Goal: Task Accomplishment & Management: Complete application form

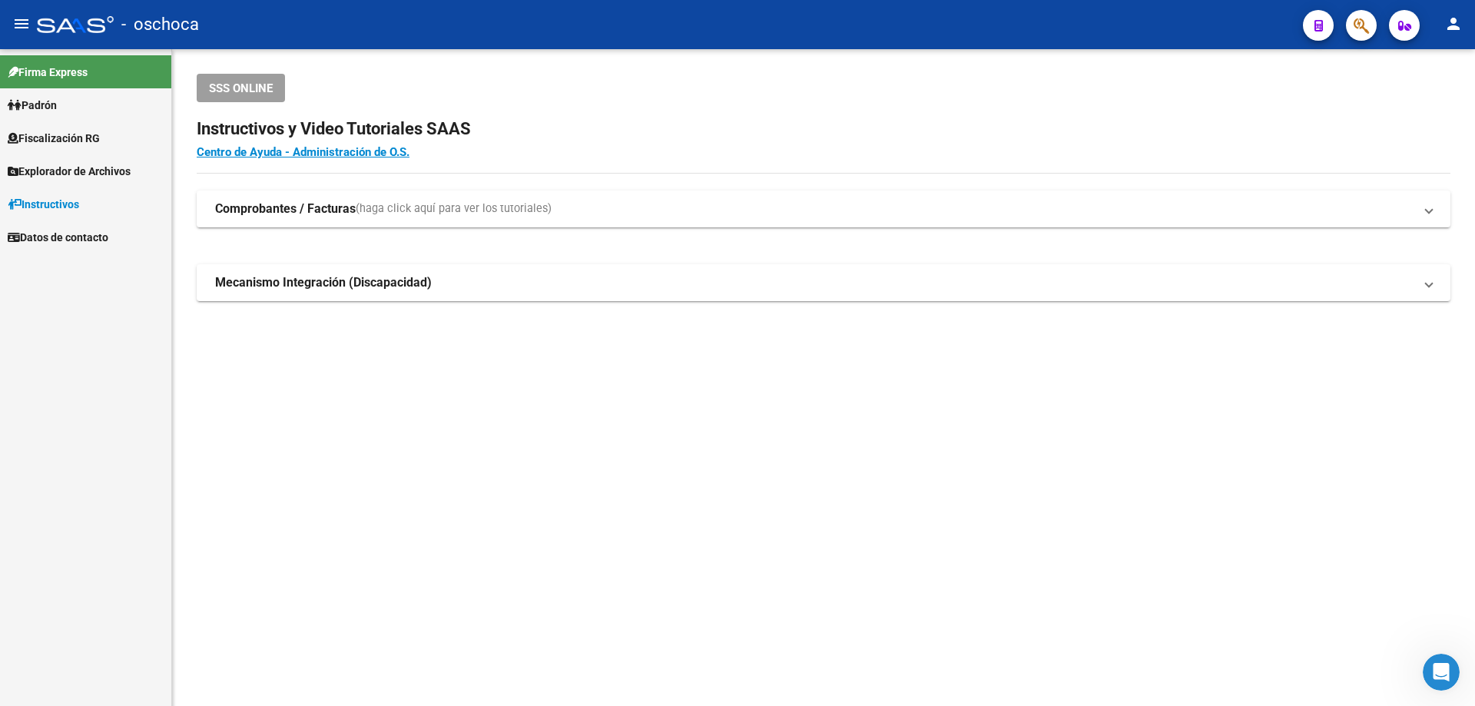
click at [80, 136] on span "Fiscalización RG" at bounding box center [54, 138] width 92 height 17
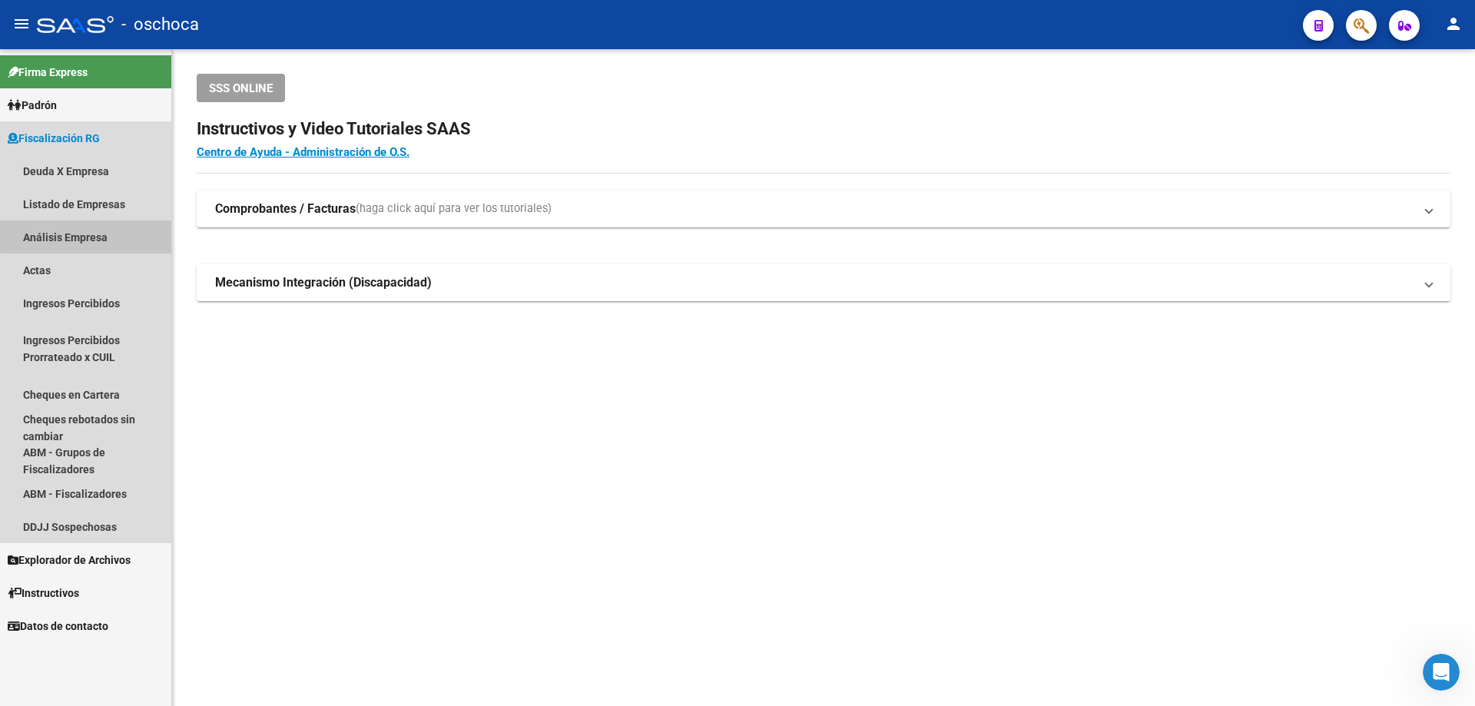
click at [103, 235] on link "Análisis Empresa" at bounding box center [85, 236] width 171 height 33
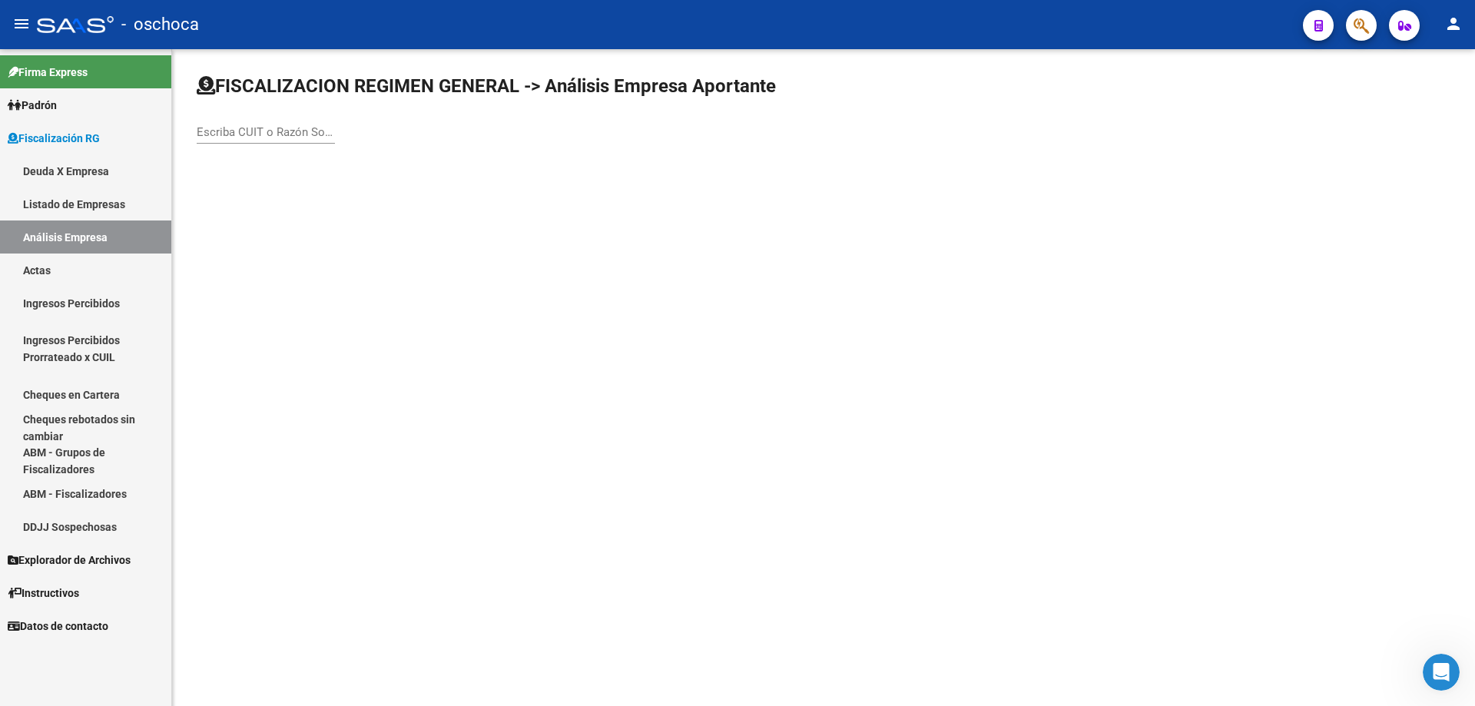
drag, startPoint x: 211, startPoint y: 148, endPoint x: 216, endPoint y: 139, distance: 10.3
click at [215, 139] on div "Escriba CUIT o Razón Social para buscar" at bounding box center [266, 127] width 138 height 33
click at [217, 134] on input "Escriba CUIT o Razón Social para buscar" at bounding box center [266, 132] width 138 height 14
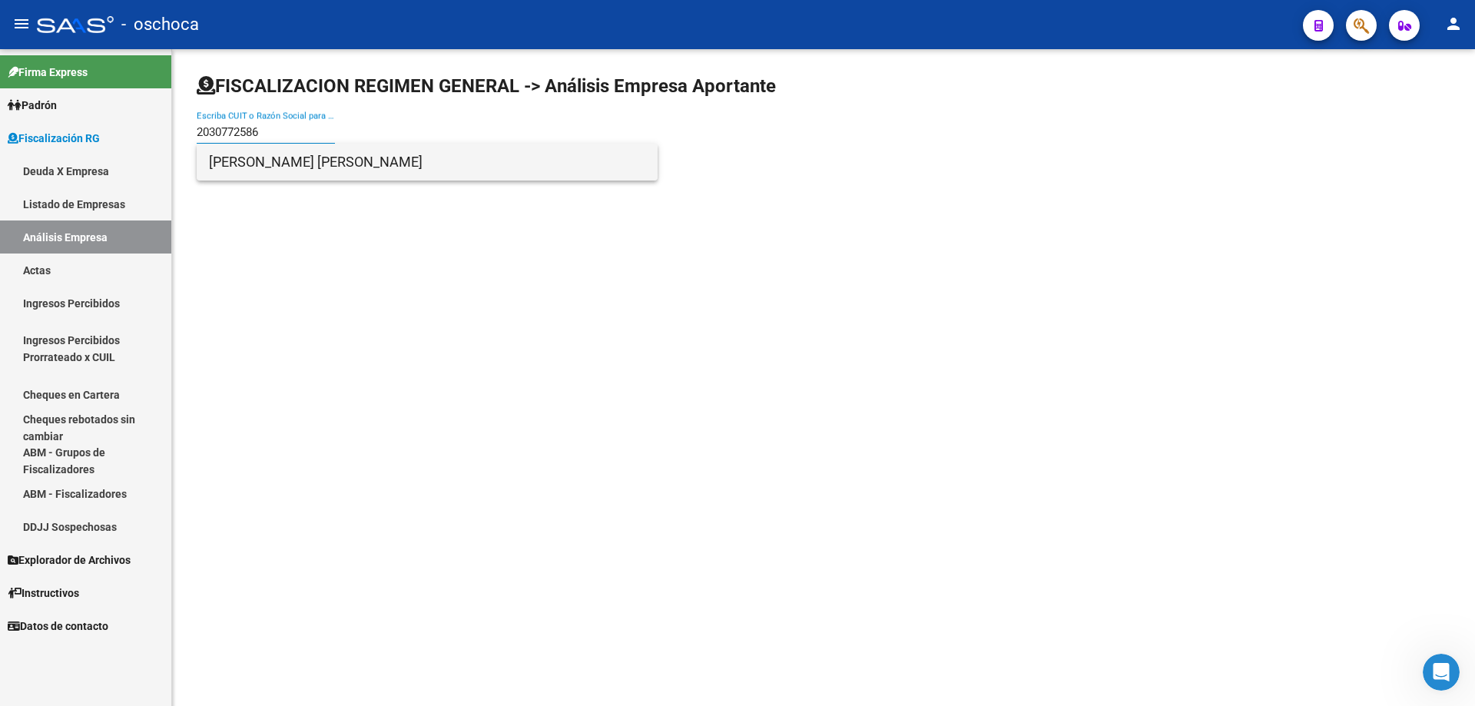
type input "2030772586"
click at [253, 161] on span "[PERSON_NAME] [PERSON_NAME]" at bounding box center [427, 162] width 436 height 37
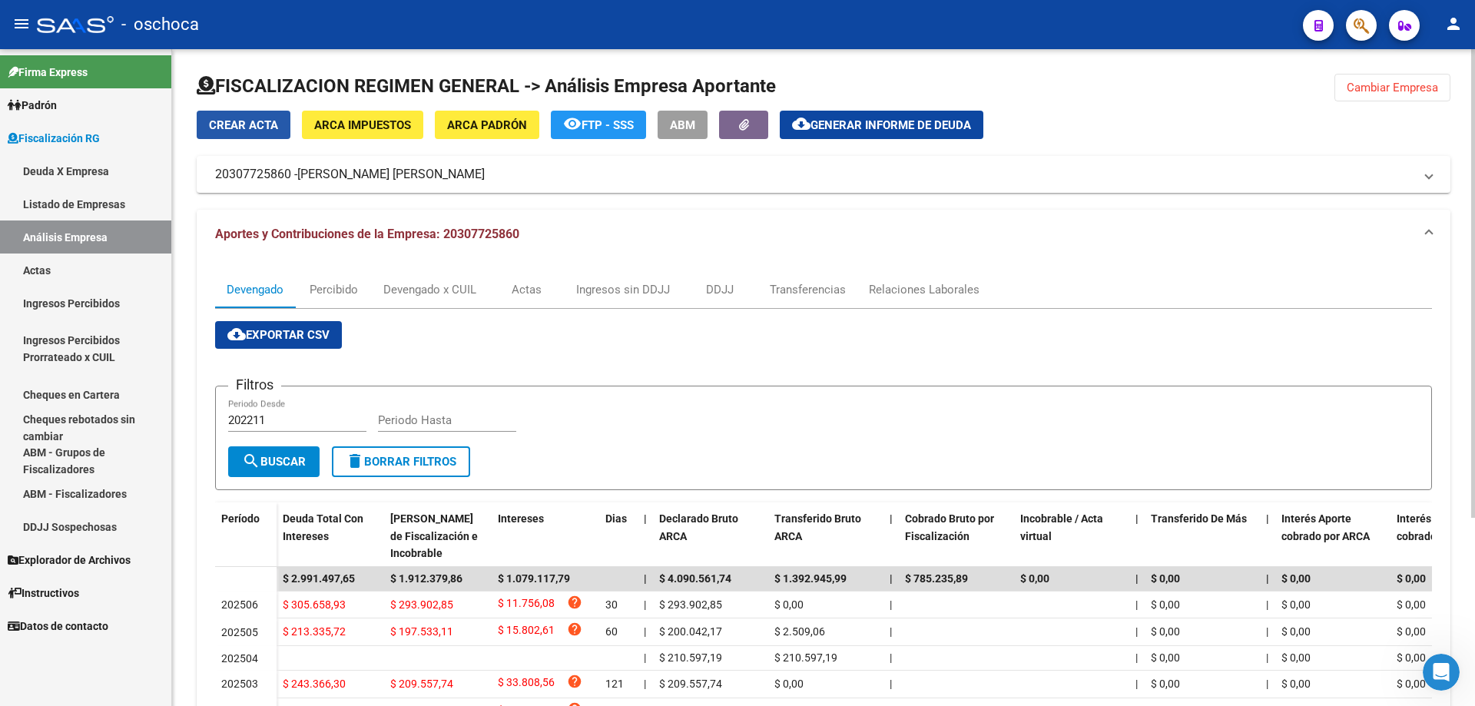
click at [246, 128] on span "Crear Acta" at bounding box center [243, 125] width 69 height 14
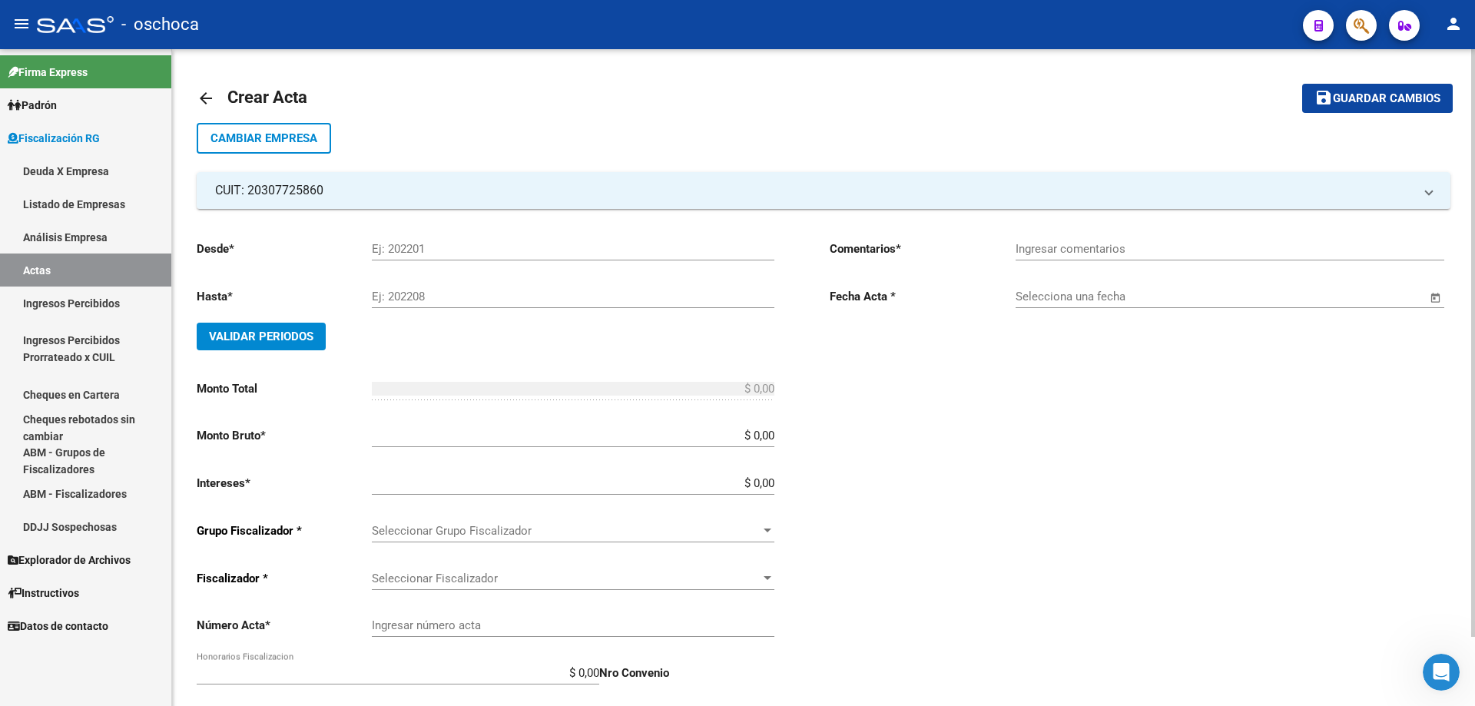
click at [386, 246] on input "Ej: 202201" at bounding box center [573, 249] width 403 height 14
type input "202304"
click at [447, 297] on input "Ej: 202208" at bounding box center [573, 297] width 403 height 14
type input "202506"
click at [317, 333] on button "Validar Periodos" at bounding box center [261, 337] width 129 height 28
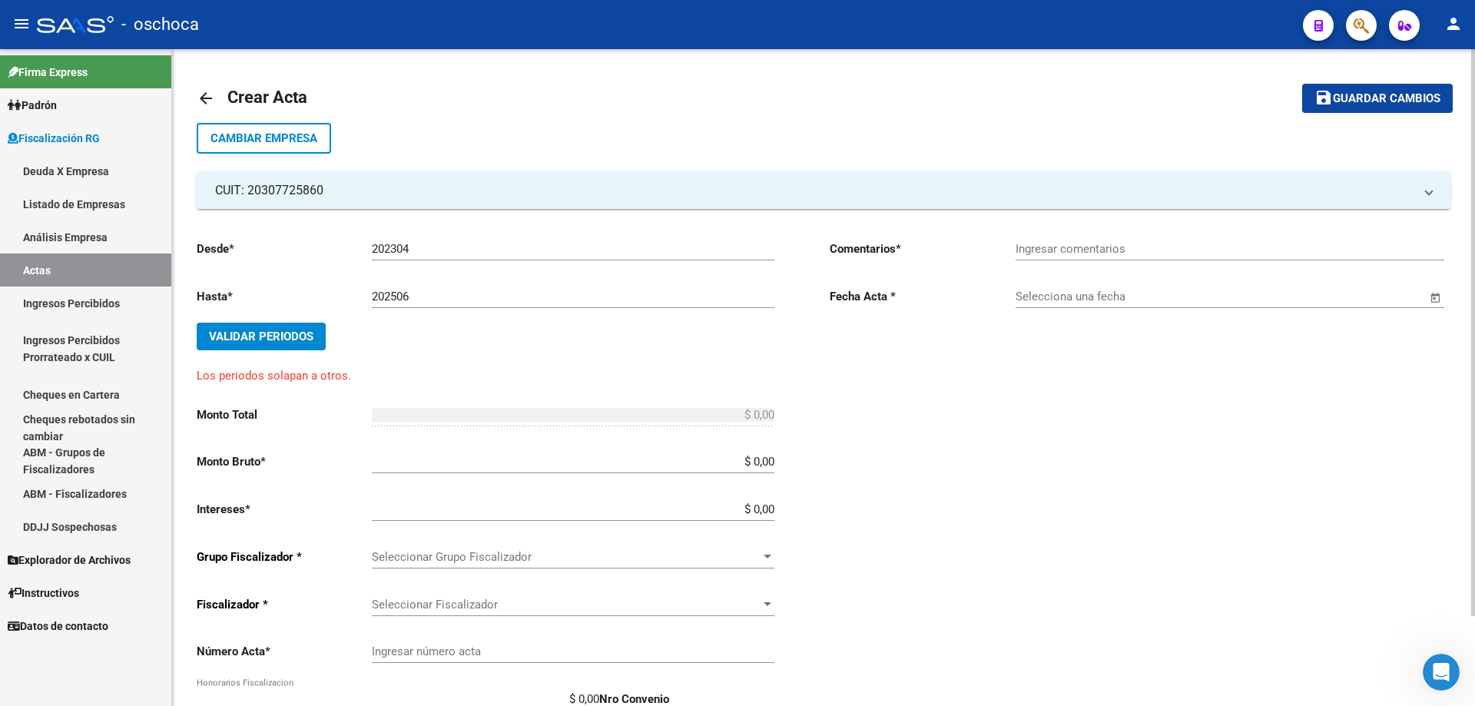
click at [771, 460] on input "$ 0,00" at bounding box center [573, 462] width 403 height 14
type input "$ 2.007.465,51"
click at [774, 508] on input "$ 0,00" at bounding box center [573, 509] width 403 height 14
type input "$ 60.223,97"
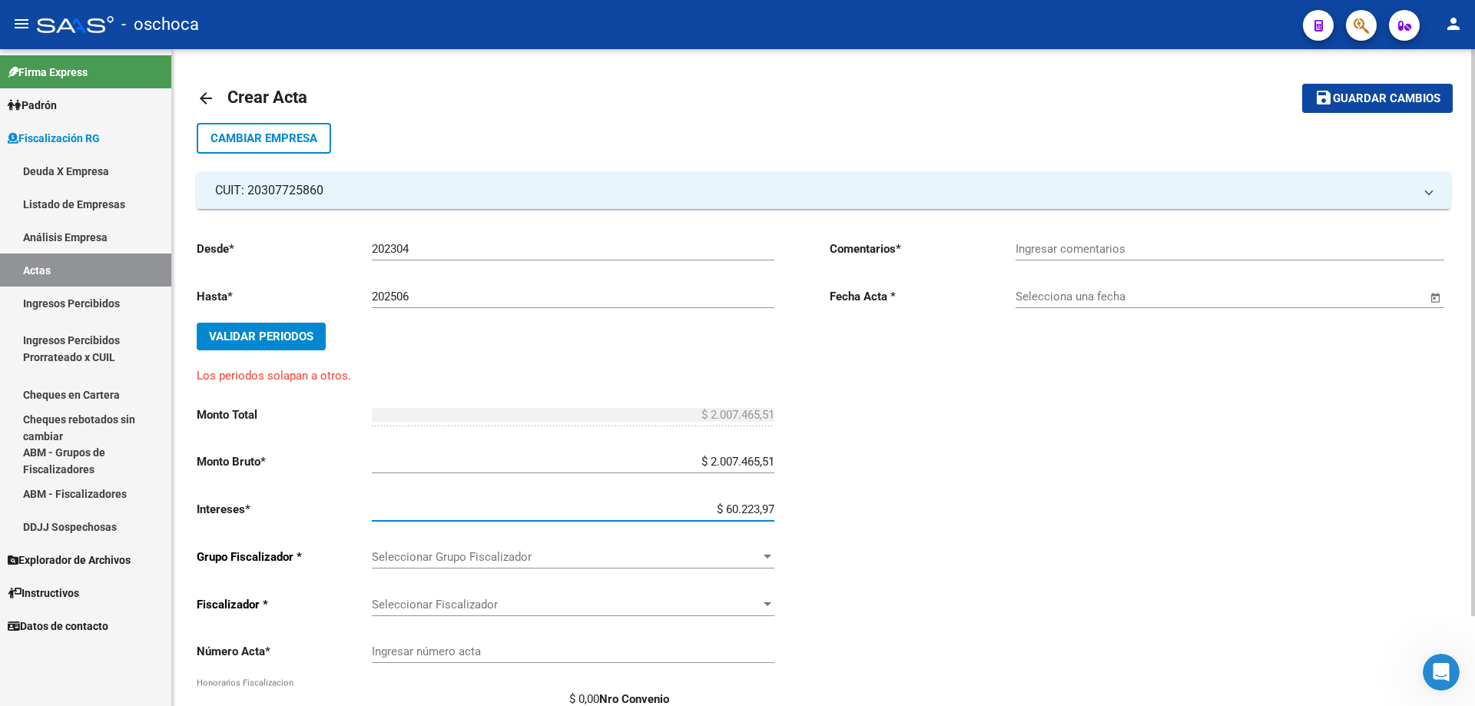
type input "$ 2.067.689,48"
click at [748, 555] on span "Seleccionar Grupo Fiscalizador" at bounding box center [566, 557] width 389 height 14
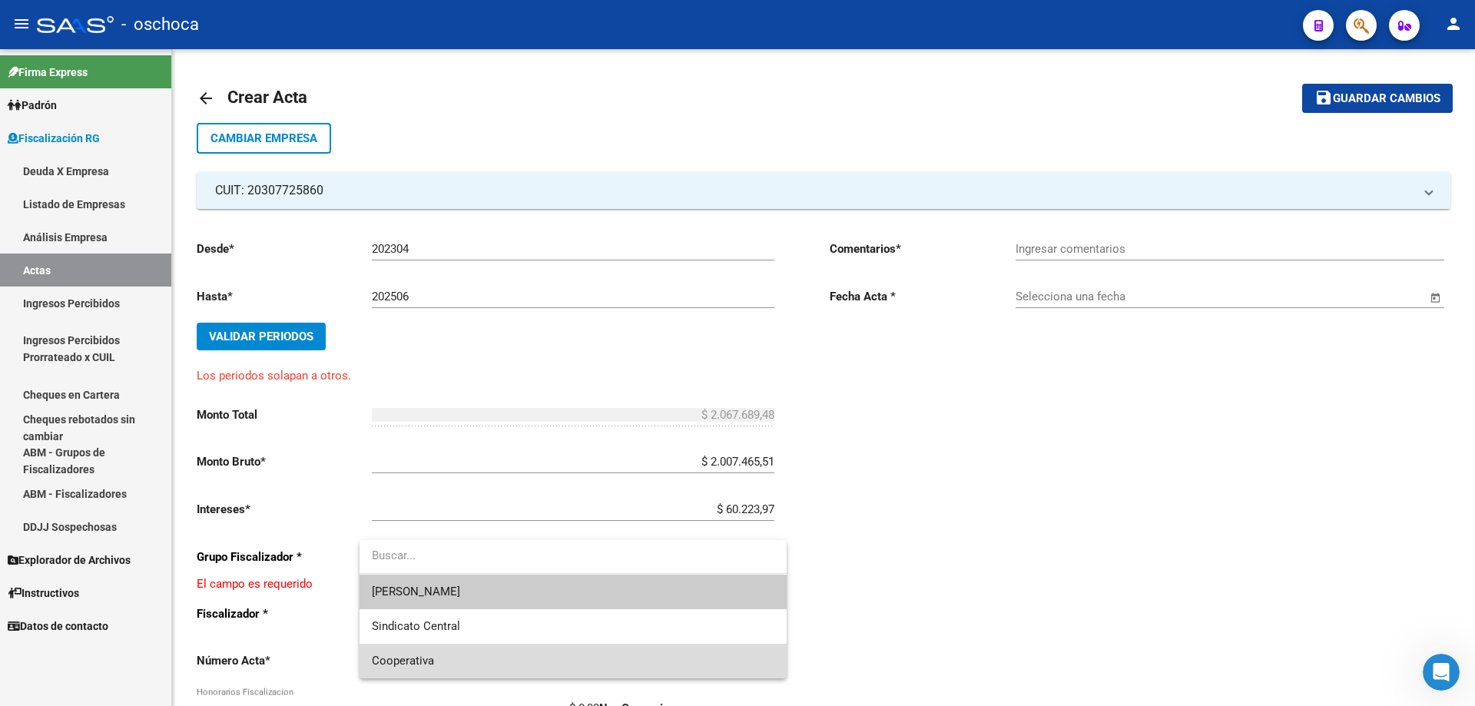
click at [668, 644] on span "Cooperativa" at bounding box center [573, 661] width 403 height 35
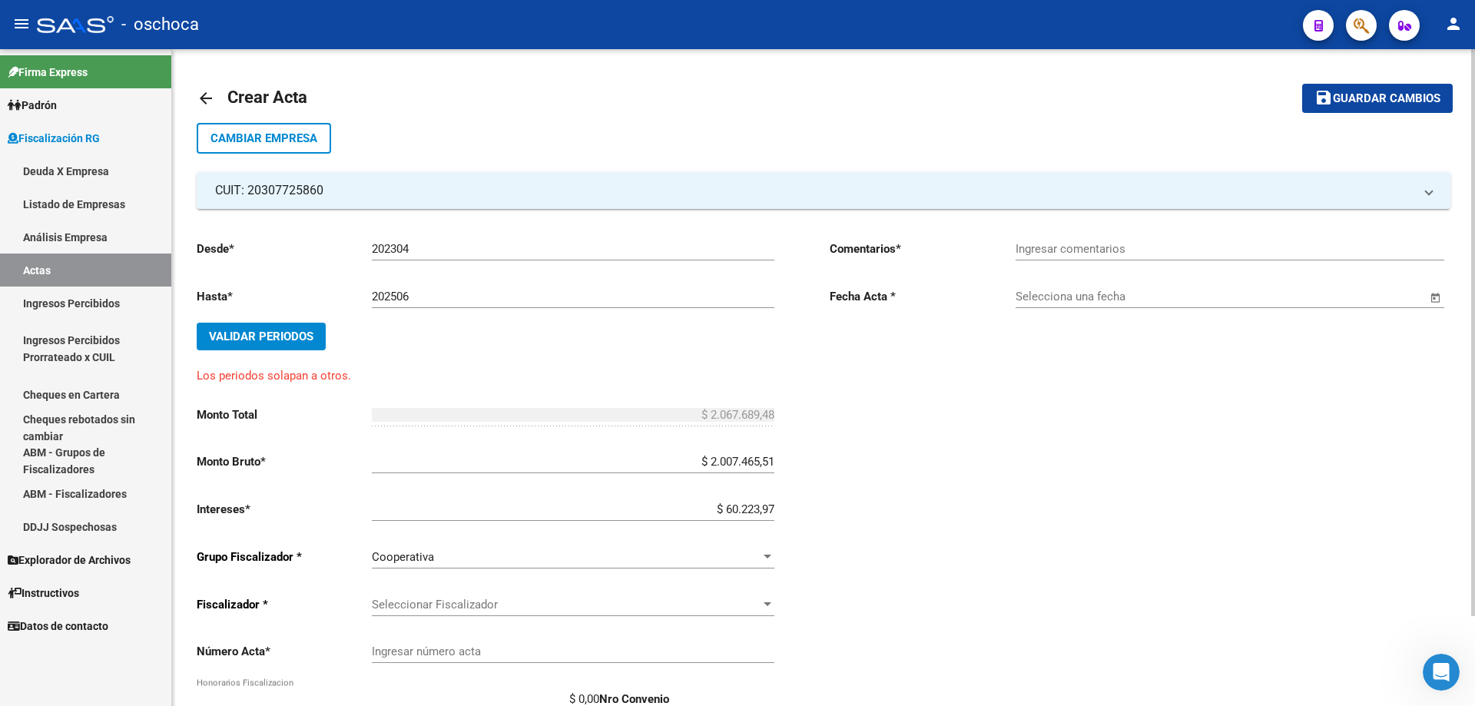
click at [743, 591] on div "Seleccionar Fiscalizador Seleccionar Fiscalizador" at bounding box center [573, 599] width 403 height 33
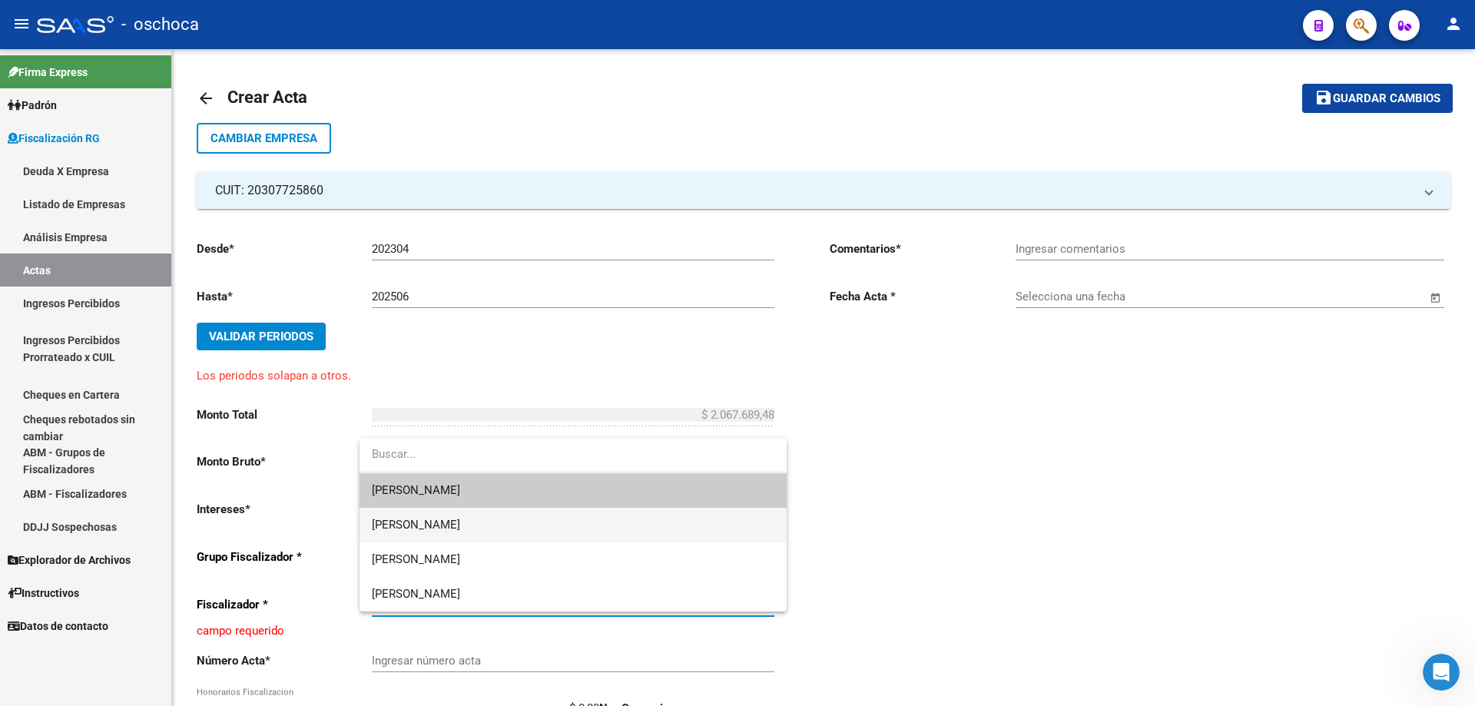
click at [734, 519] on span "[PERSON_NAME]" at bounding box center [573, 525] width 403 height 35
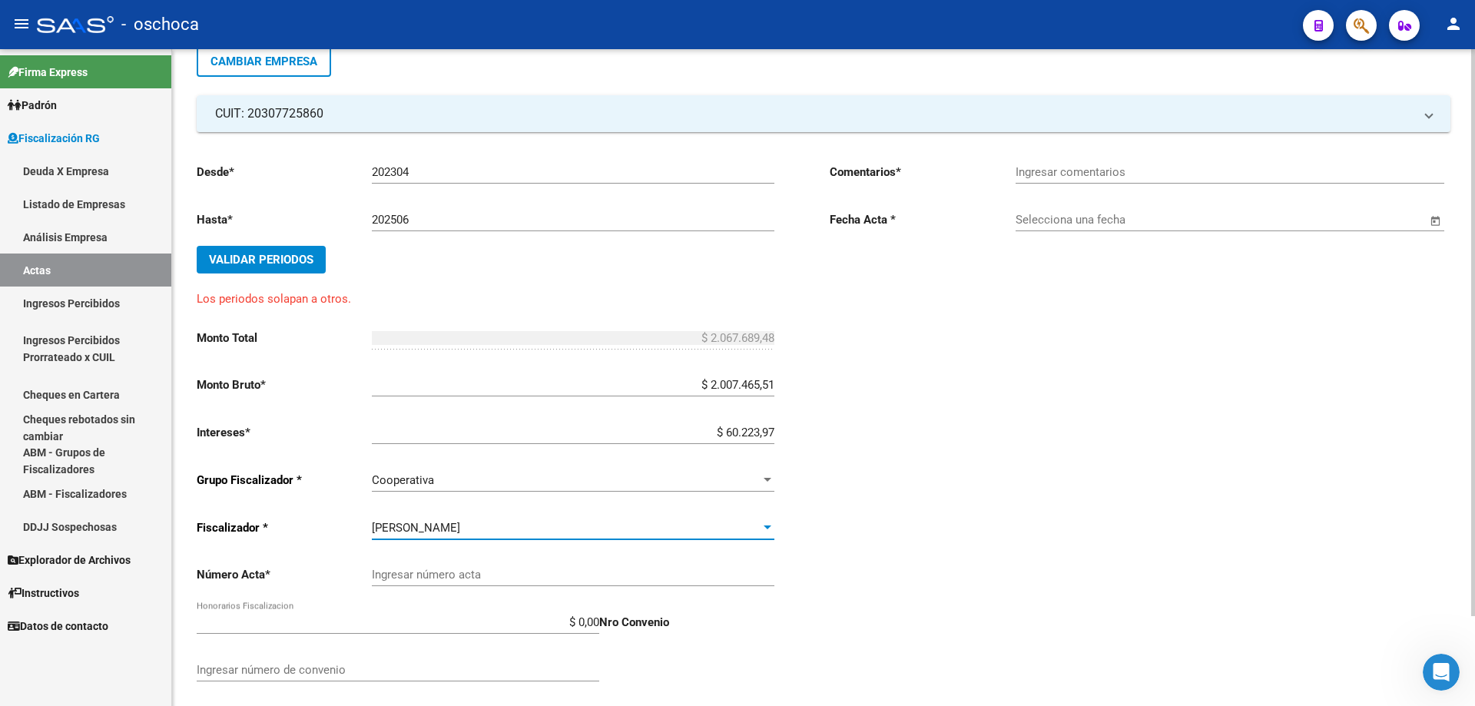
scroll to position [104, 0]
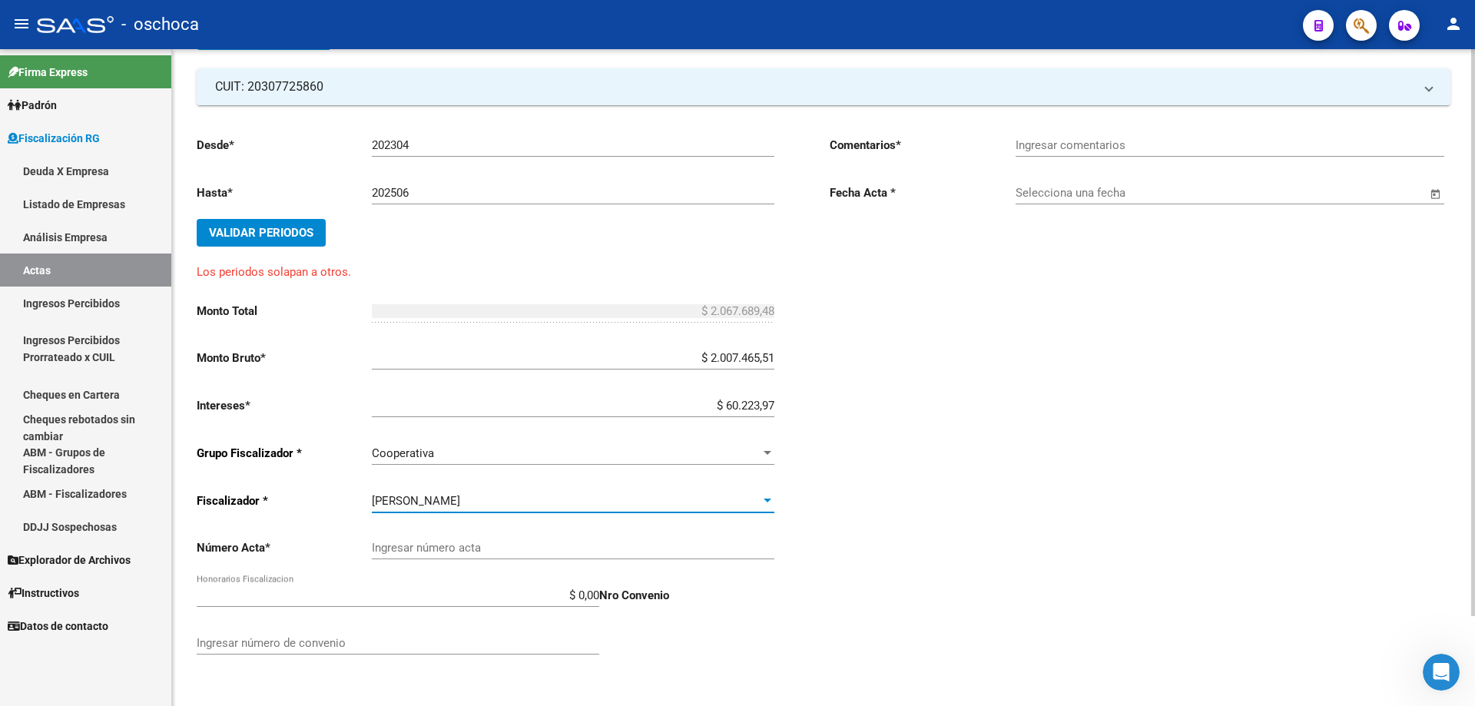
click at [703, 550] on input "Ingresar número acta" at bounding box center [573, 548] width 403 height 14
type input "105176"
click at [257, 230] on span "Validar Periodos" at bounding box center [261, 233] width 104 height 14
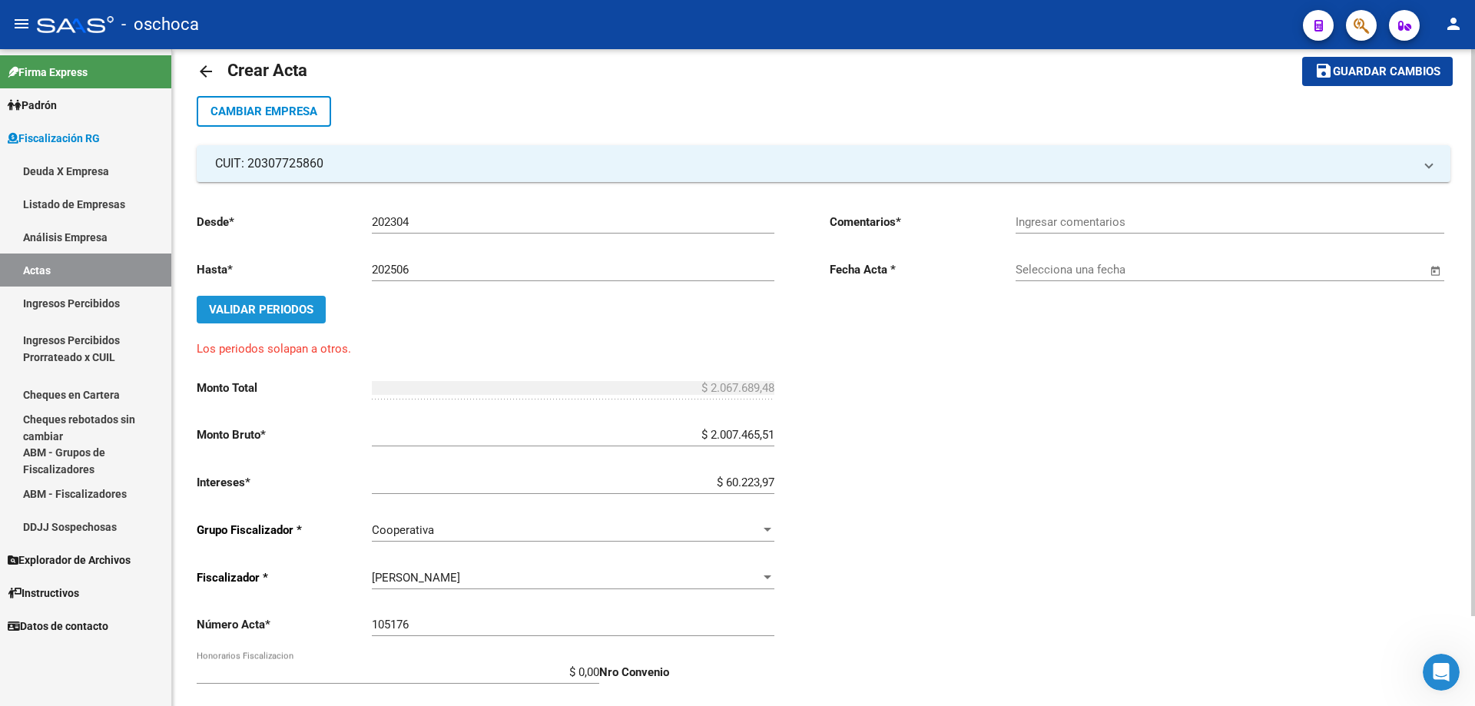
click at [297, 310] on span "Validar Periodos" at bounding box center [261, 310] width 104 height 14
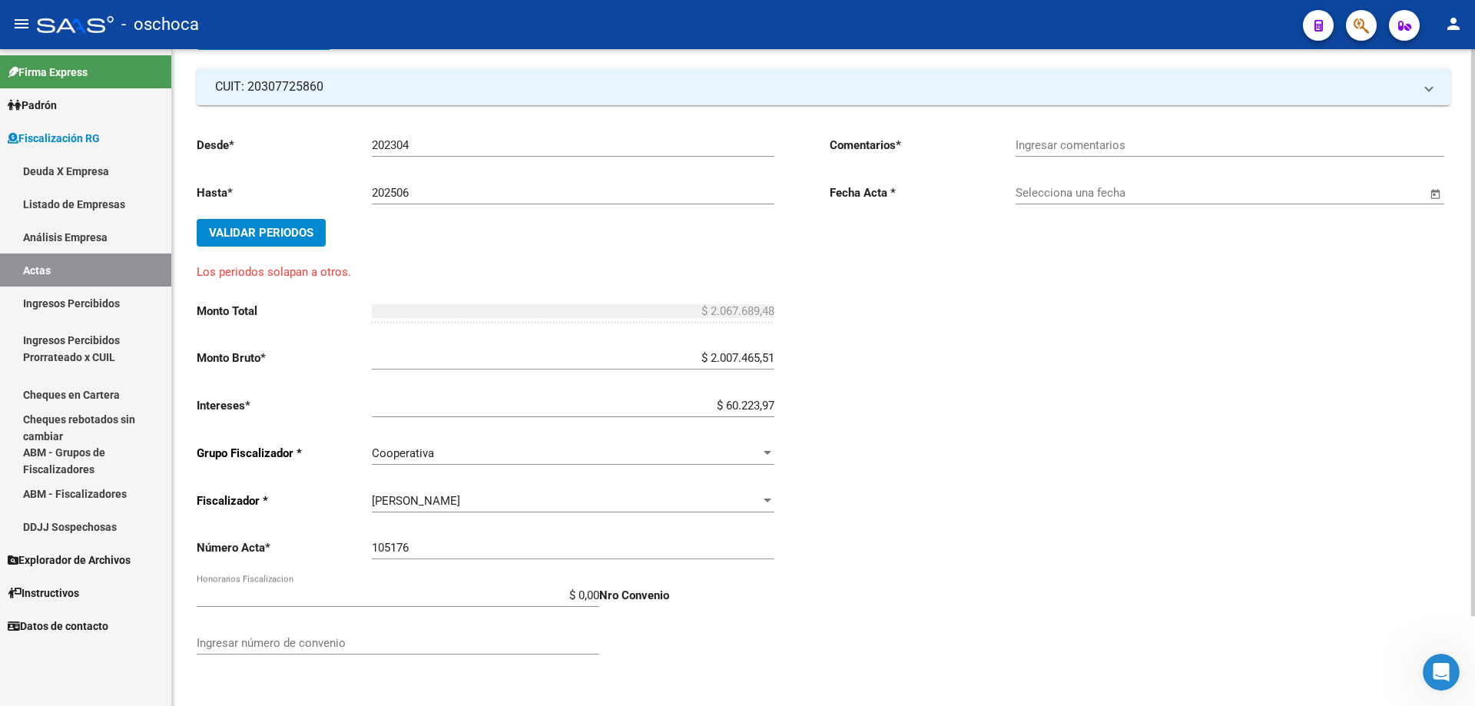
scroll to position [0, 0]
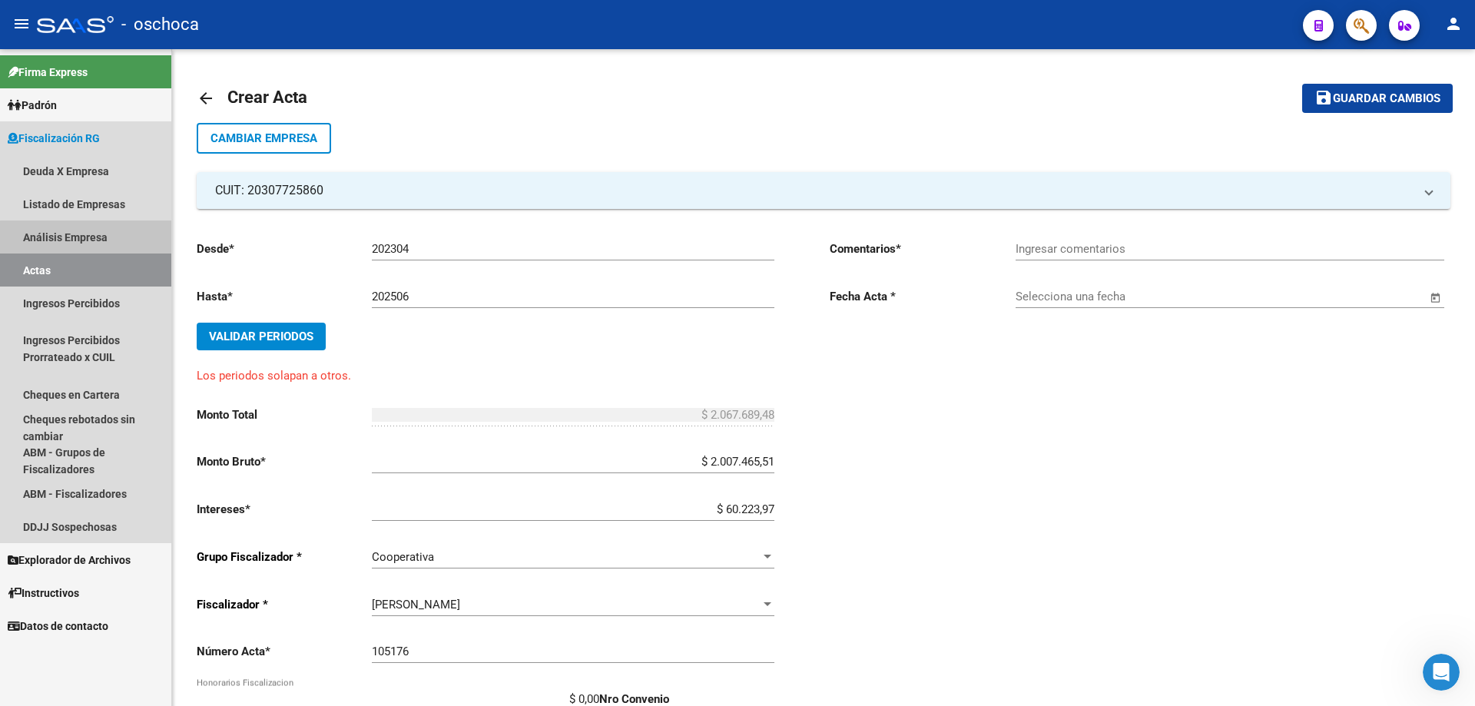
click at [90, 237] on link "Análisis Empresa" at bounding box center [85, 236] width 171 height 33
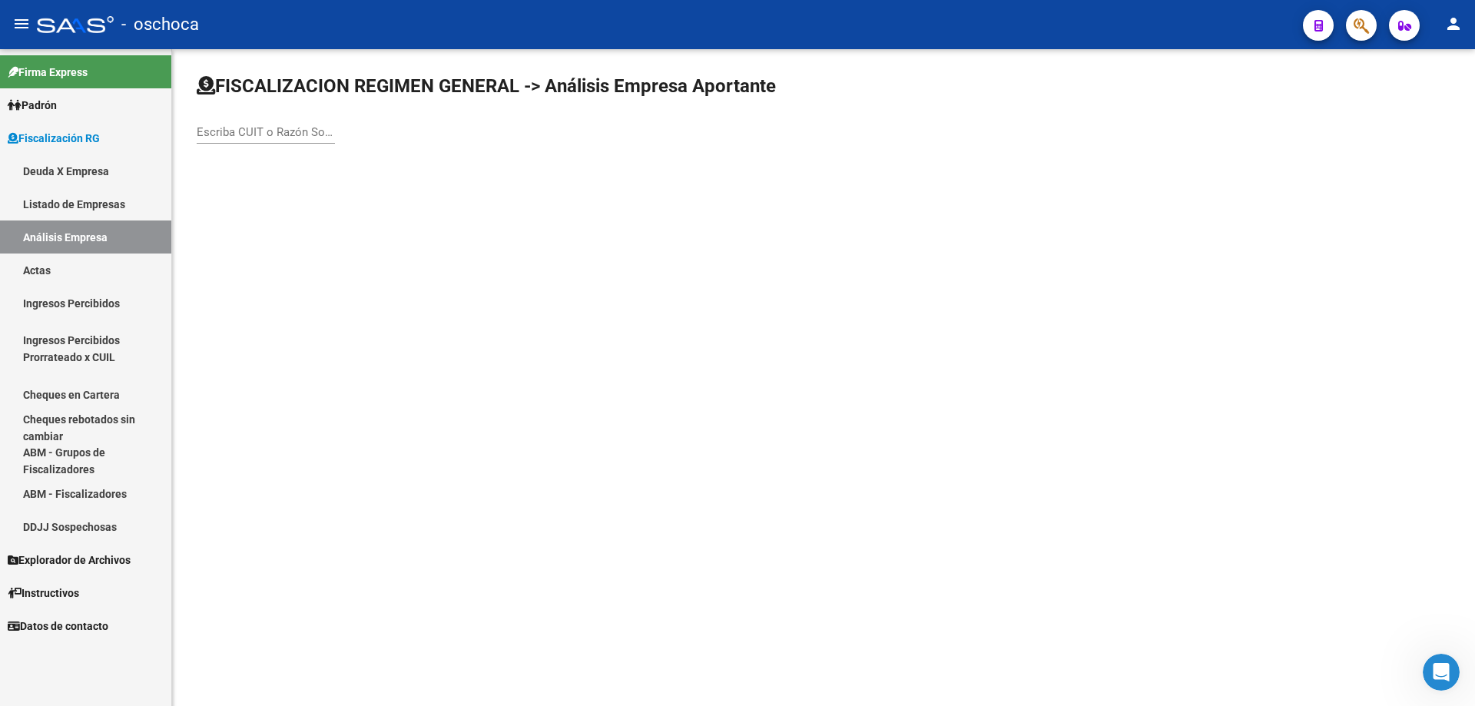
drag, startPoint x: 204, startPoint y: 131, endPoint x: 276, endPoint y: 150, distance: 73.8
click at [211, 131] on input "Escriba CUIT o Razón Social para buscar" at bounding box center [266, 132] width 138 height 14
type input "2030772586"
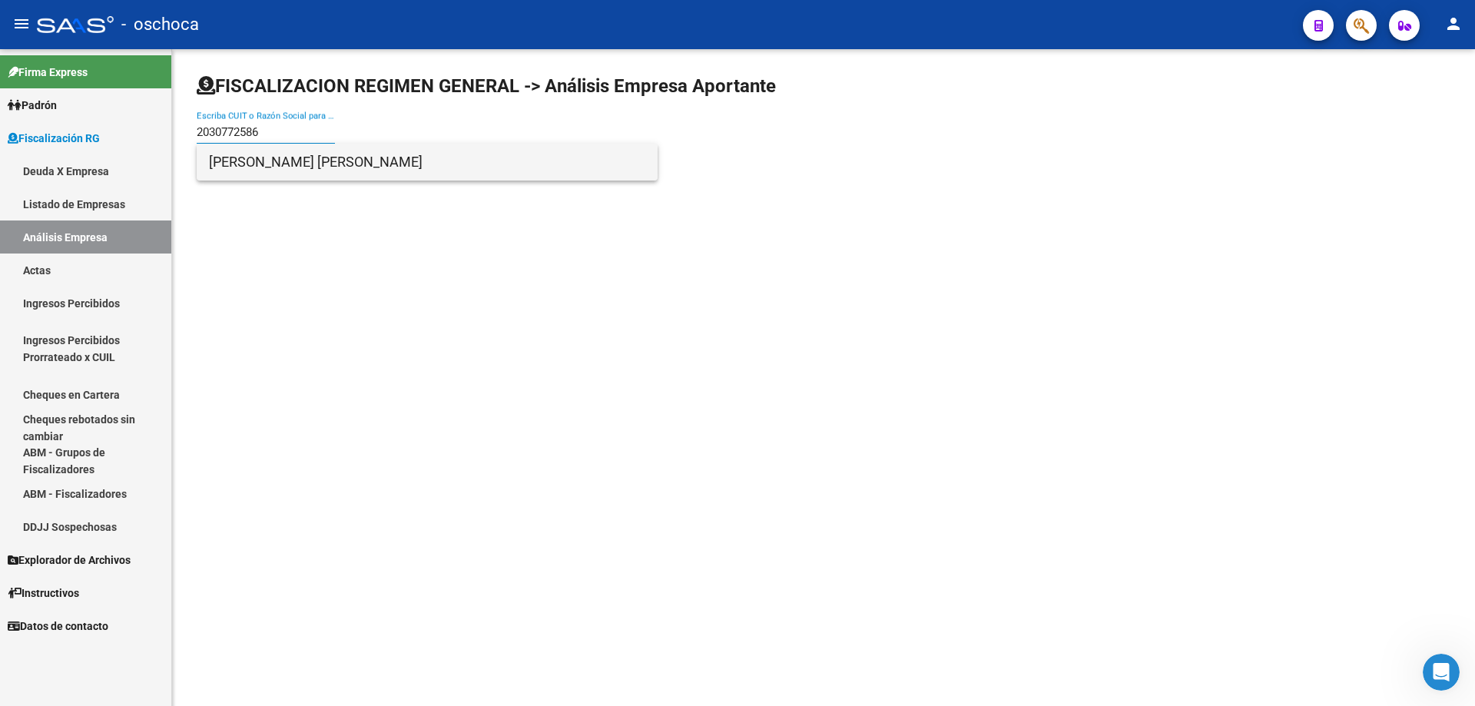
click at [280, 155] on span "[PERSON_NAME] [PERSON_NAME]" at bounding box center [427, 162] width 436 height 37
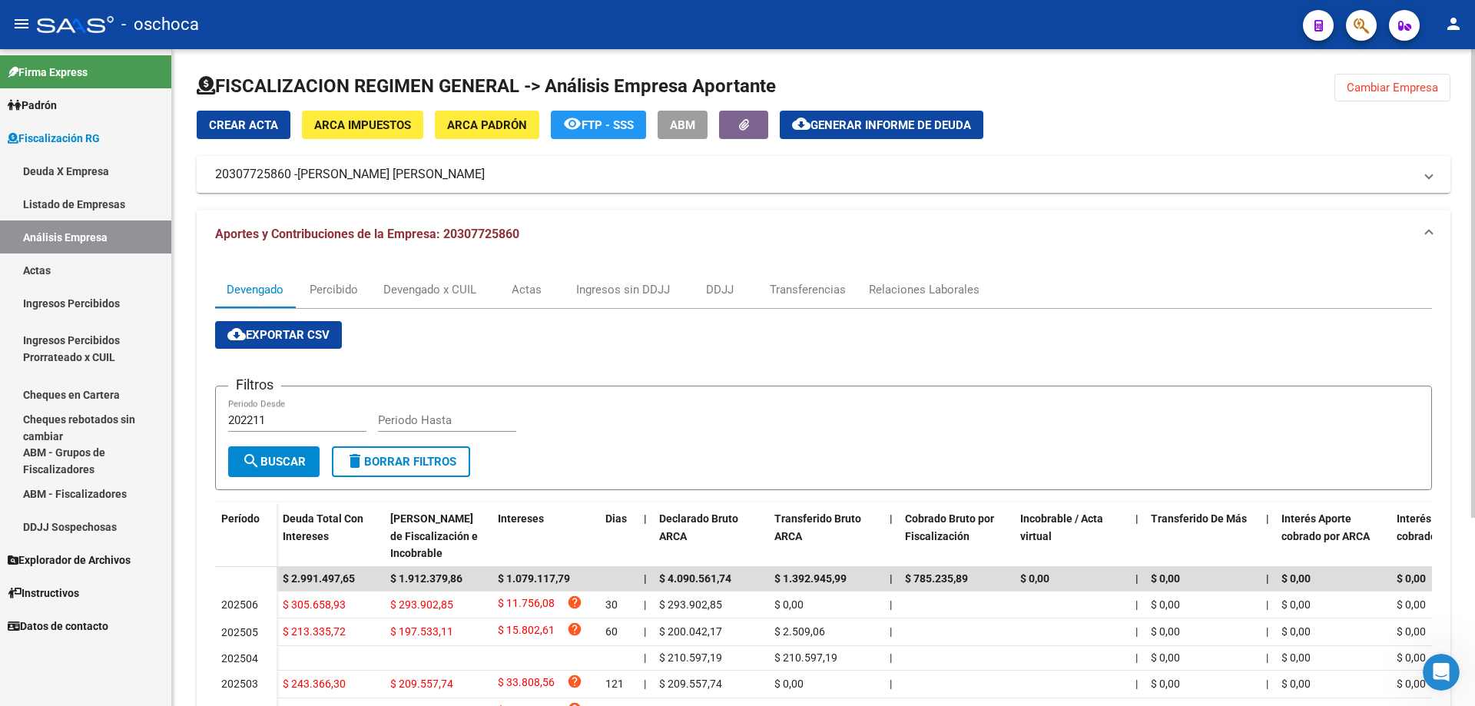
click at [237, 131] on span "Crear Acta" at bounding box center [243, 125] width 69 height 14
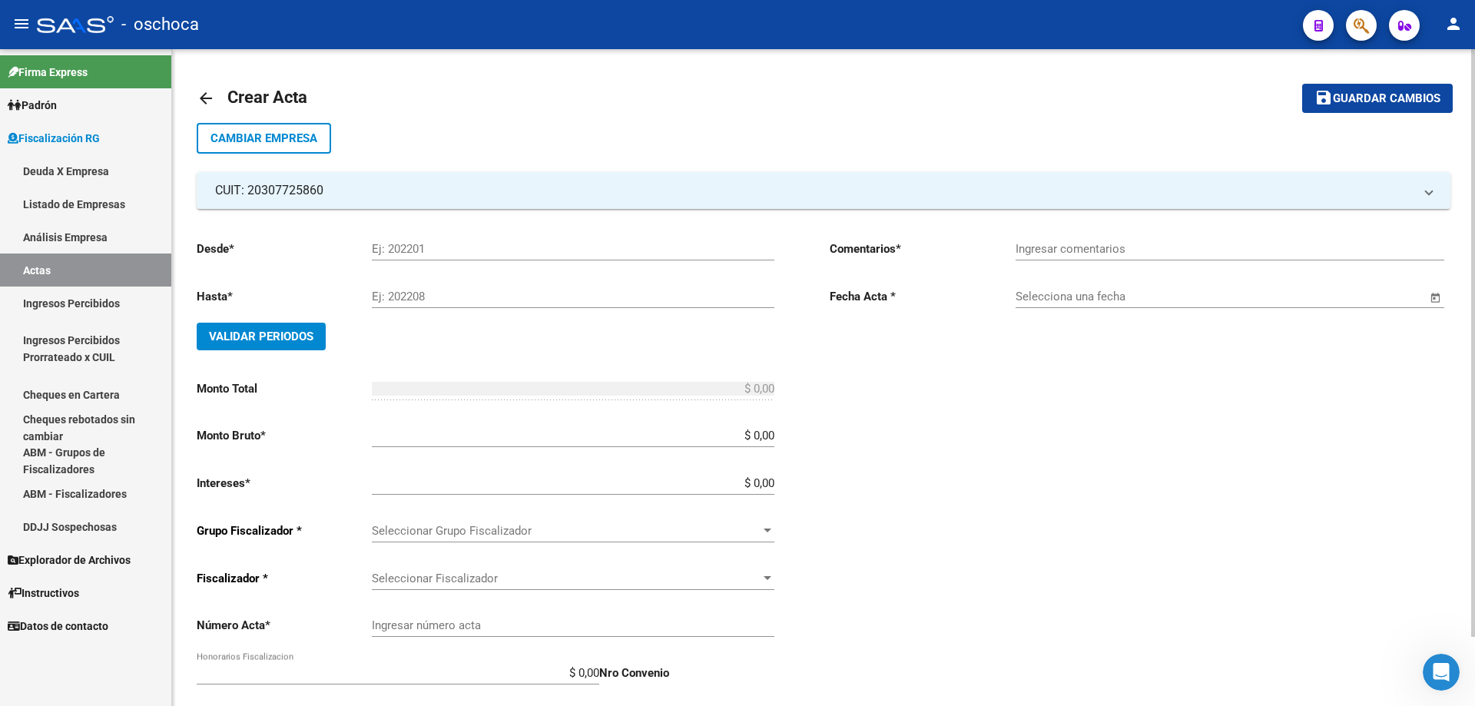
click at [413, 254] on input "Ej: 202201" at bounding box center [573, 249] width 403 height 14
type input "5"
click at [118, 233] on link "Análisis Empresa" at bounding box center [85, 236] width 171 height 33
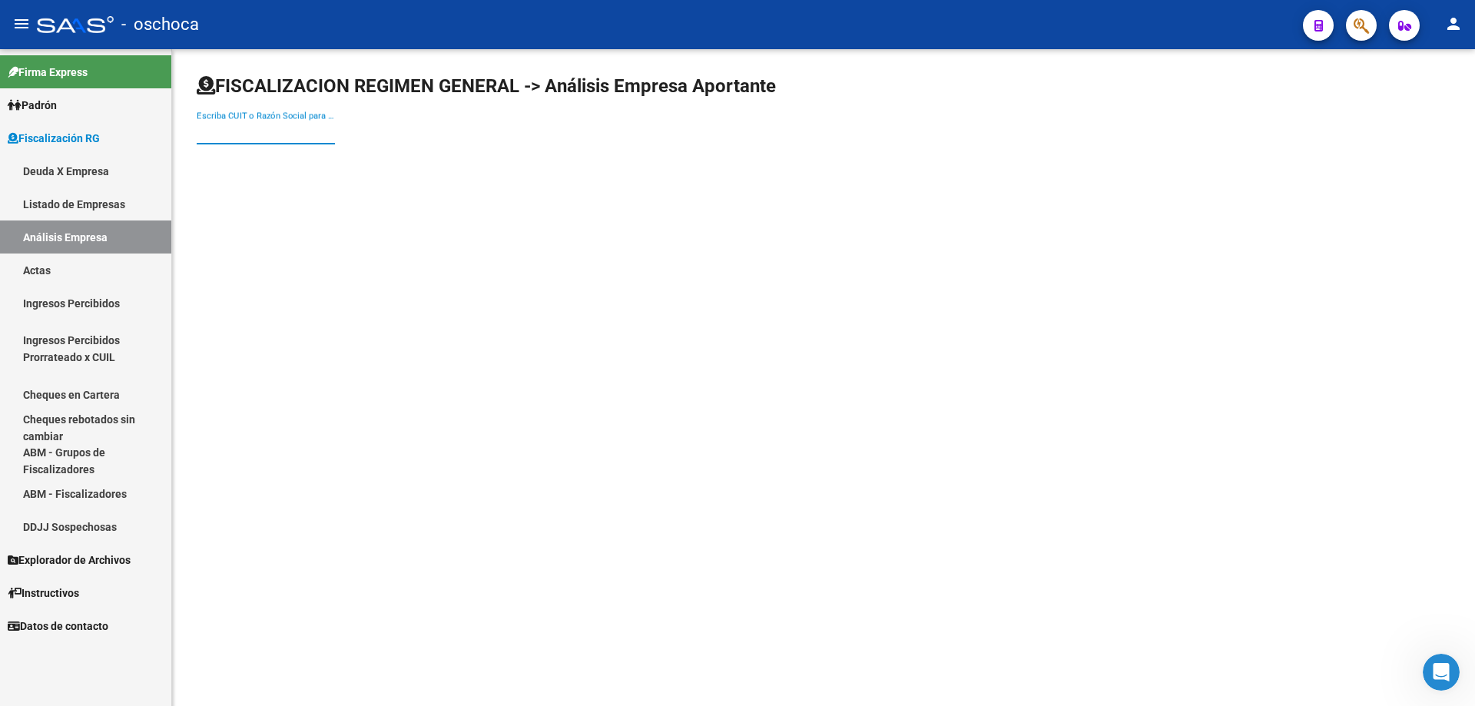
click at [227, 132] on input "Escriba CUIT o Razón Social para buscar" at bounding box center [266, 132] width 138 height 14
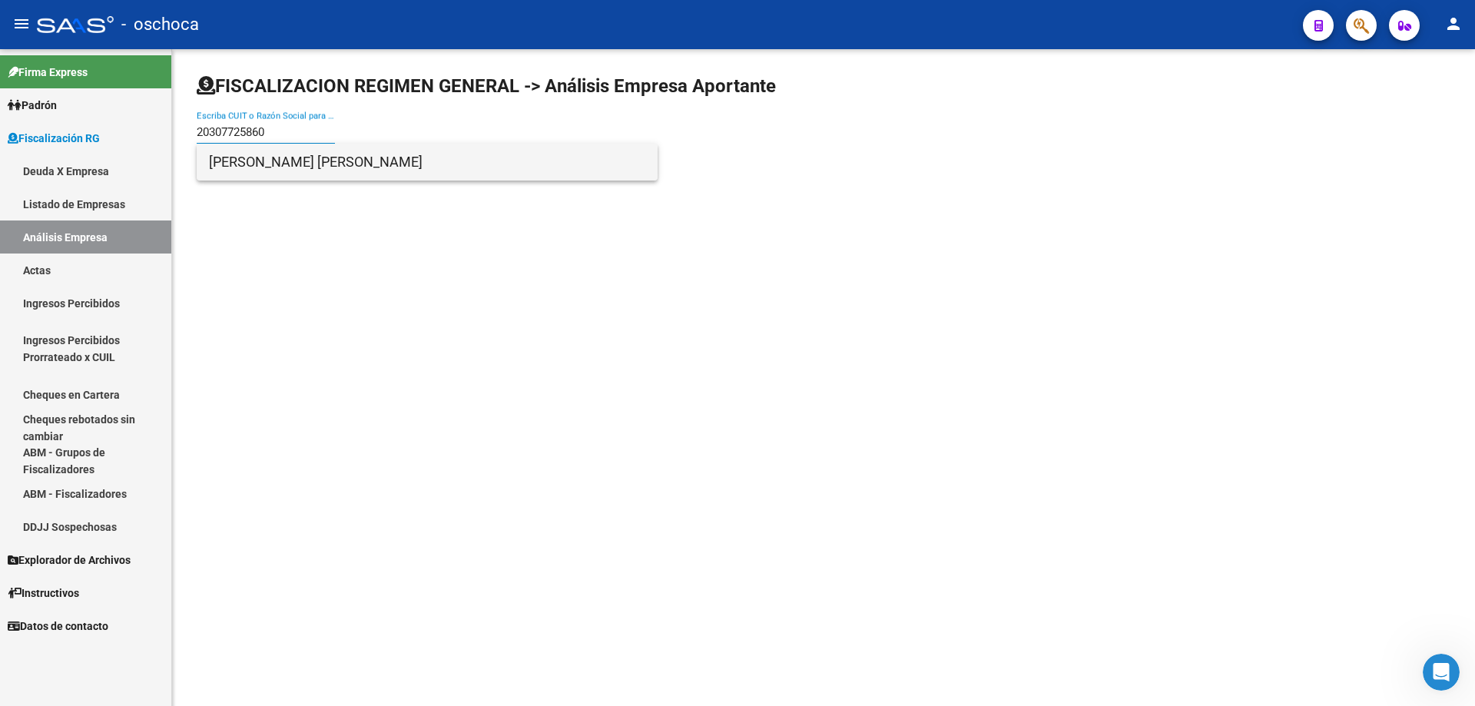
type input "20307725860"
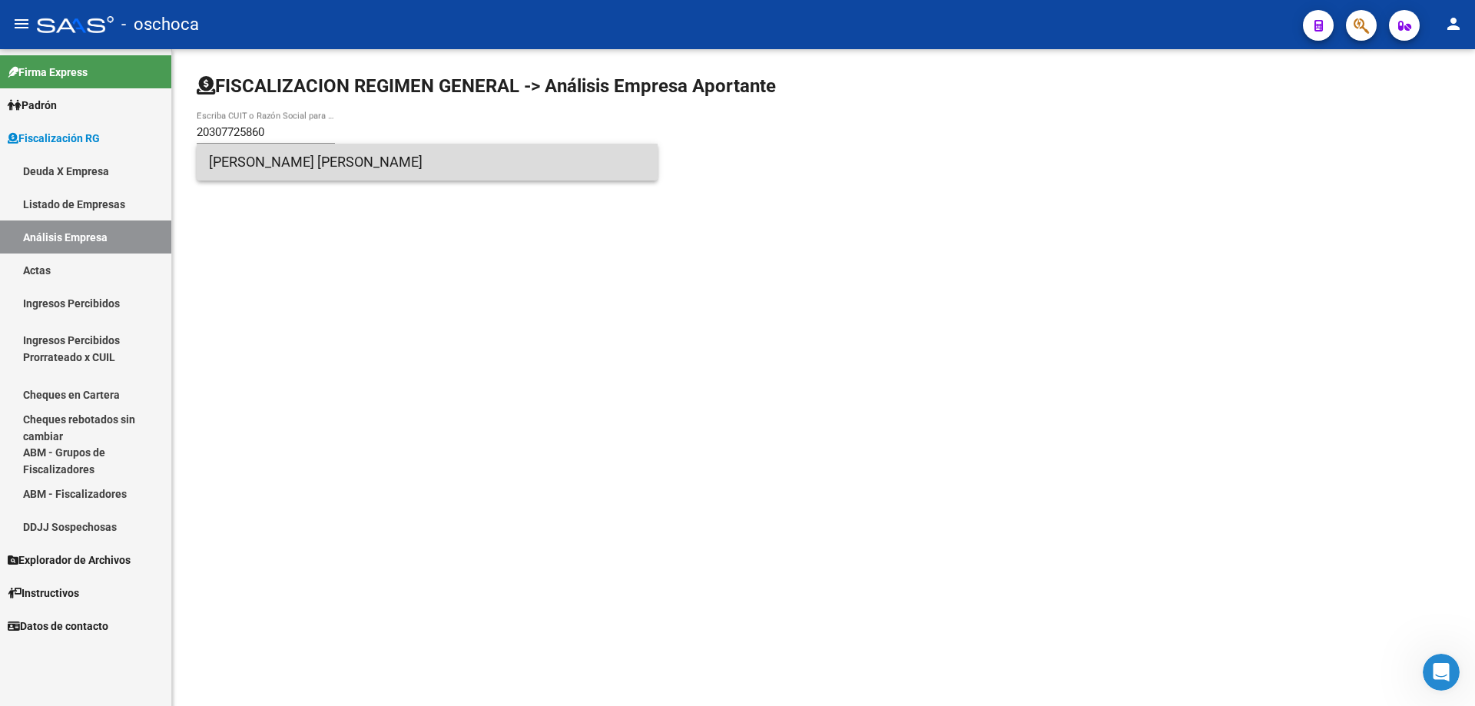
click at [237, 160] on span "[PERSON_NAME] [PERSON_NAME]" at bounding box center [427, 162] width 436 height 37
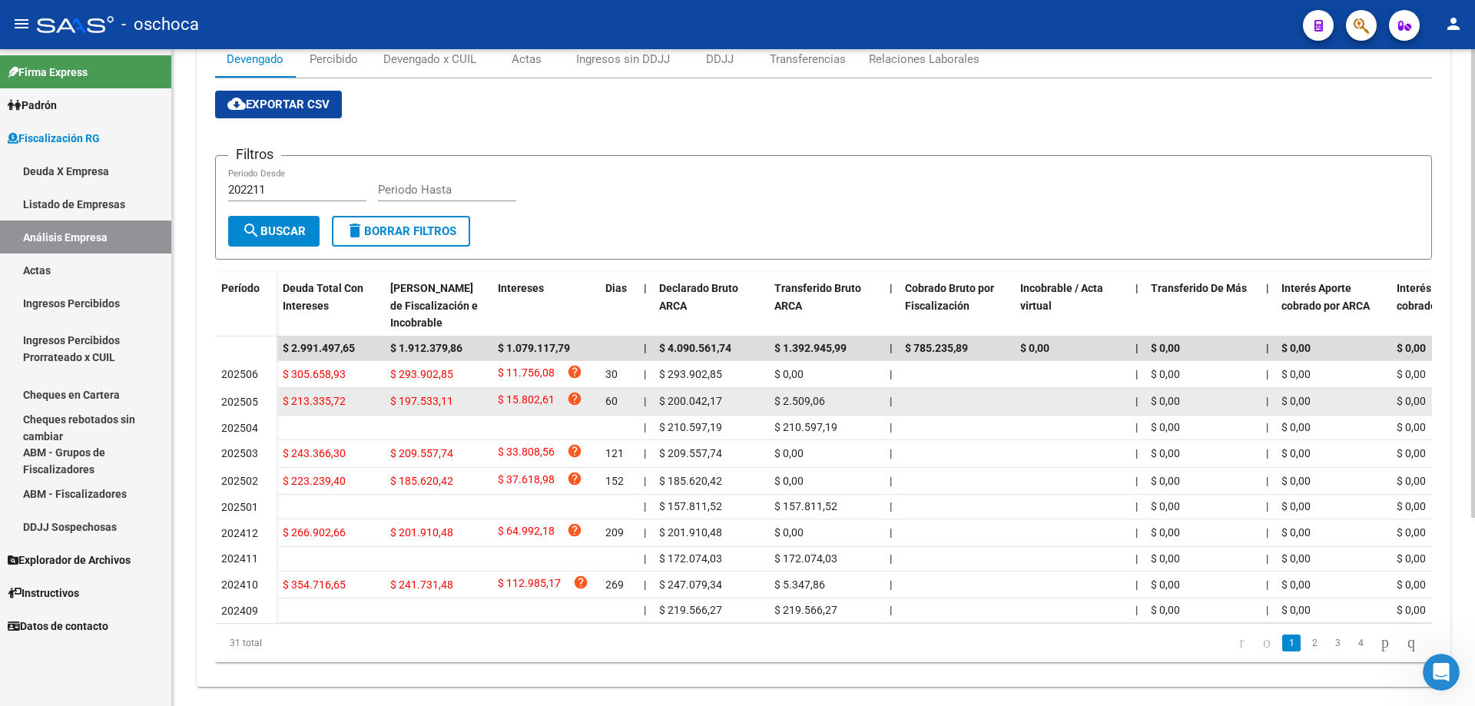
scroll to position [264, 0]
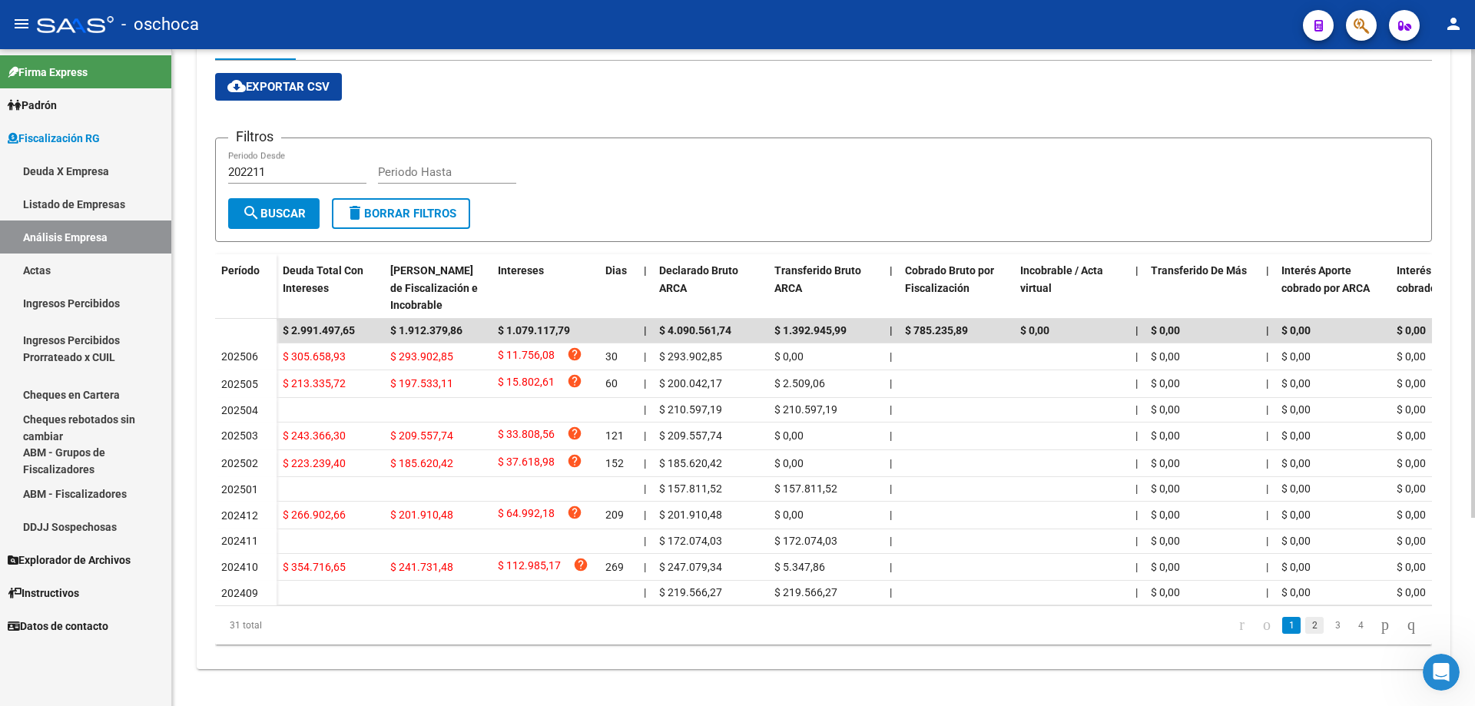
click at [1305, 625] on link "2" at bounding box center [1314, 625] width 18 height 17
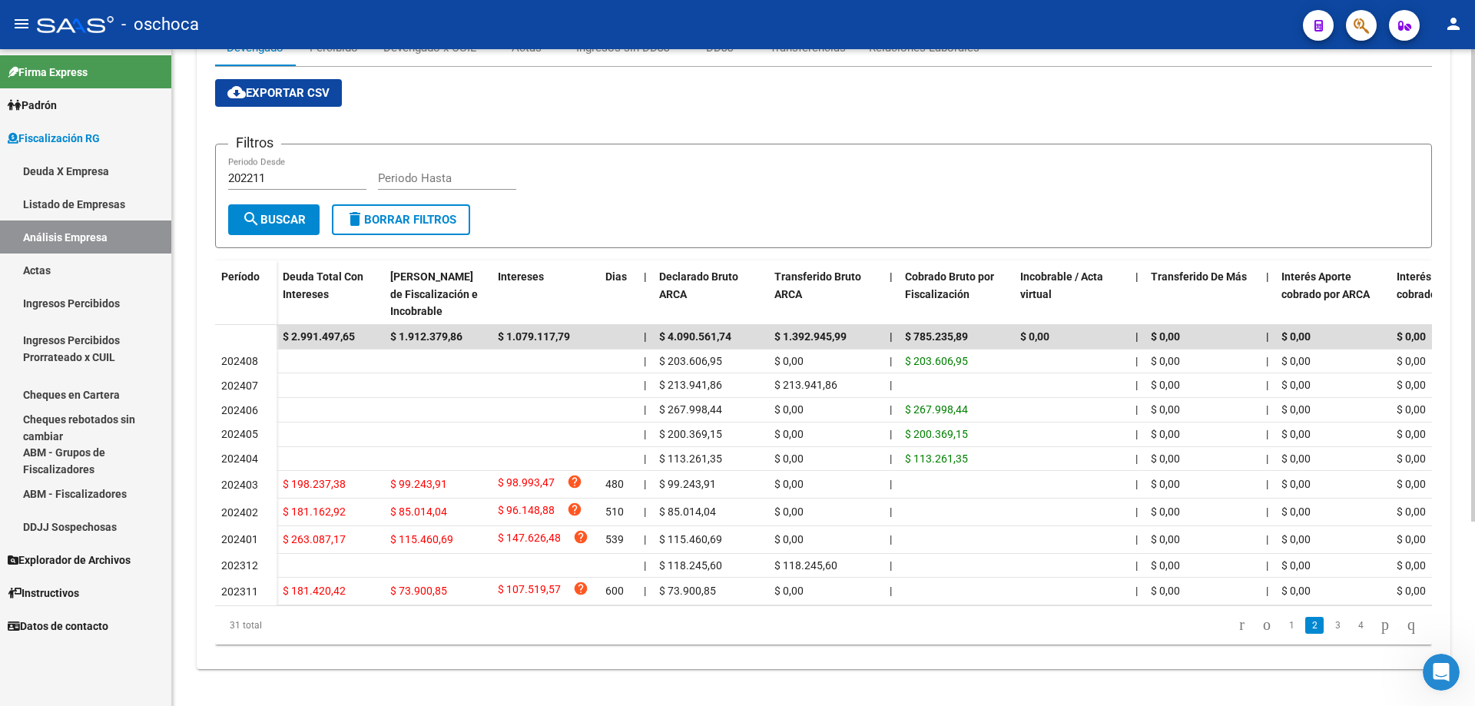
scroll to position [257, 0]
click at [1328, 629] on link "3" at bounding box center [1337, 625] width 18 height 17
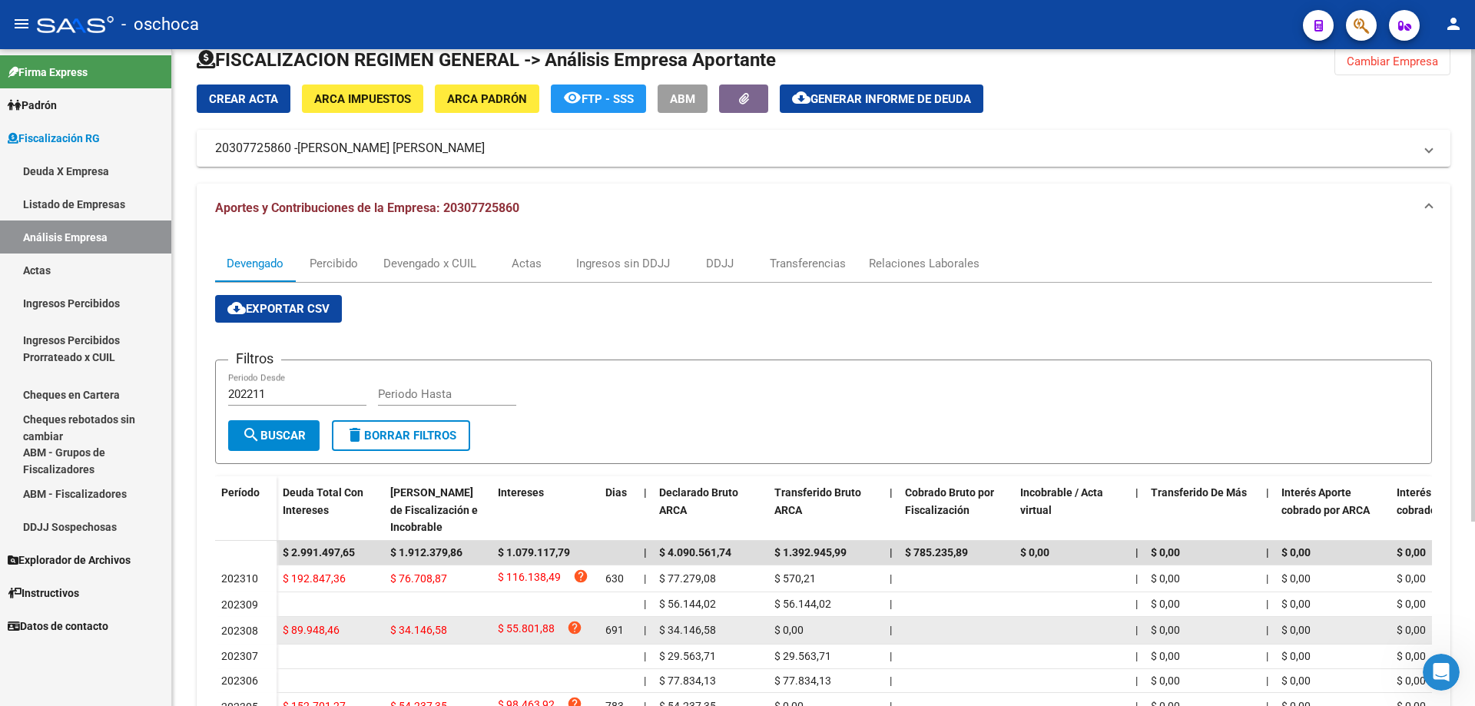
scroll to position [0, 0]
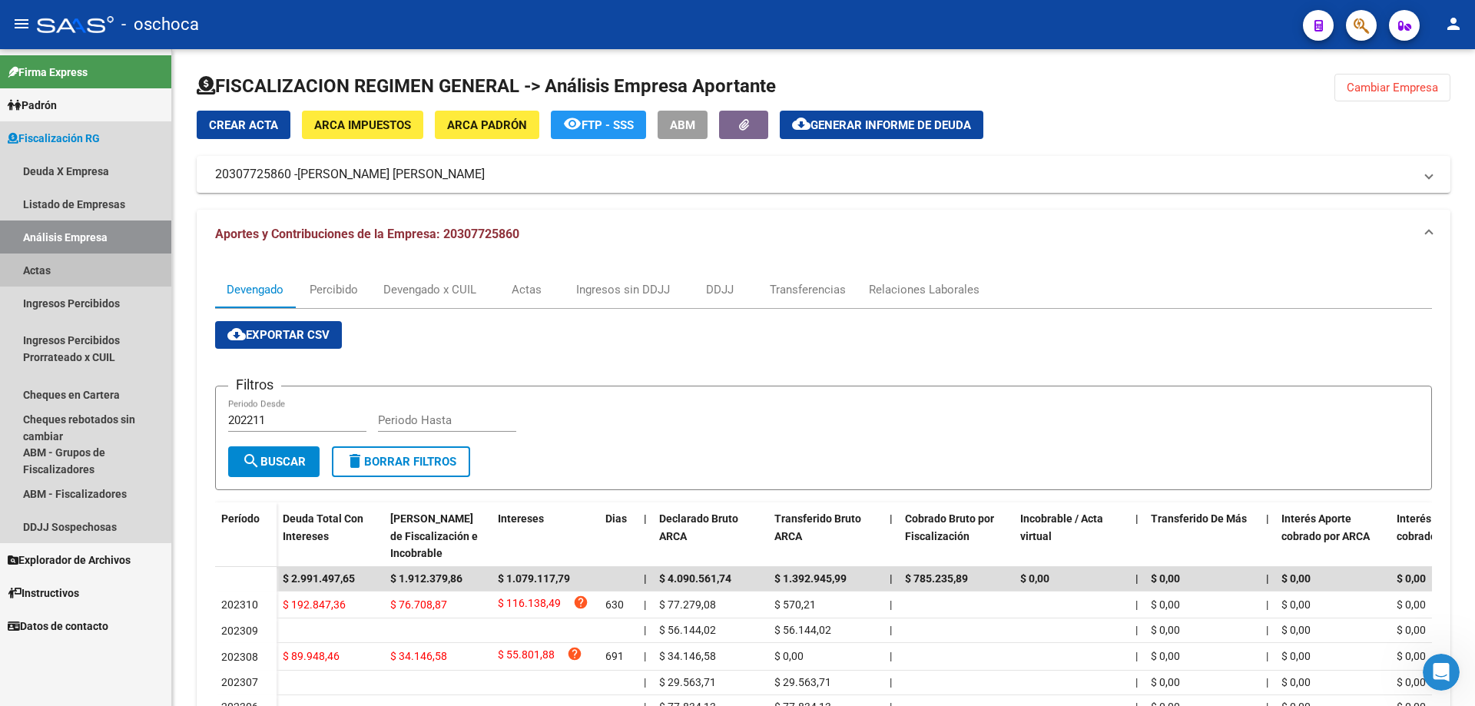
click at [27, 275] on link "Actas" at bounding box center [85, 270] width 171 height 33
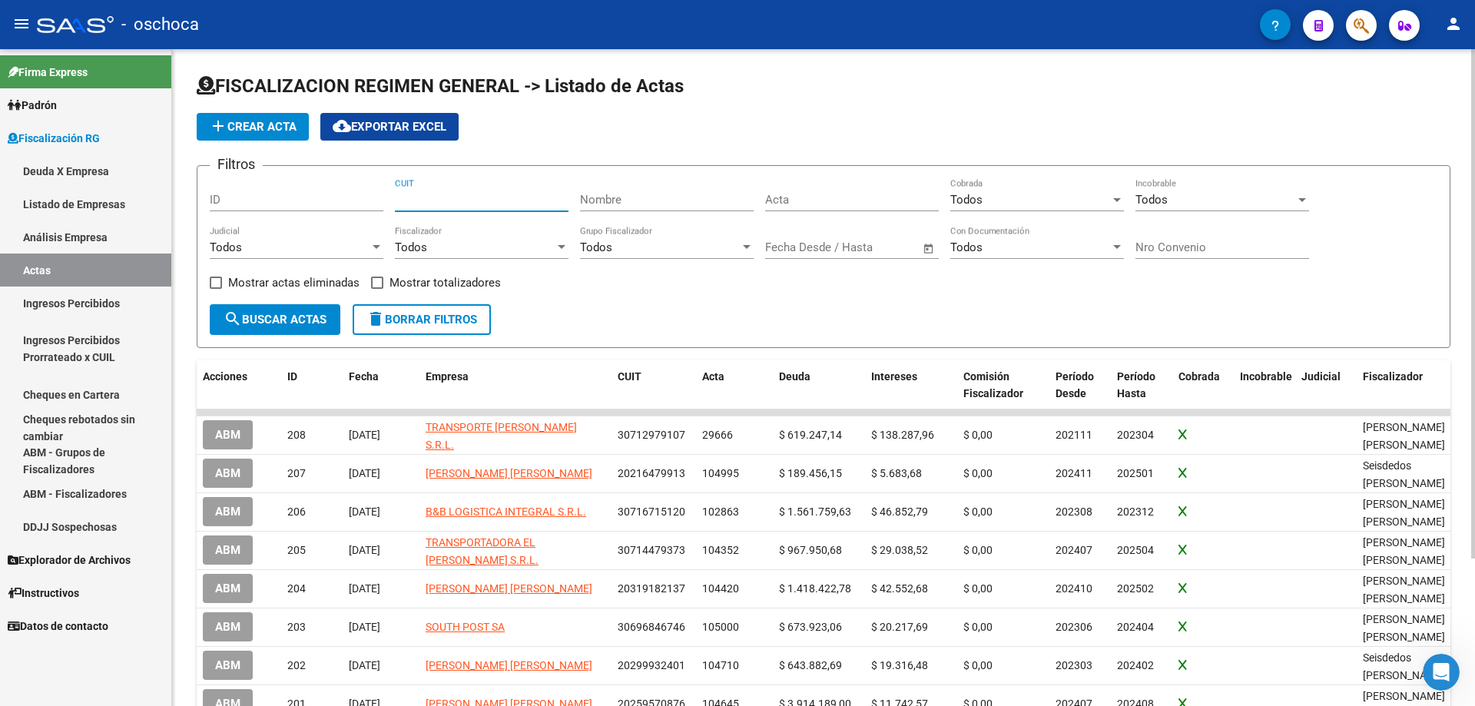
click at [481, 204] on input "CUIT" at bounding box center [482, 200] width 174 height 14
type input "20-30772586-0"
click at [313, 320] on span "search Buscar Actas" at bounding box center [275, 320] width 103 height 14
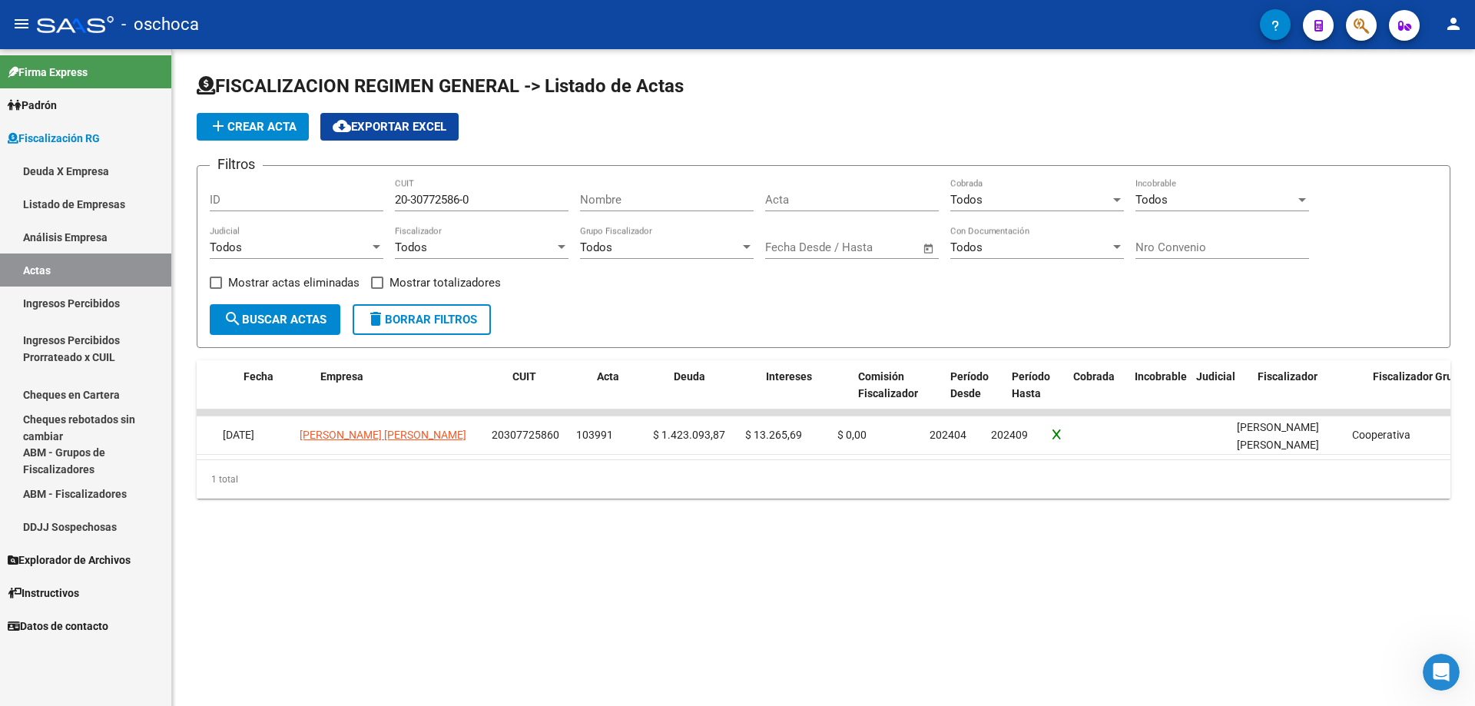
scroll to position [0, 105]
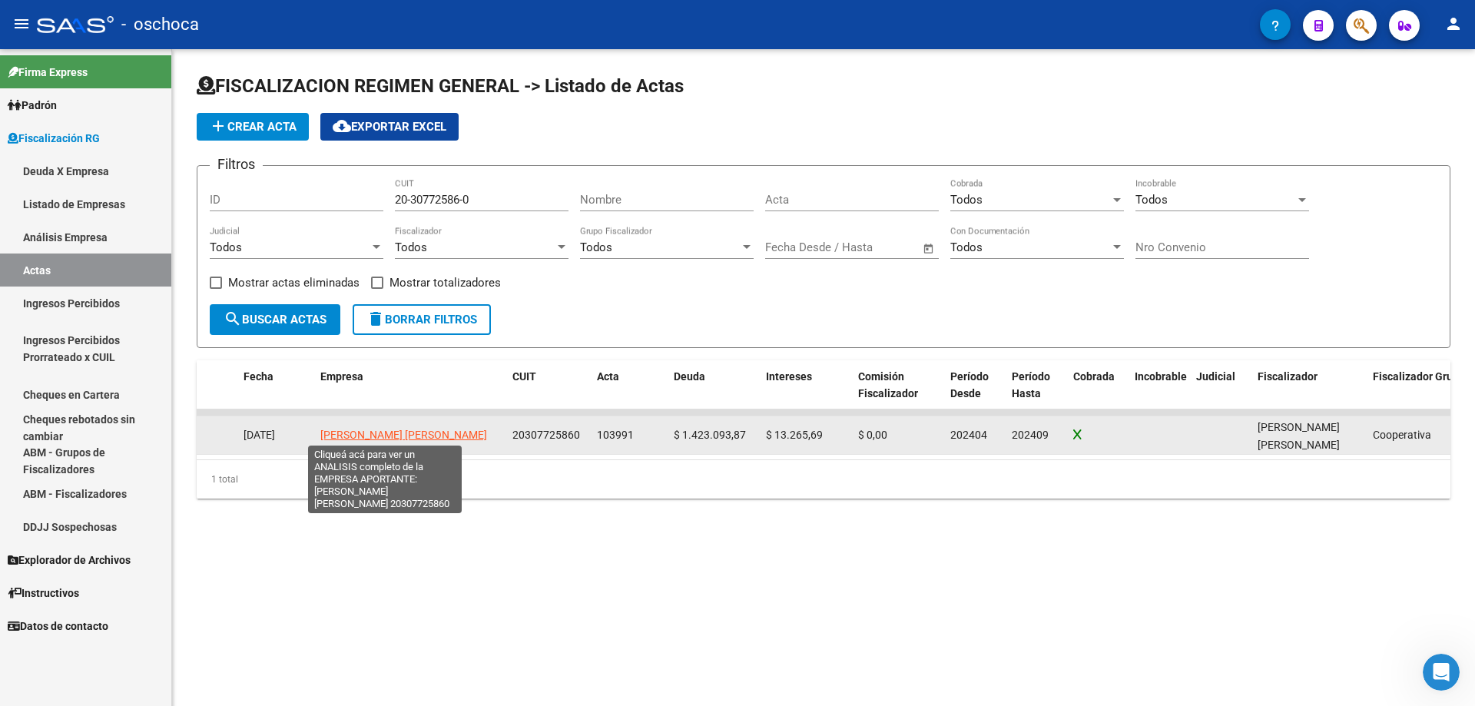
click at [367, 433] on span "[PERSON_NAME] [PERSON_NAME]" at bounding box center [403, 435] width 167 height 12
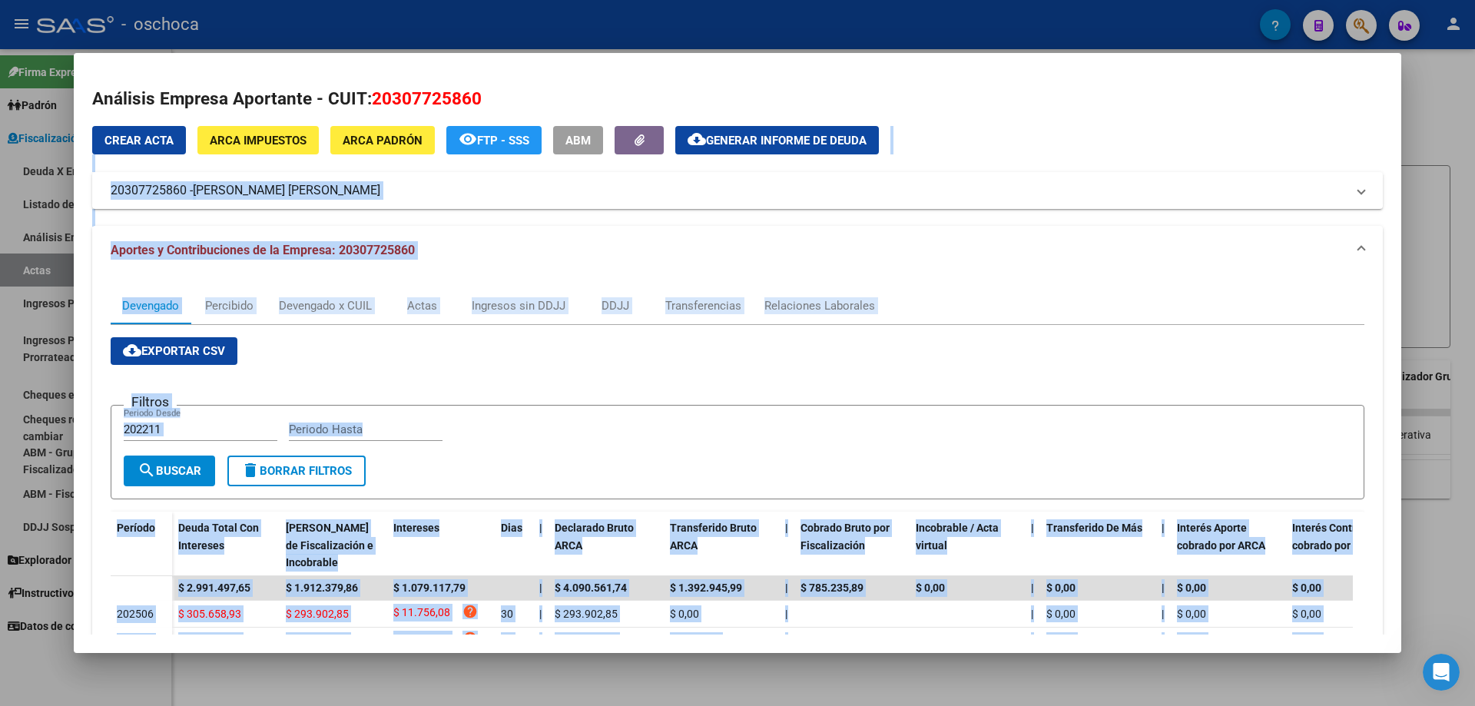
click at [1010, 476] on form "Filtros 202211 Periodo Desde Periodo Hasta search Buscar delete Borrar Filtros" at bounding box center [738, 452] width 1254 height 94
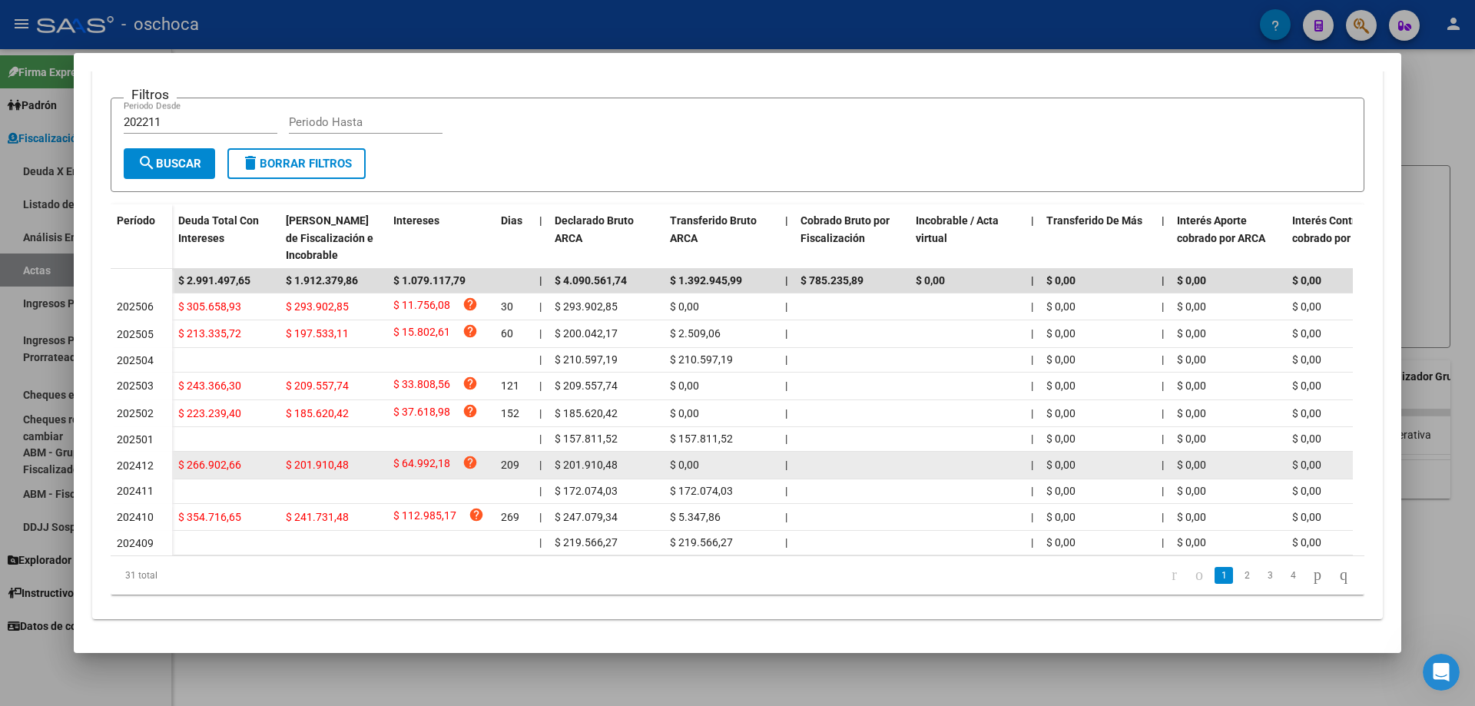
scroll to position [326, 0]
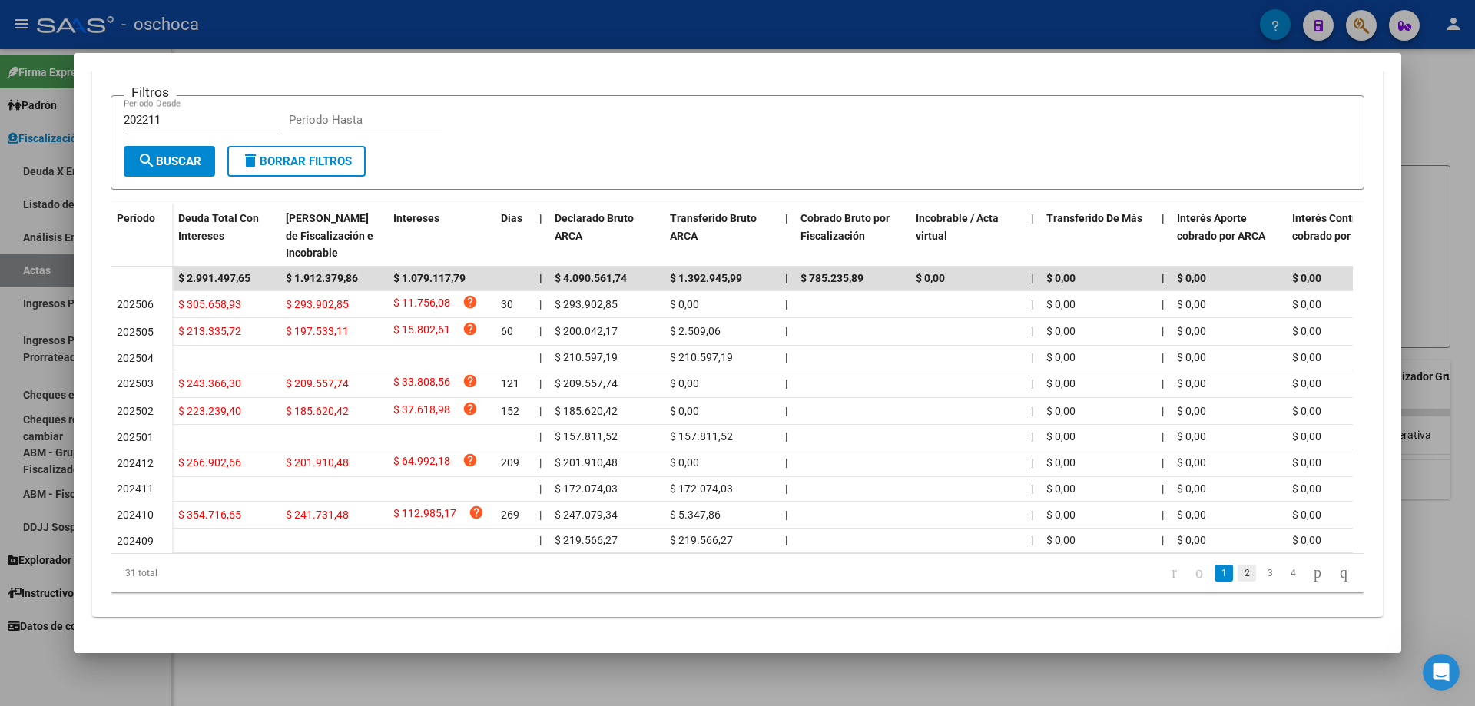
click at [1238, 575] on link "2" at bounding box center [1247, 573] width 18 height 17
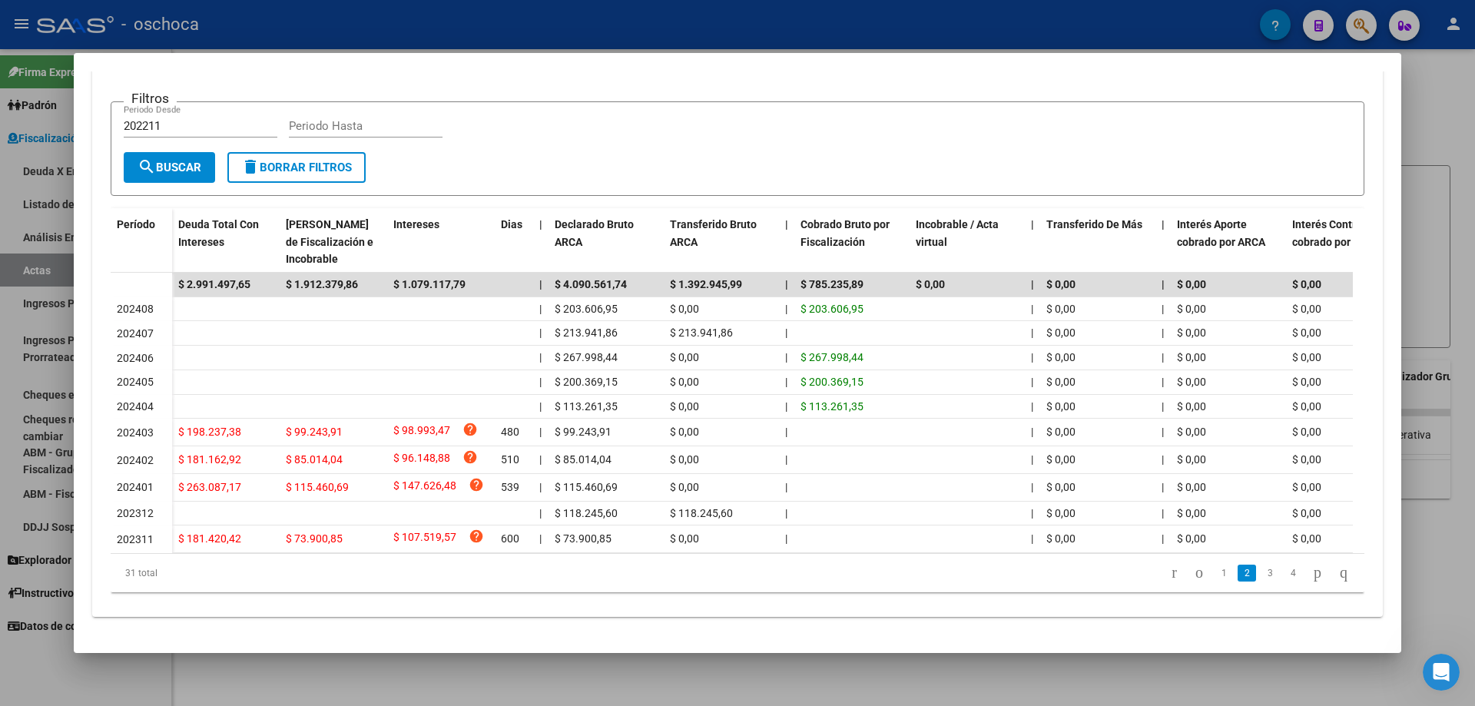
scroll to position [0, 0]
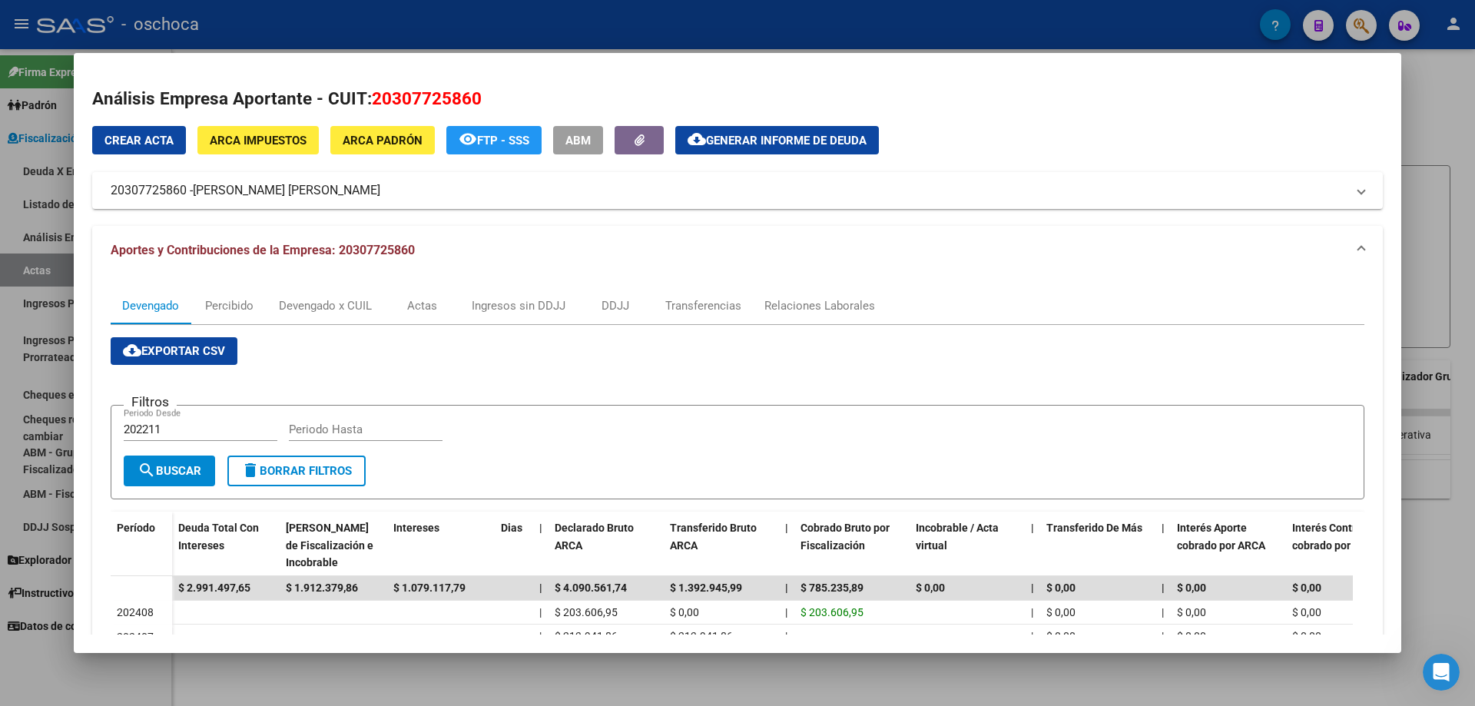
click at [158, 144] on span "Crear Acta" at bounding box center [138, 141] width 69 height 14
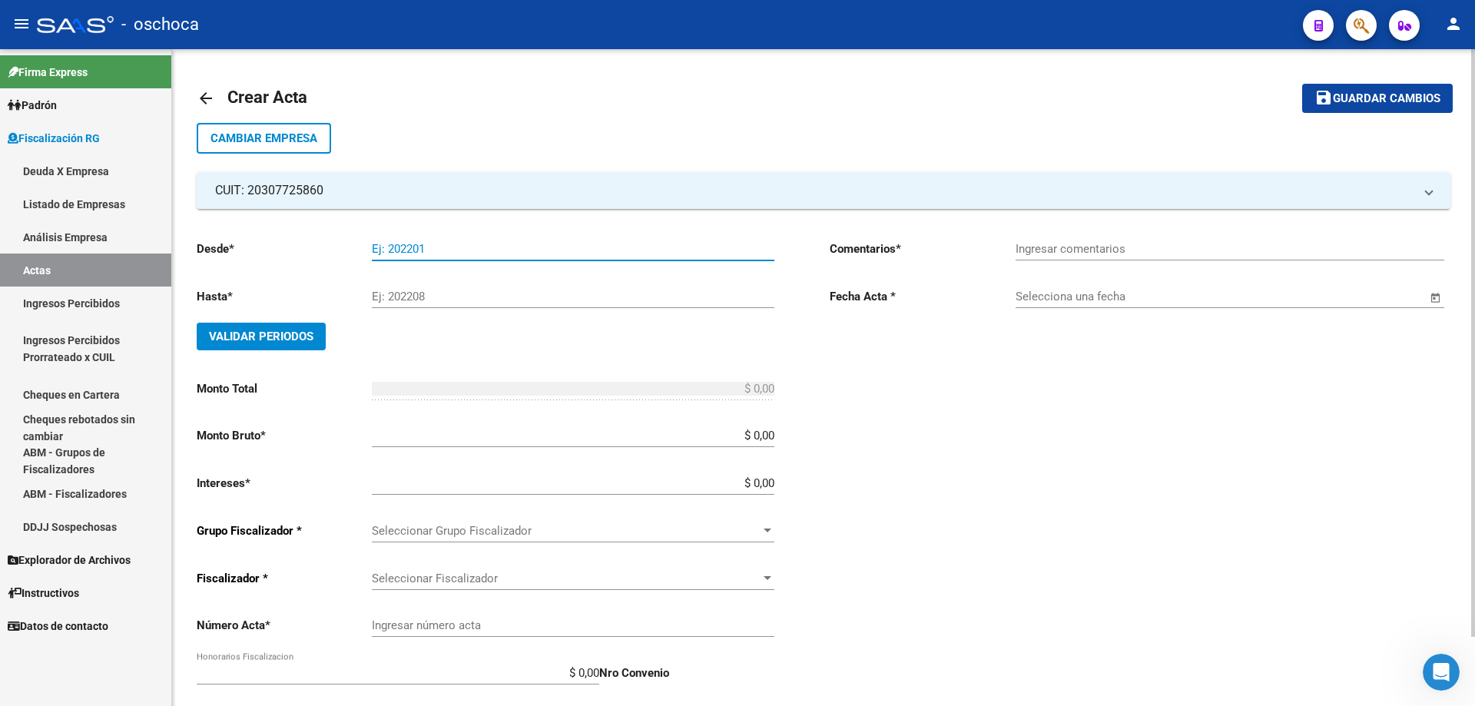
click at [444, 244] on input "Ej: 202201" at bounding box center [573, 249] width 403 height 14
type input "202304"
click at [403, 301] on input "Ej: 202208" at bounding box center [573, 297] width 403 height 14
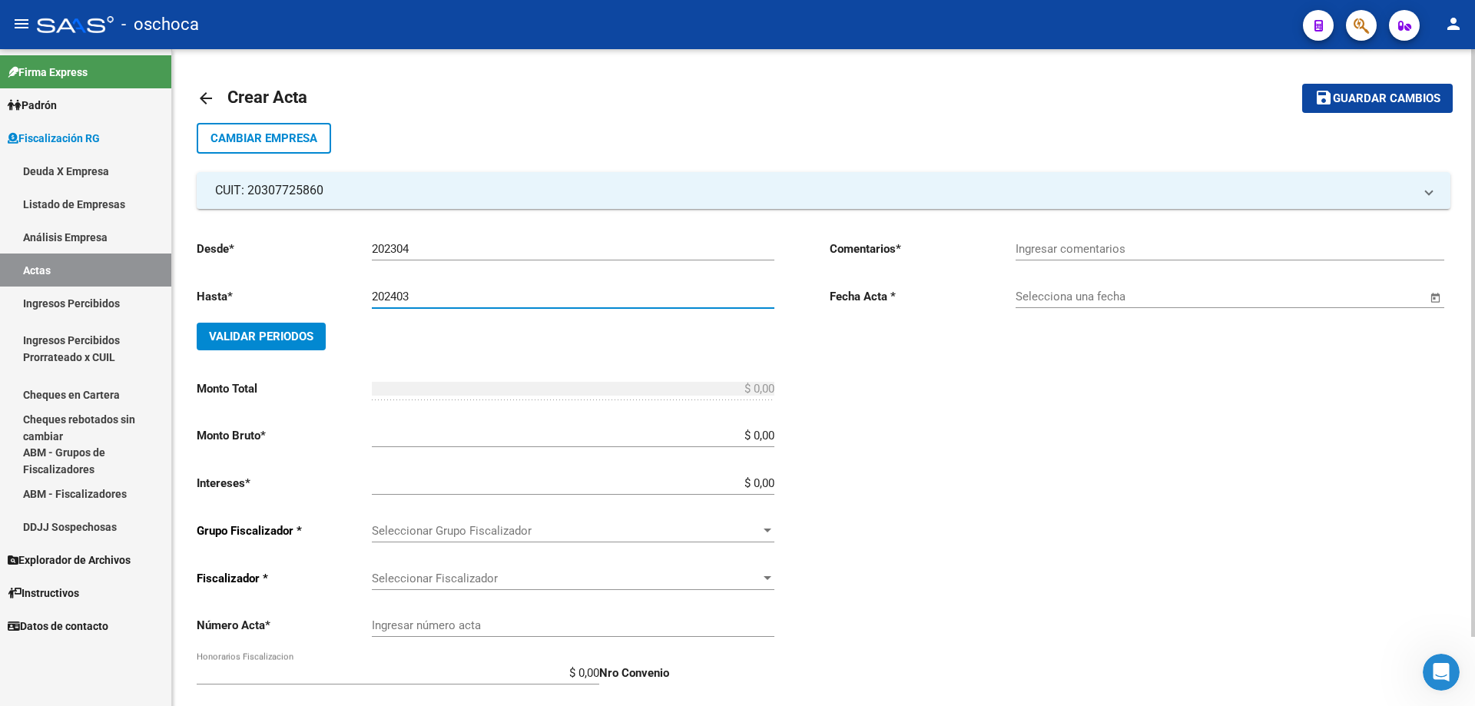
type input "202403"
click at [270, 330] on span "Validar Periodos" at bounding box center [261, 337] width 104 height 14
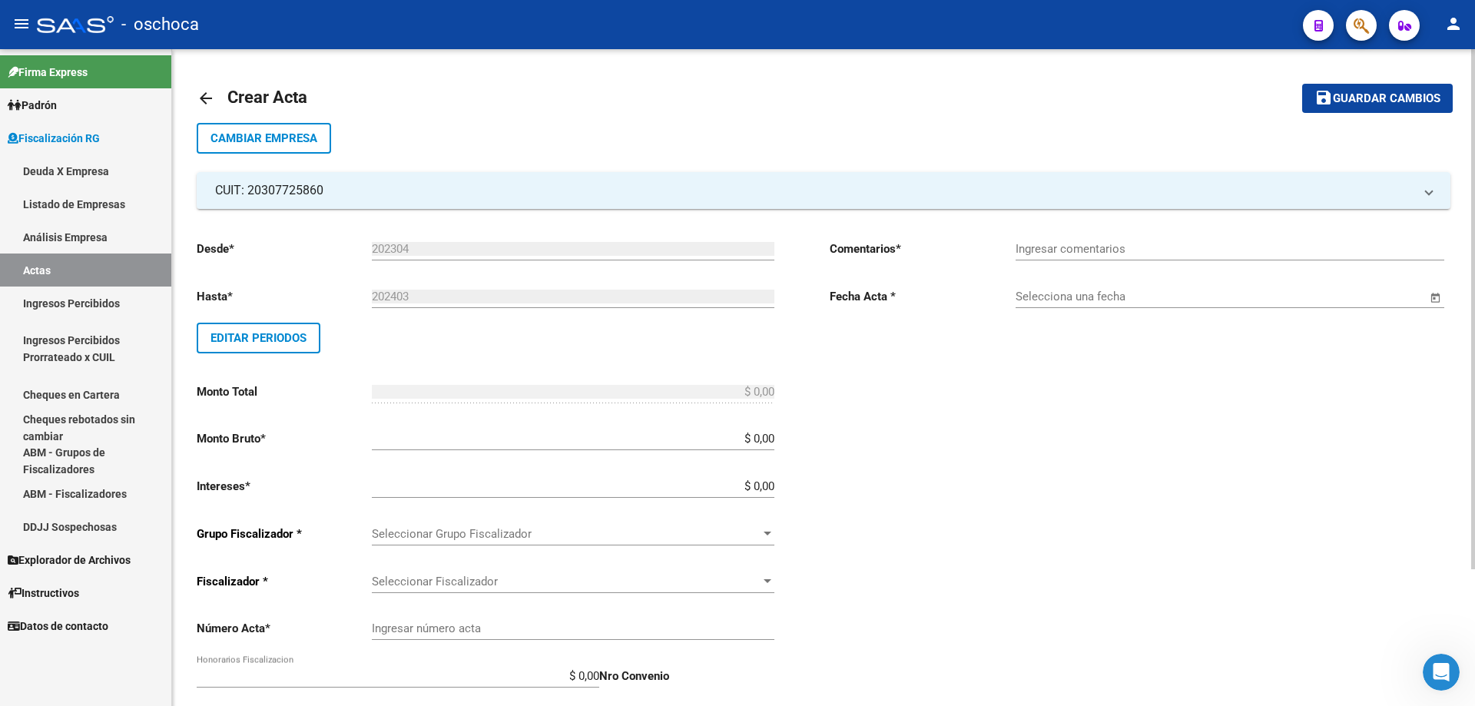
drag, startPoint x: 771, startPoint y: 439, endPoint x: 784, endPoint y: 440, distance: 13.8
click at [771, 439] on input "$ 0,00" at bounding box center [573, 439] width 403 height 14
type input "$ 897.974,48"
click at [773, 487] on input "$ 0,00" at bounding box center [573, 486] width 403 height 14
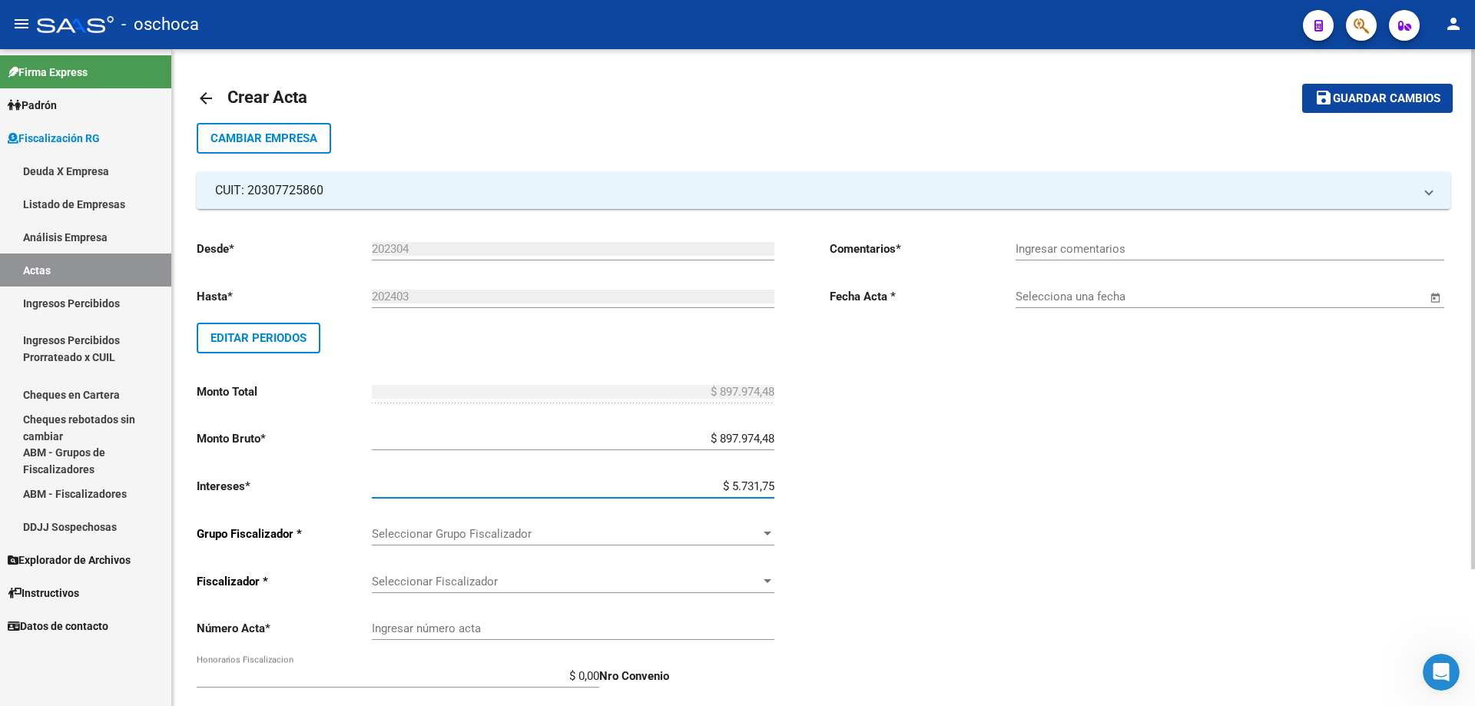
type input "$ 57.317,52"
type input "$ 955.292,00"
click at [771, 530] on div at bounding box center [768, 534] width 14 height 12
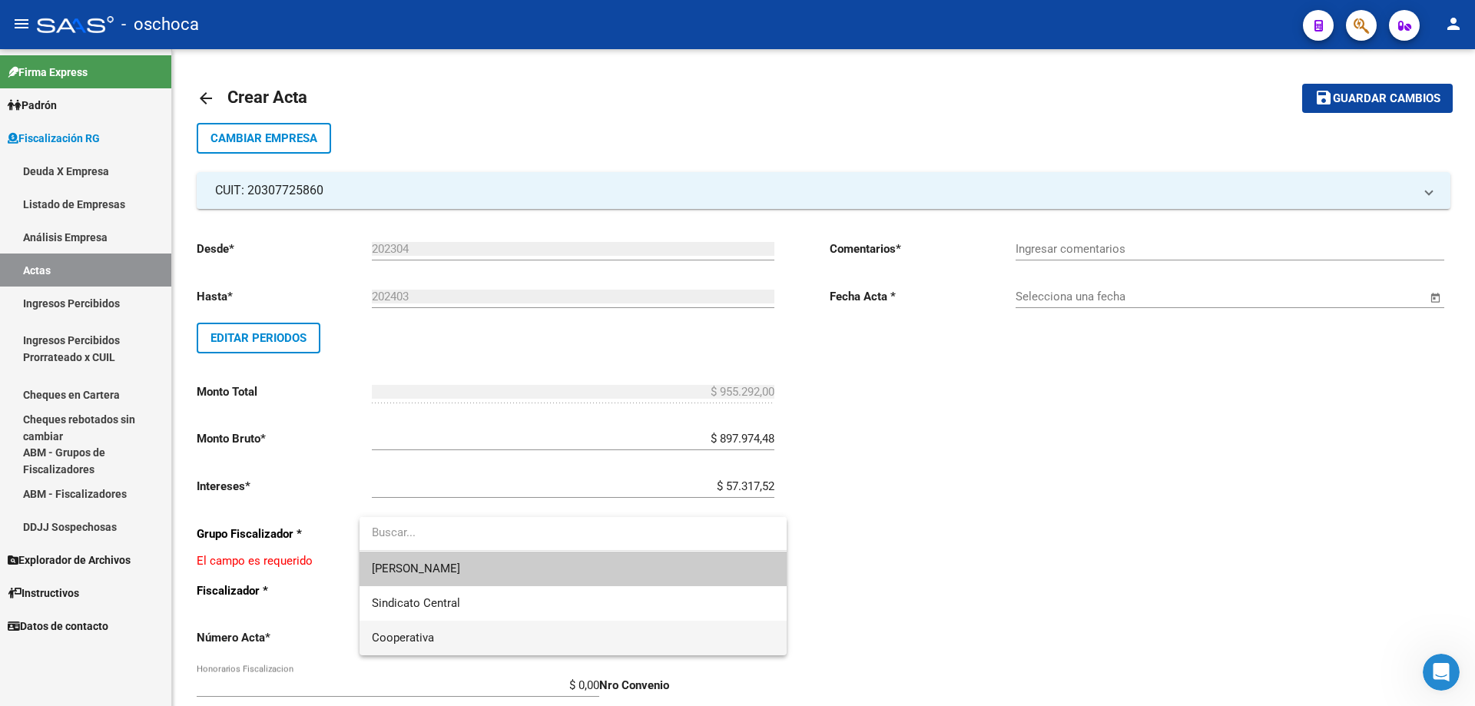
click at [637, 633] on span "Cooperativa" at bounding box center [573, 638] width 403 height 35
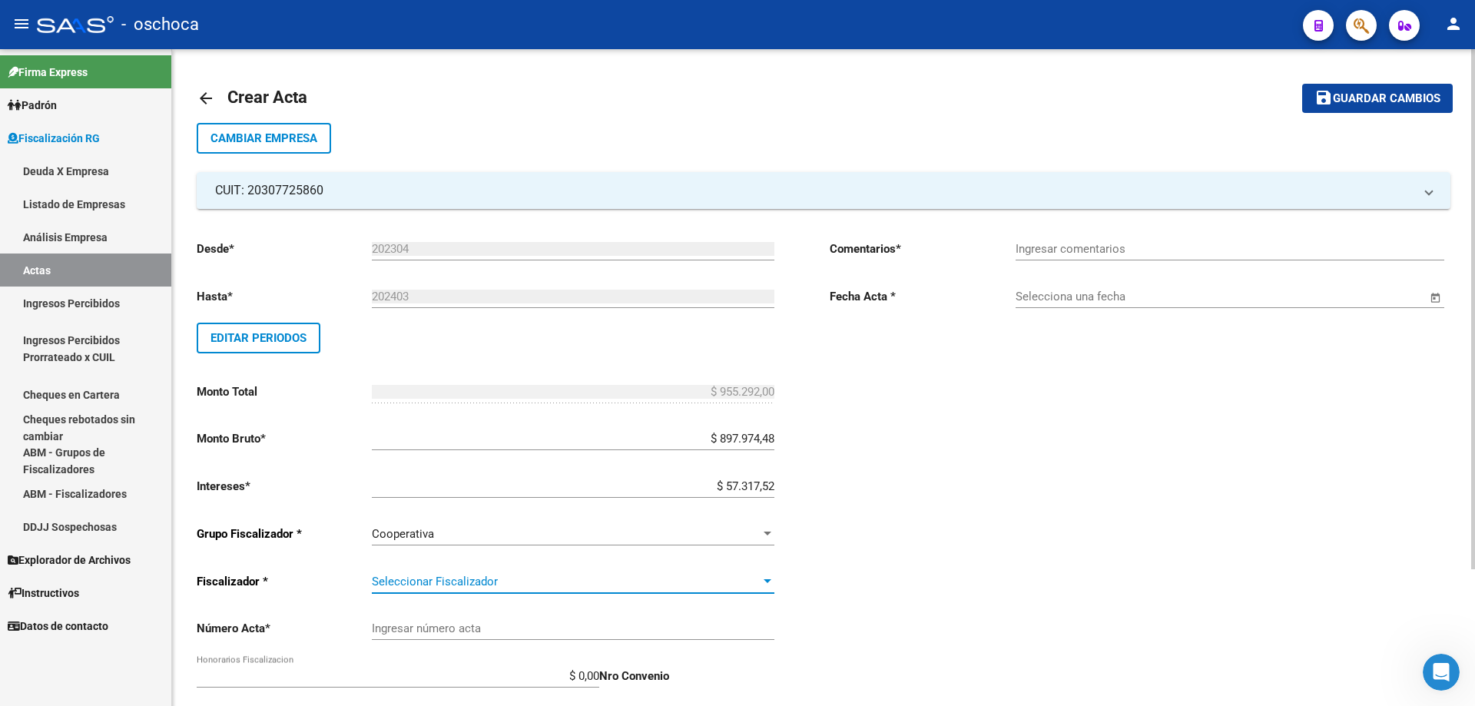
click at [721, 581] on span "Seleccionar Fiscalizador" at bounding box center [566, 582] width 389 height 14
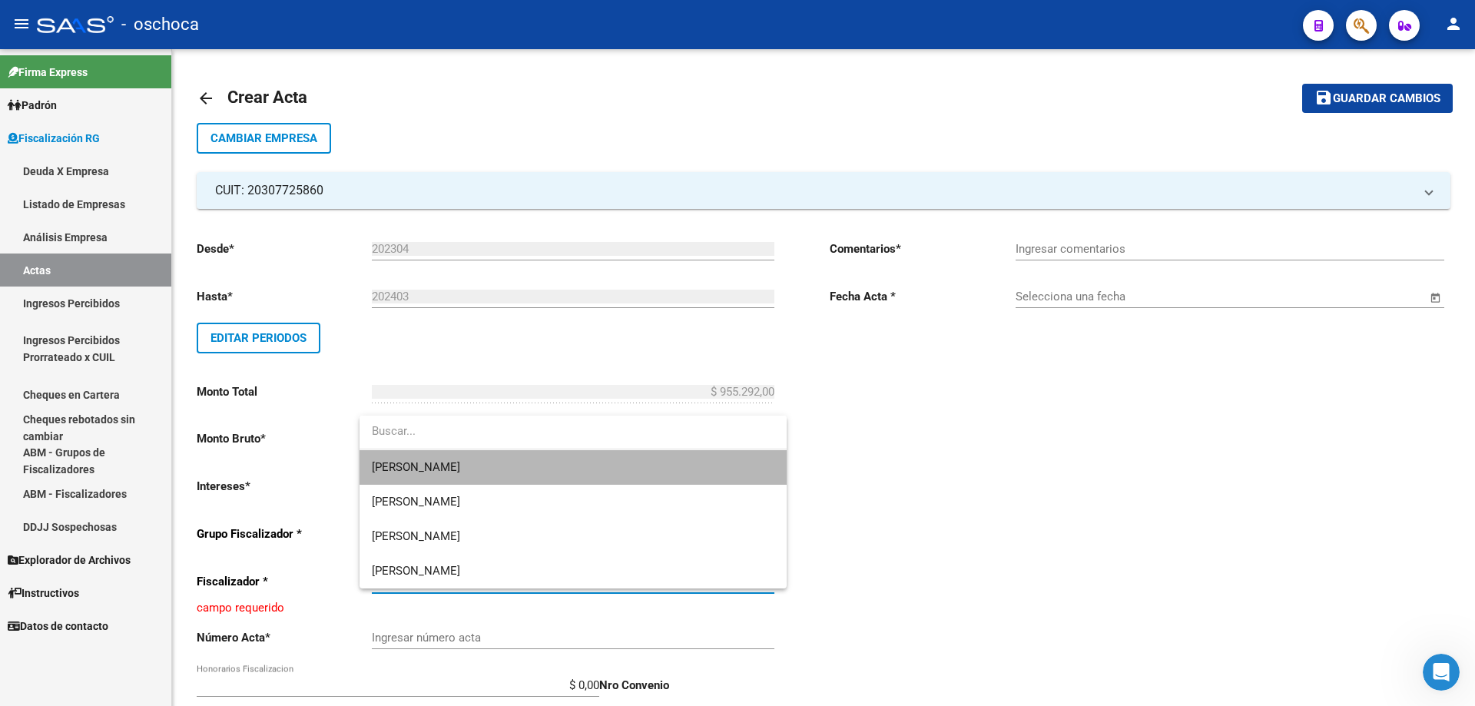
click at [658, 467] on span "[PERSON_NAME]" at bounding box center [573, 467] width 403 height 35
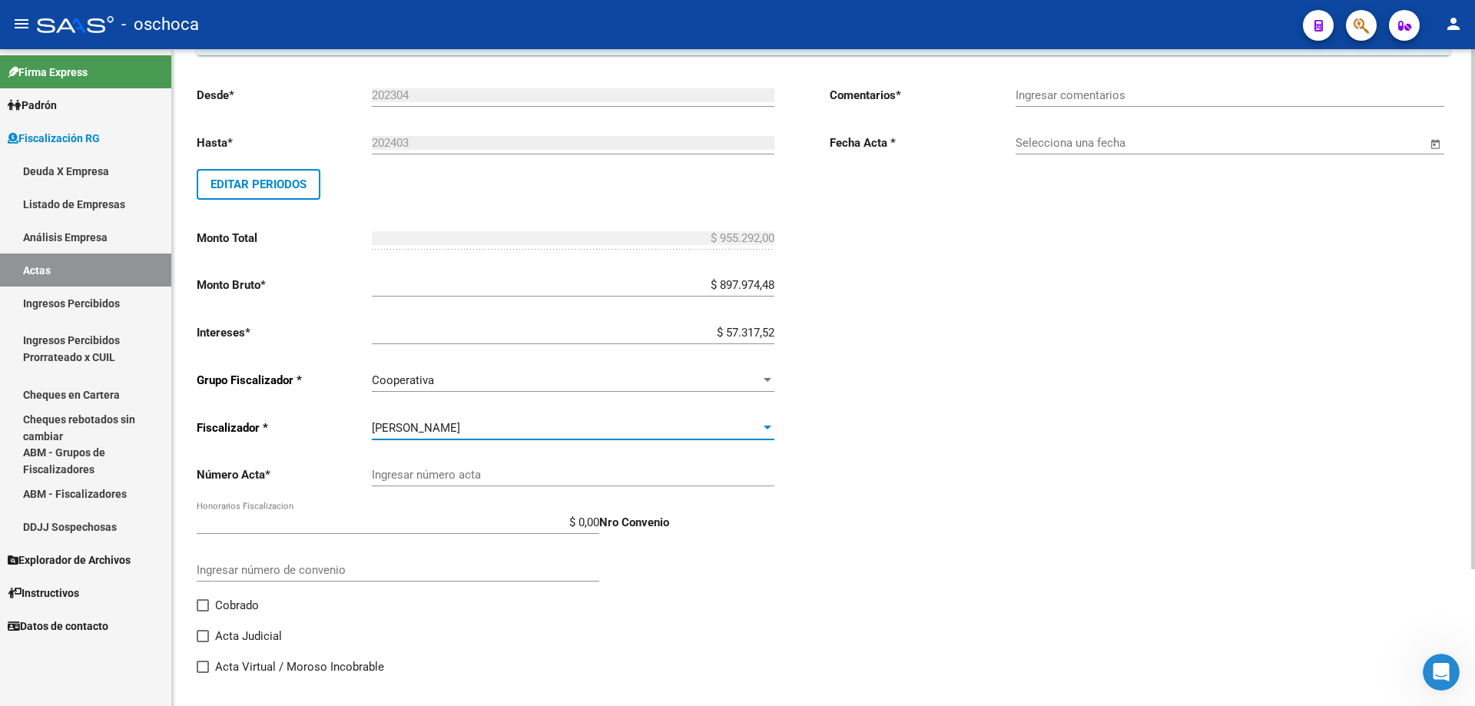
scroll to position [173, 0]
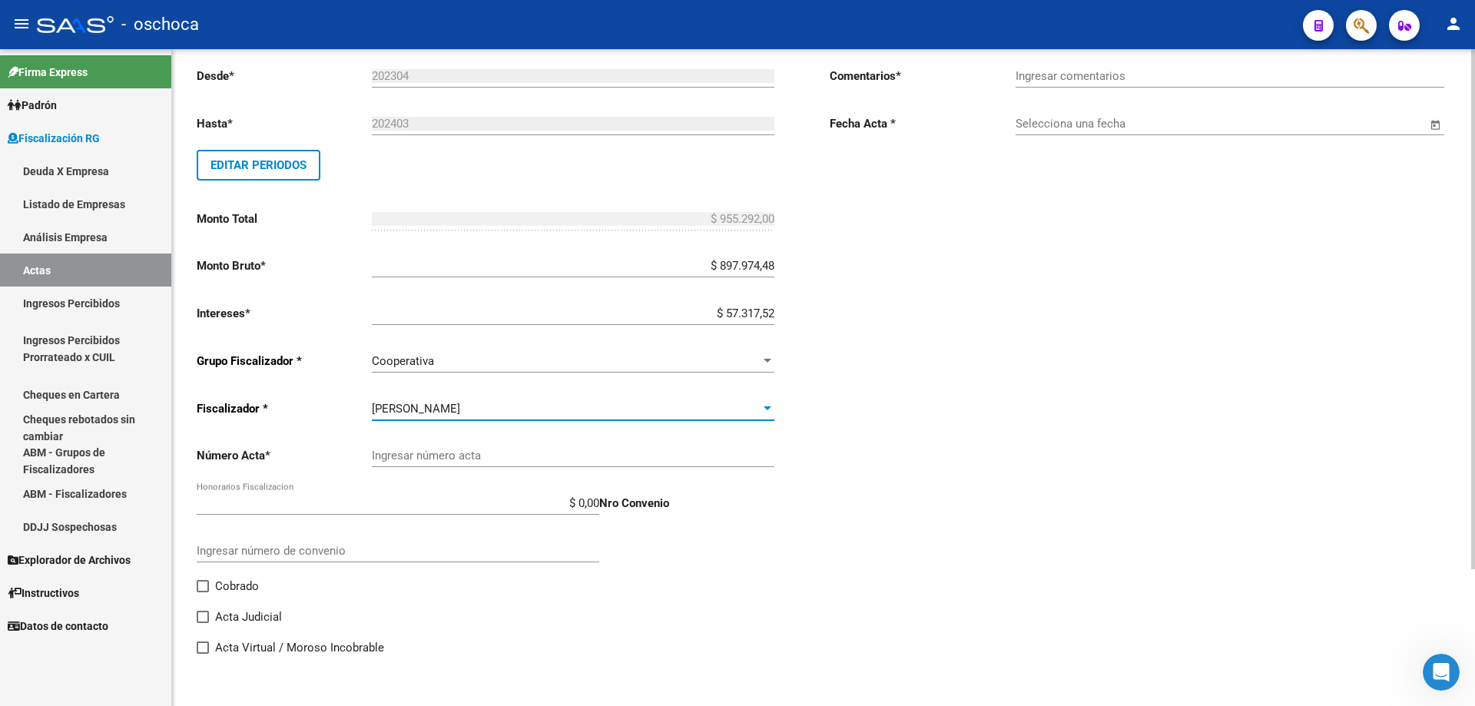
click at [539, 460] on input "Ingresar número acta" at bounding box center [573, 456] width 403 height 14
type input "105176"
drag, startPoint x: 201, startPoint y: 585, endPoint x: 234, endPoint y: 585, distance: 33.0
click at [201, 585] on span at bounding box center [203, 586] width 12 height 12
click at [202, 592] on input "Cobrado" at bounding box center [202, 592] width 1 height 1
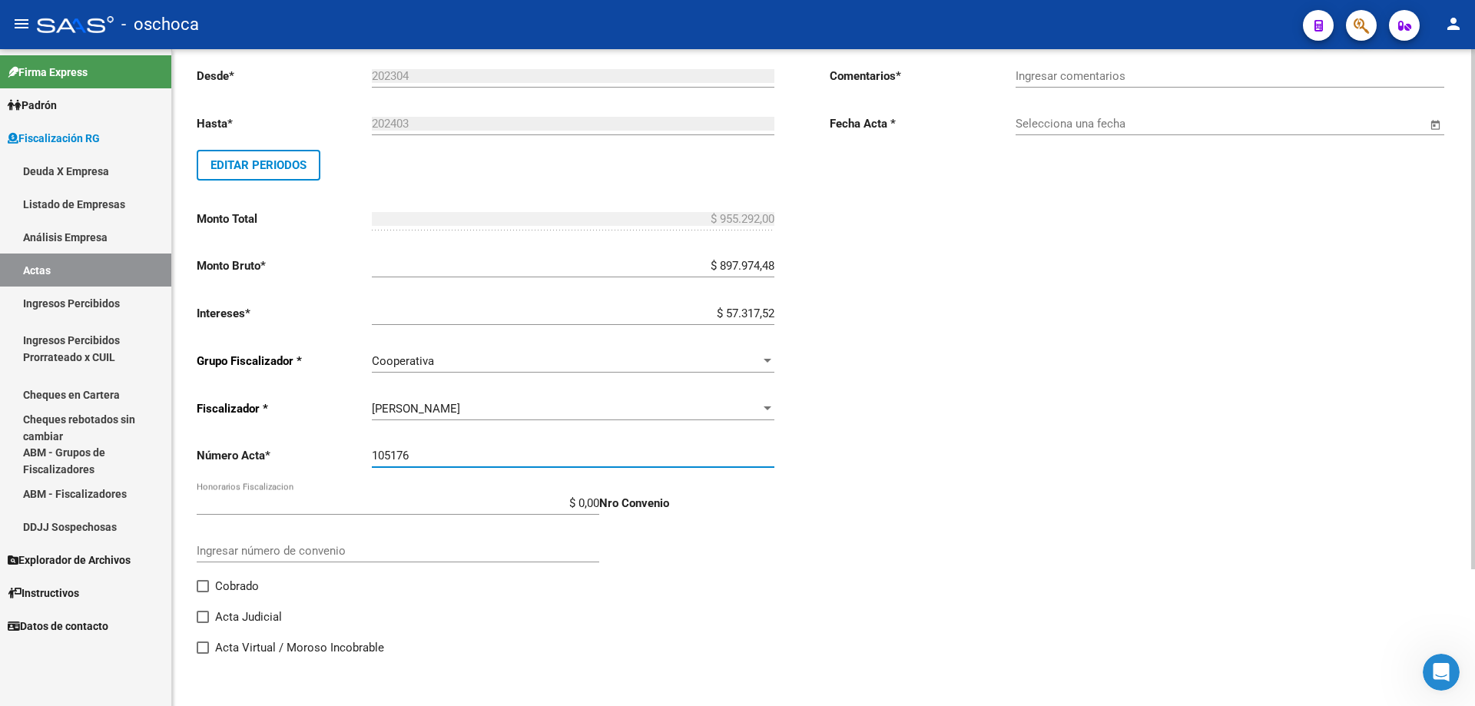
checkbox input "true"
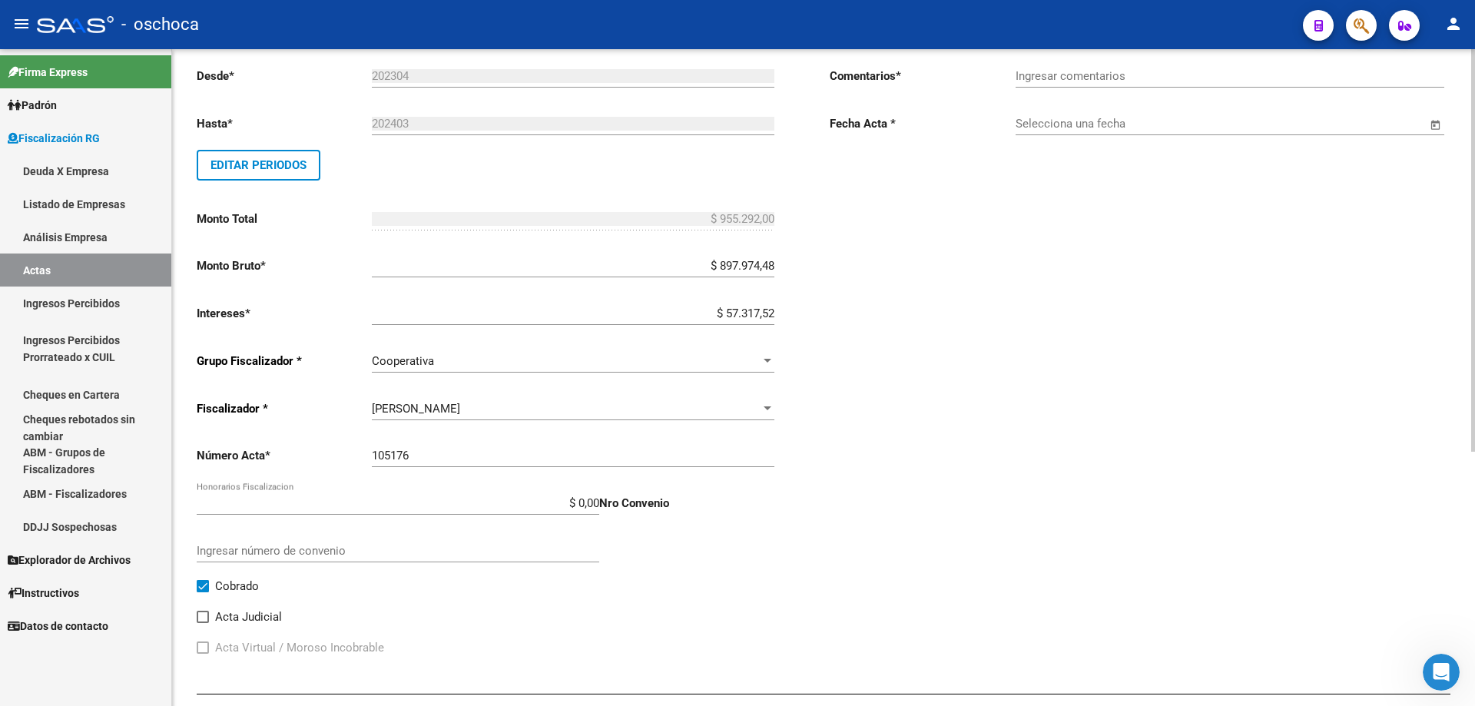
scroll to position [326, 0]
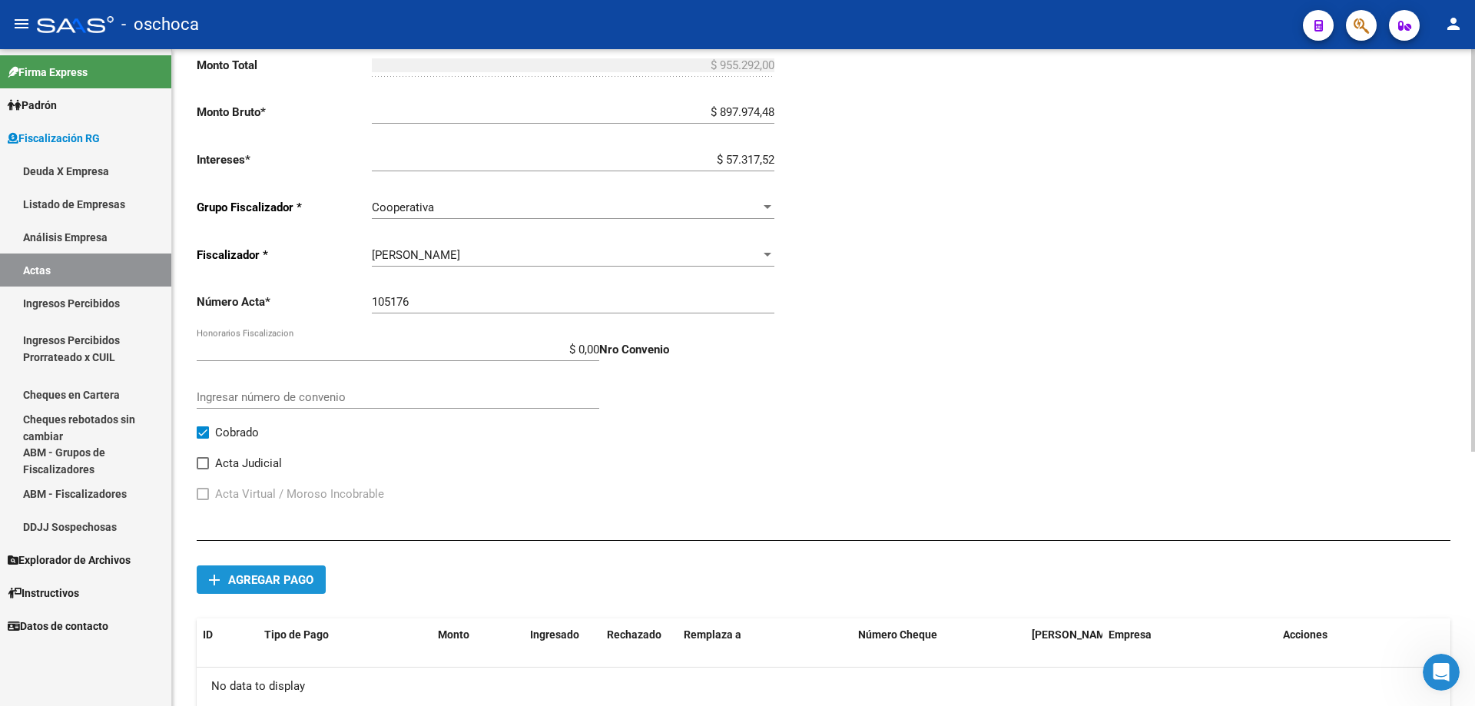
click at [269, 582] on span "Agregar pago" at bounding box center [270, 580] width 85 height 14
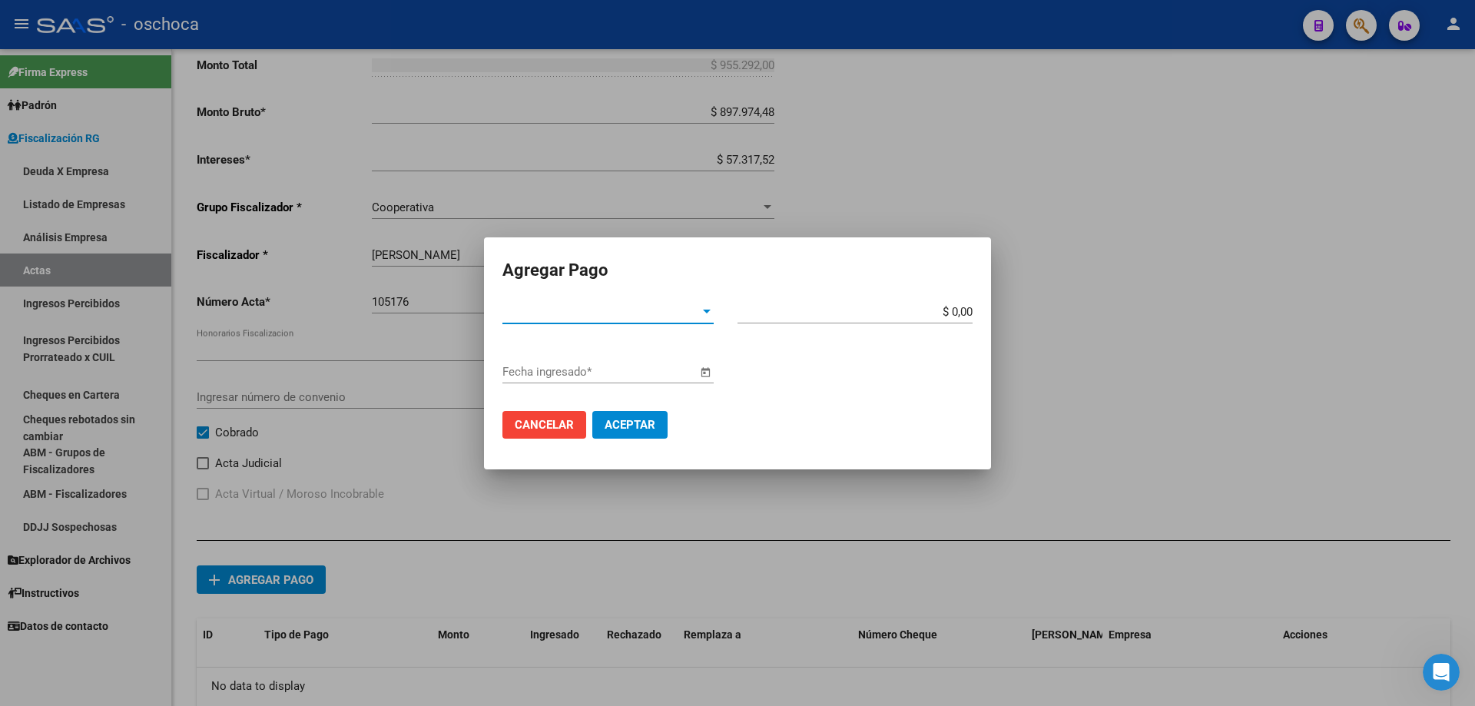
click at [663, 313] on span "Tipo de Pago *" at bounding box center [600, 312] width 197 height 14
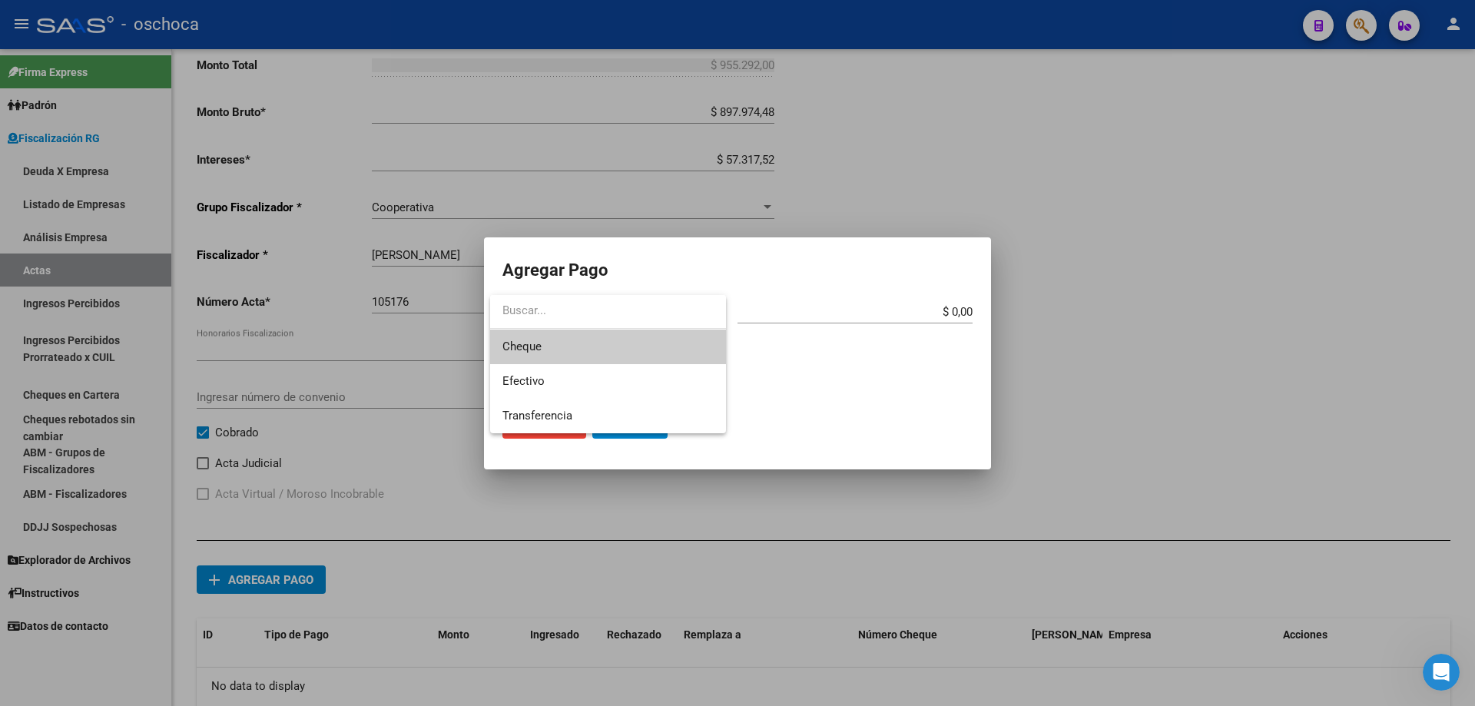
click at [617, 353] on span "Cheque" at bounding box center [607, 347] width 211 height 35
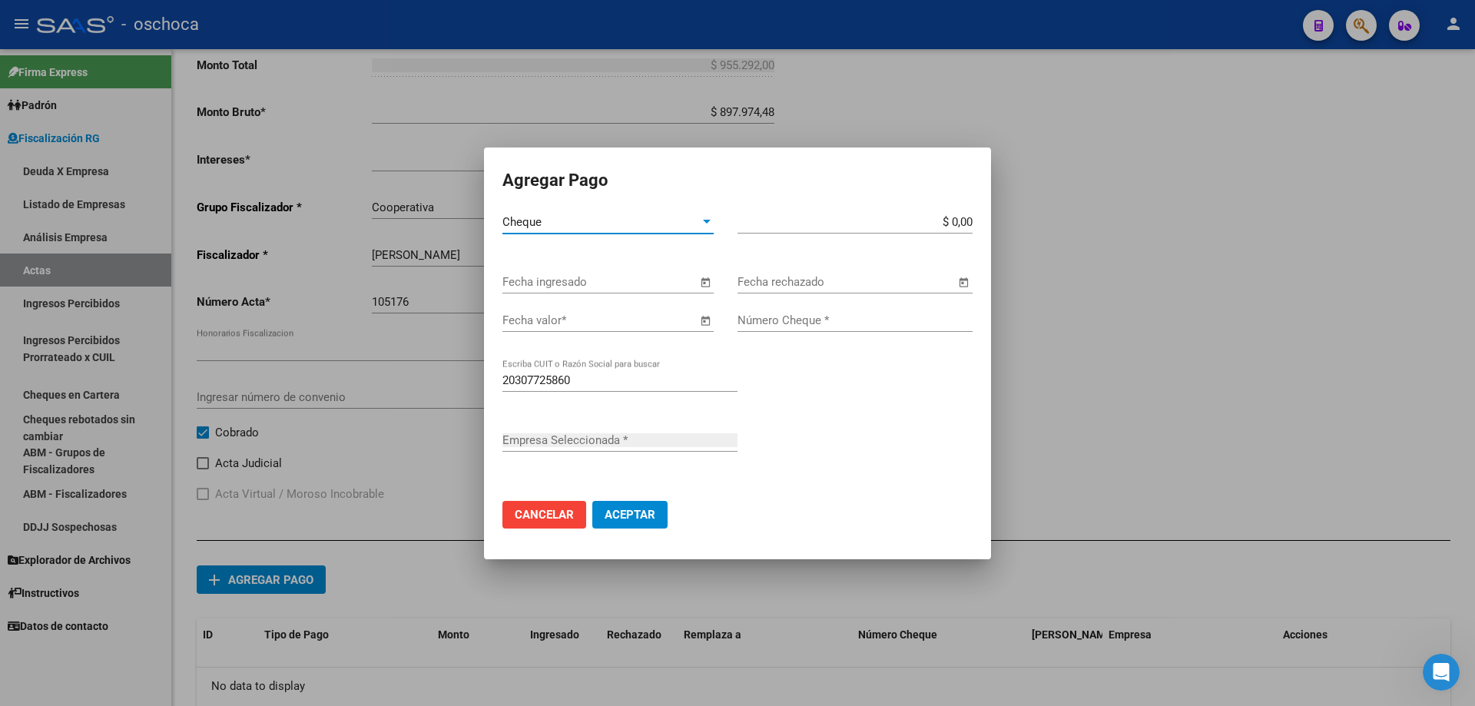
type input "[PERSON_NAME] [PERSON_NAME]"
click at [701, 285] on span "Open calendar" at bounding box center [705, 282] width 37 height 37
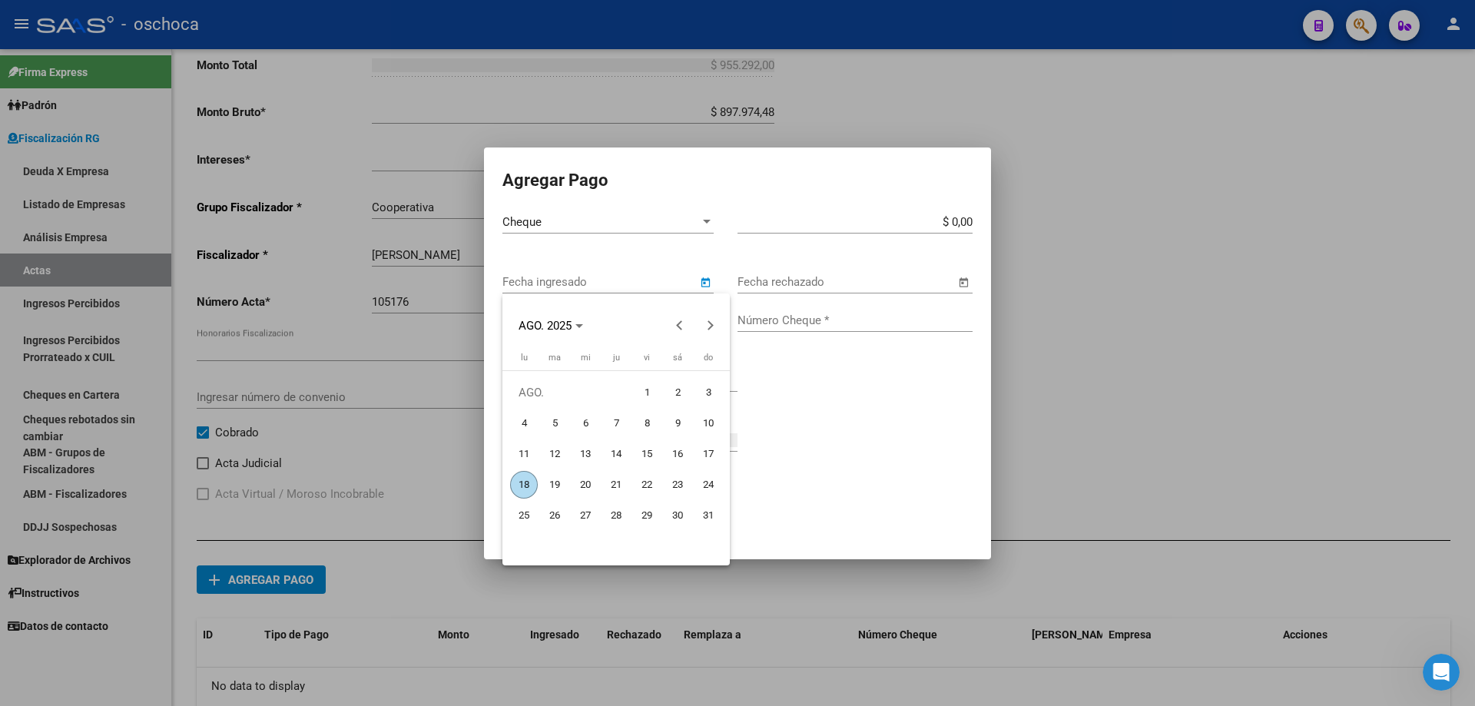
click at [523, 485] on span "18" at bounding box center [524, 485] width 28 height 28
type input "[DATE]"
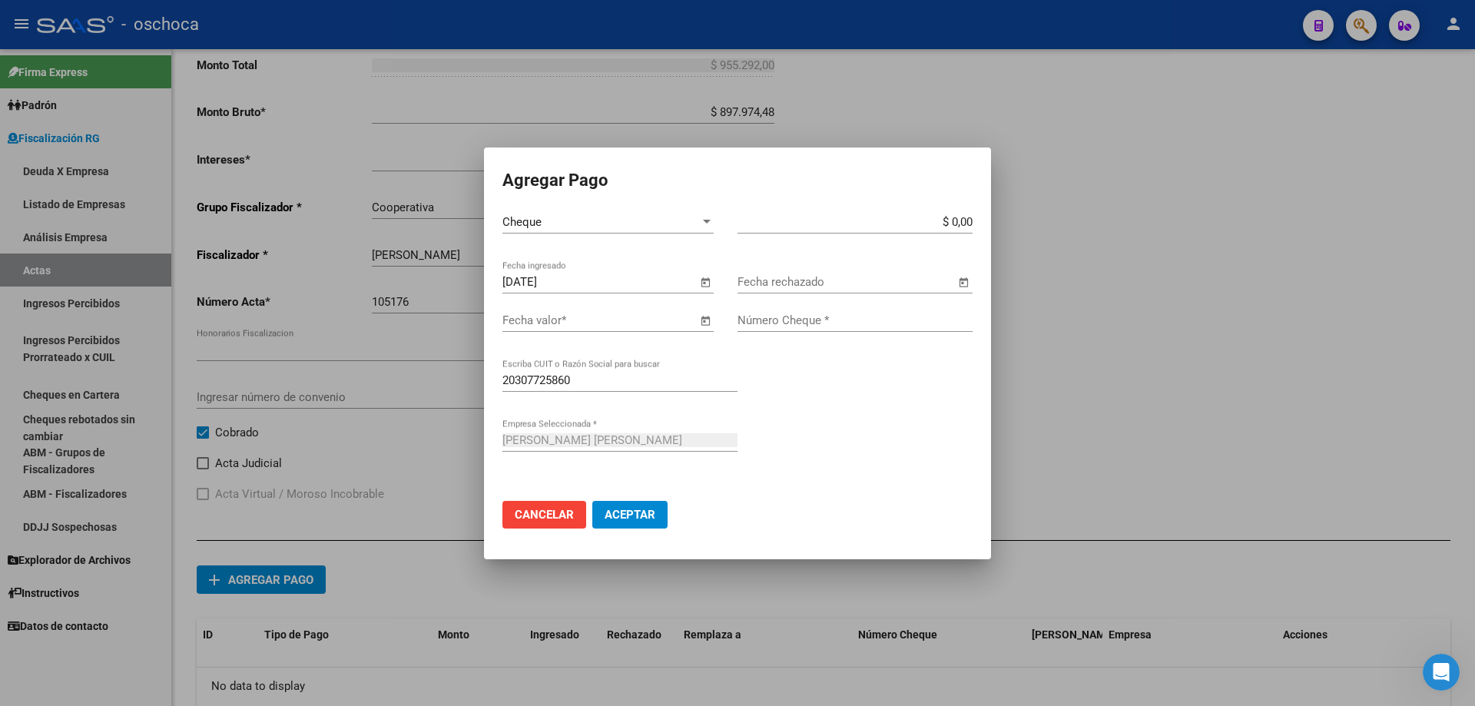
click at [704, 320] on span "Open calendar" at bounding box center [705, 321] width 37 height 37
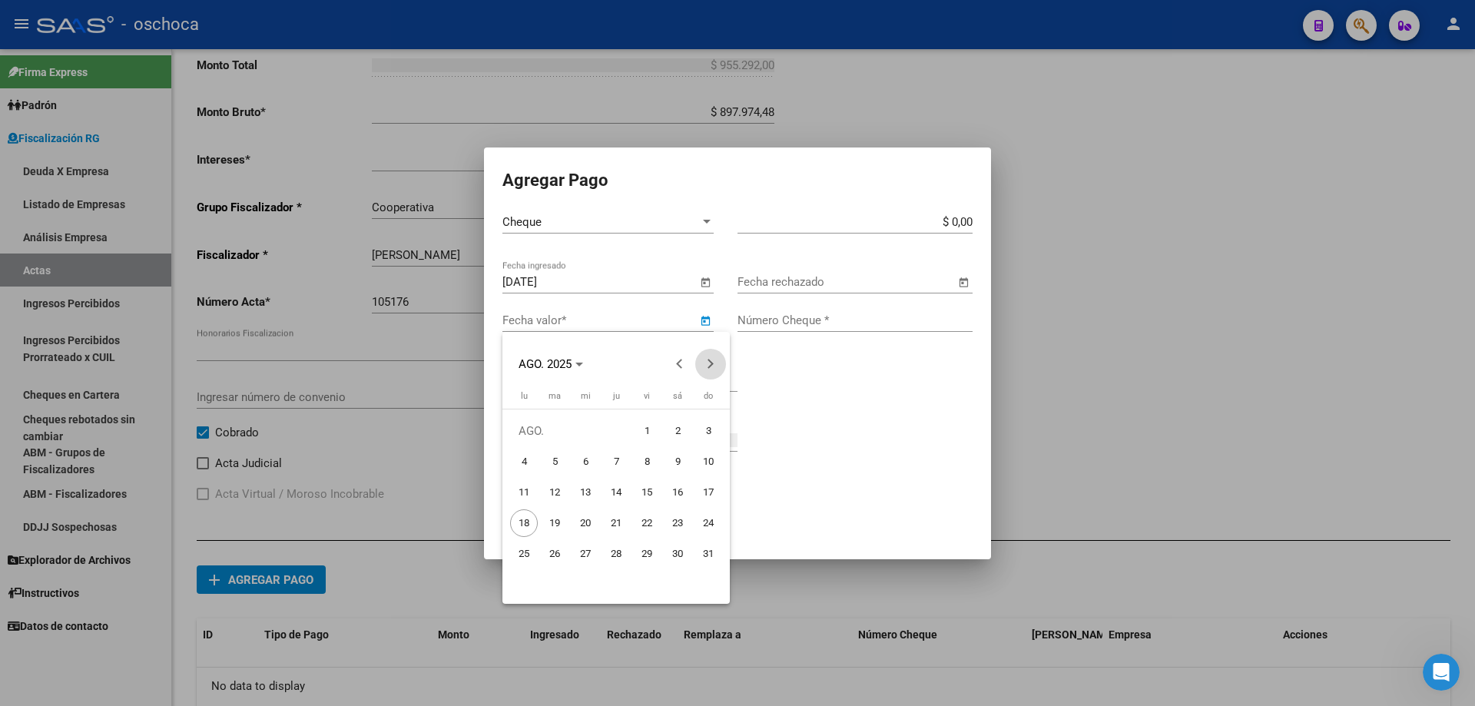
click at [708, 367] on button "Next month" at bounding box center [710, 364] width 31 height 31
click at [617, 554] on span "25" at bounding box center [616, 554] width 28 height 28
type input "[DATE]"
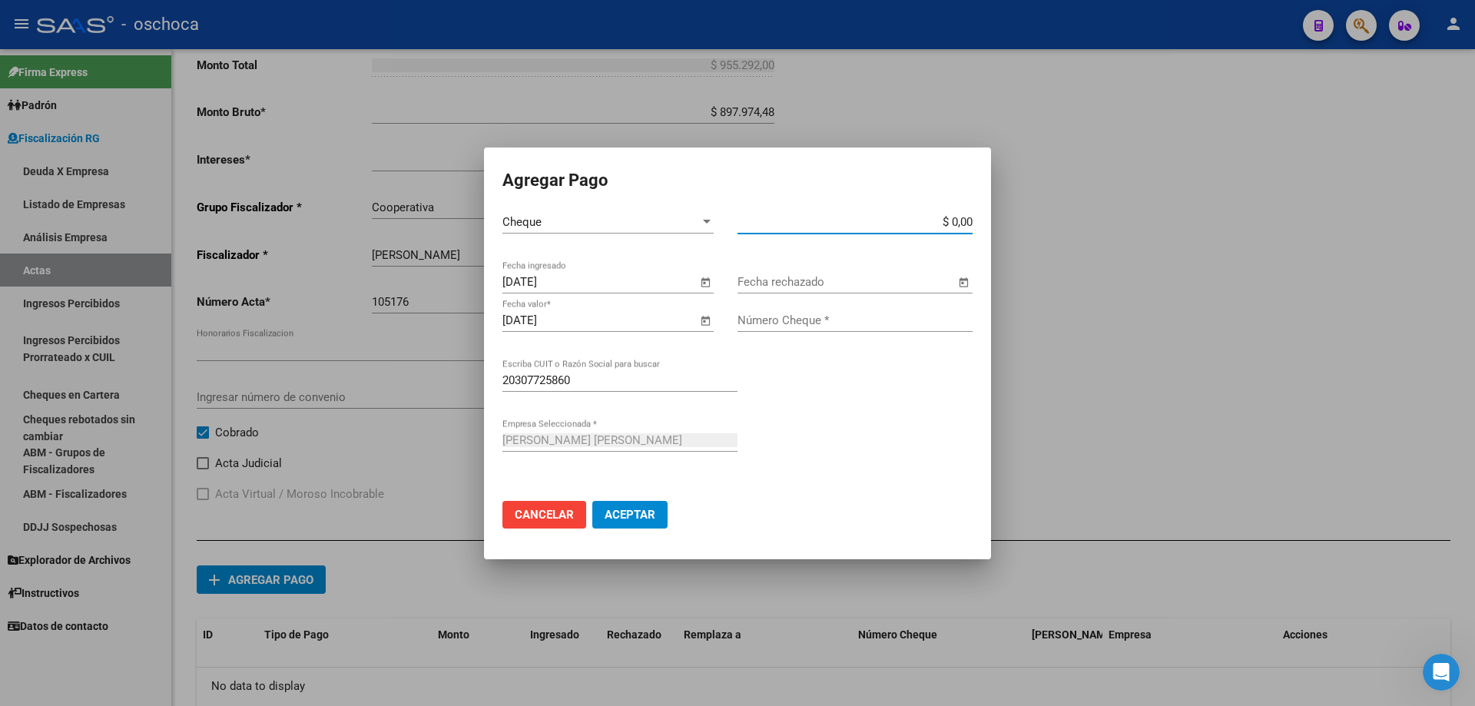
click at [971, 223] on input "$ 0,00" at bounding box center [854, 222] width 235 height 14
type input "$ 955.292,00"
click at [883, 322] on input "Número Cheque *" at bounding box center [854, 320] width 235 height 14
type input "32566444"
click at [635, 508] on span "Aceptar" at bounding box center [630, 515] width 51 height 14
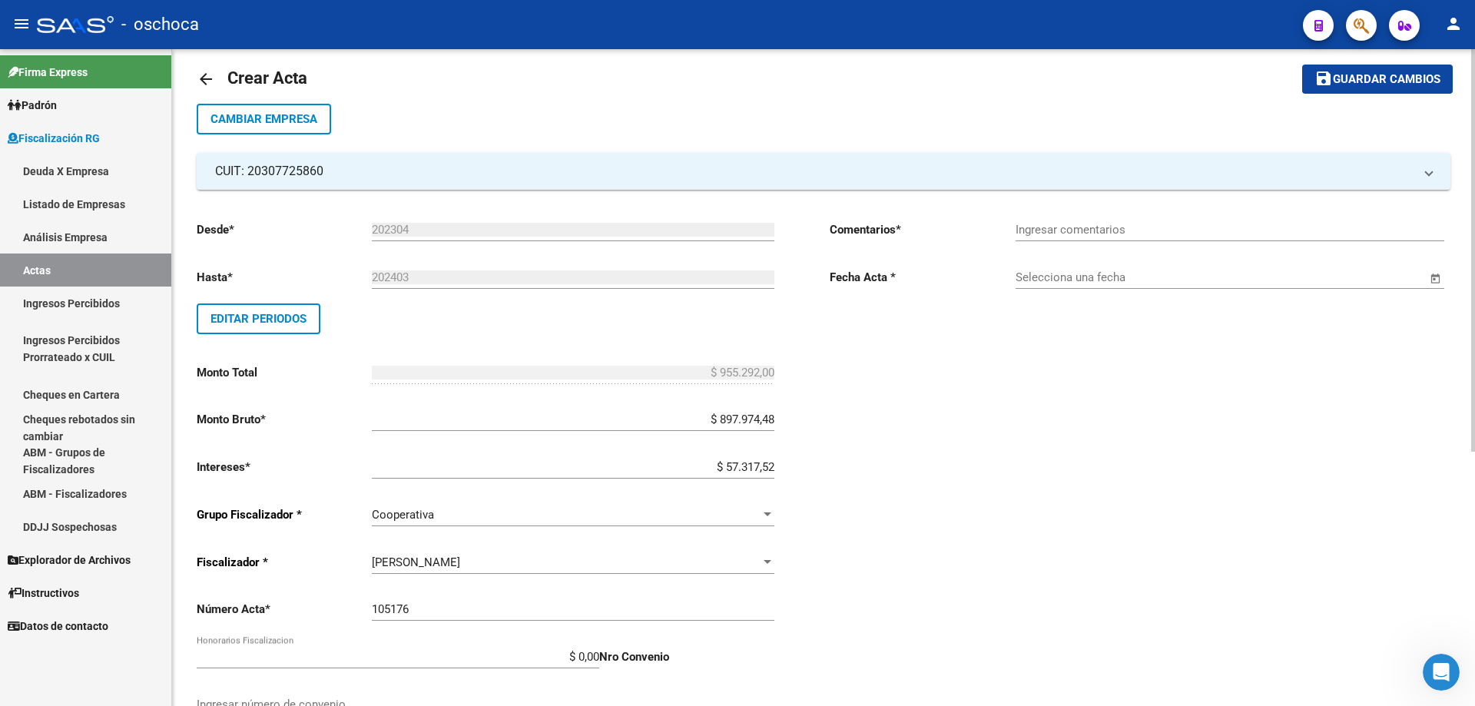
scroll to position [0, 0]
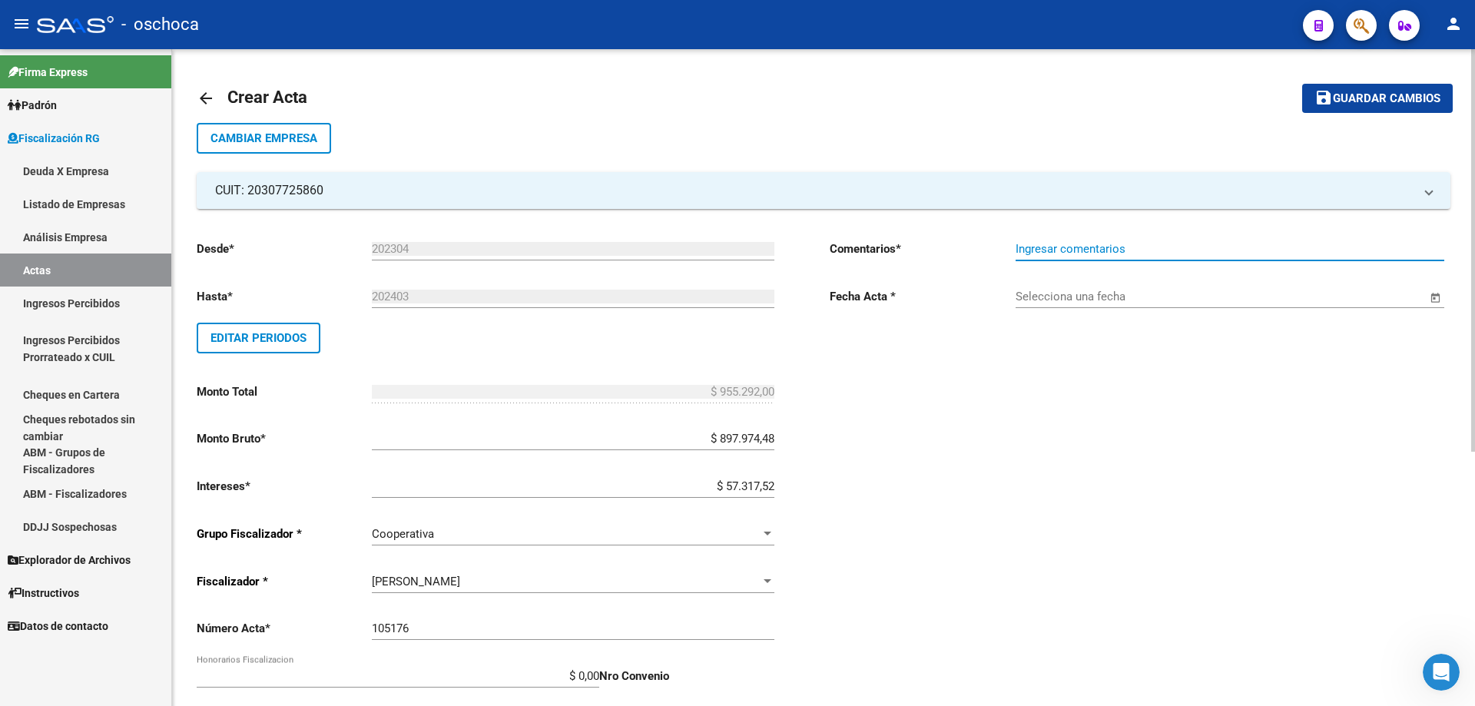
click at [1112, 255] on input "Ingresar comentarios" at bounding box center [1230, 249] width 429 height 14
type input "COBRADO"
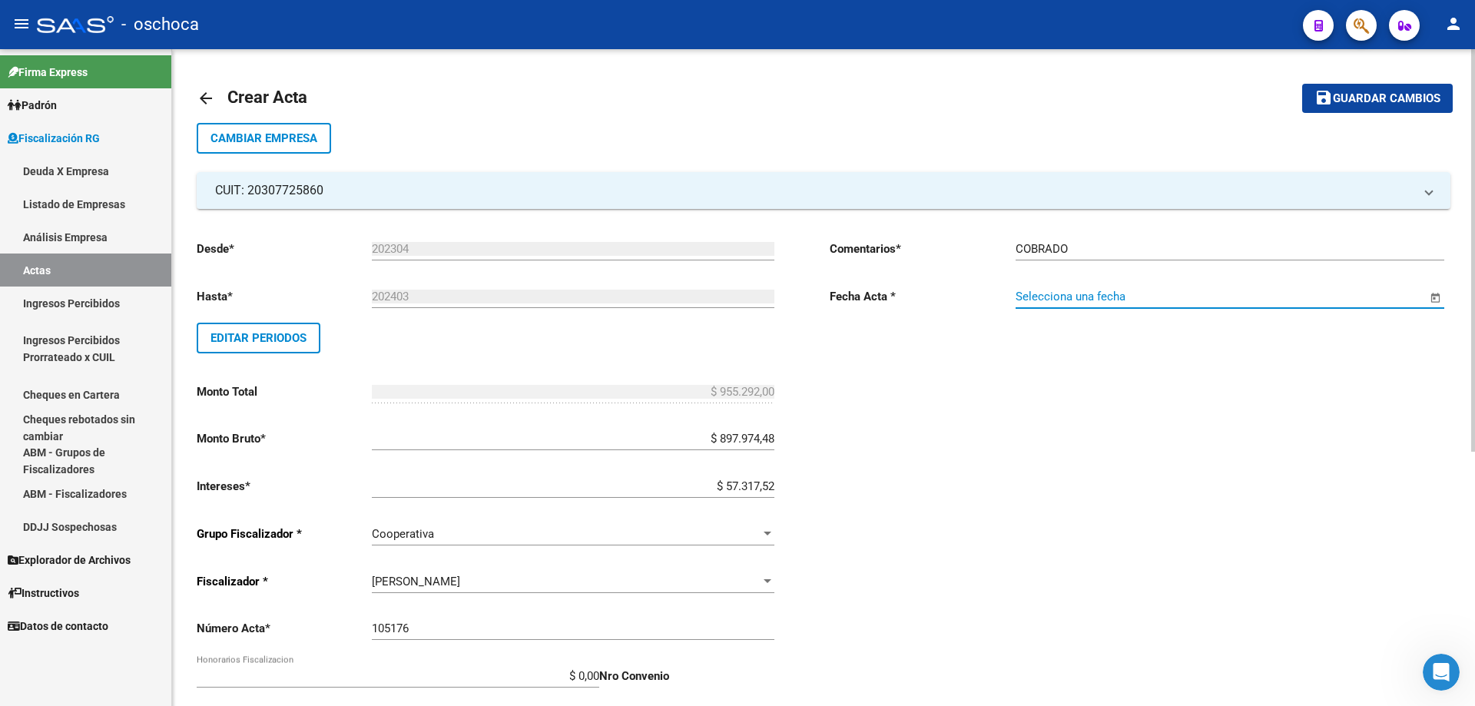
click at [1068, 297] on input "Selecciona una fecha" at bounding box center [1221, 297] width 411 height 14
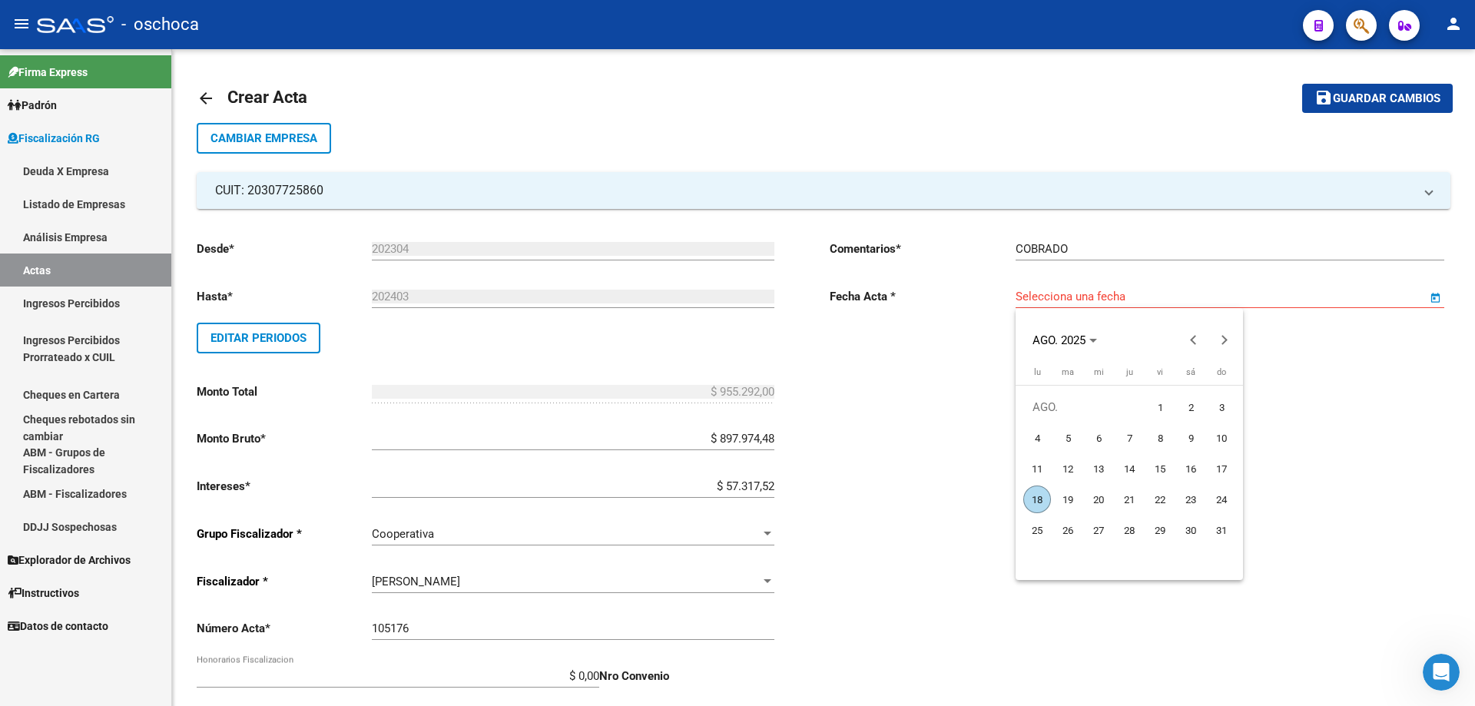
click at [1039, 496] on span "18" at bounding box center [1037, 500] width 28 height 28
type input "[DATE]"
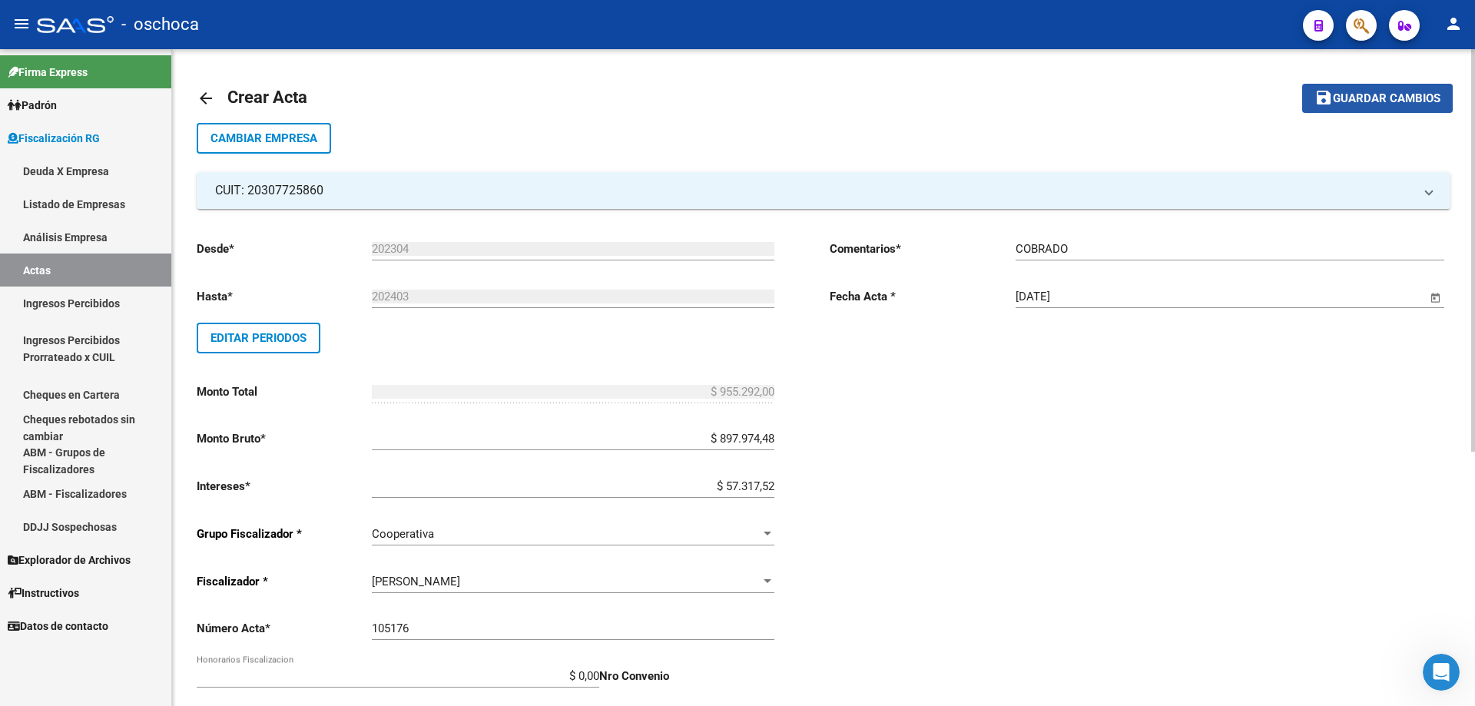
click at [1359, 99] on span "Guardar cambios" at bounding box center [1387, 99] width 108 height 14
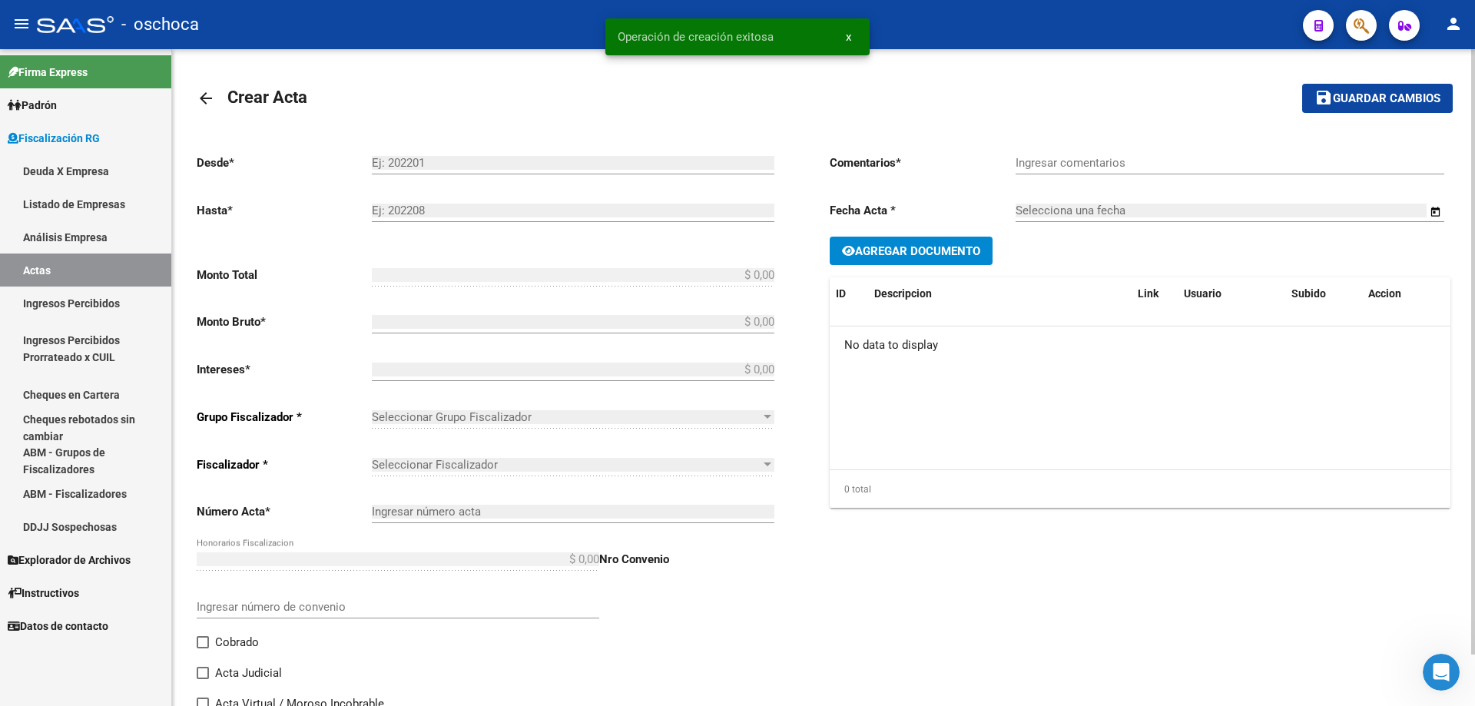
type input "202304"
type input "202403"
type input "$ 955.292,00"
type input "$ 897.974,48"
type input "$ 57.317,52"
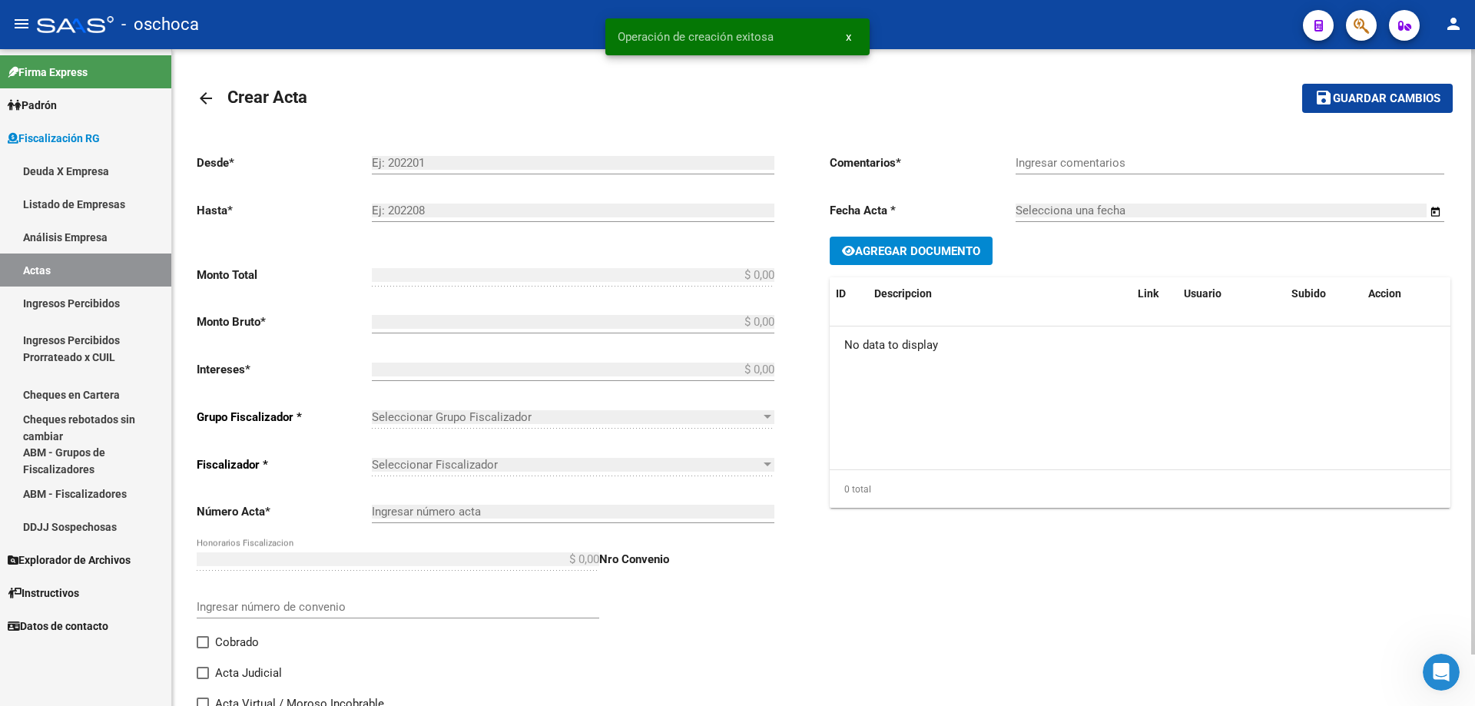
type input "105176"
checkbox input "true"
type input "COBRADO"
type input "[DATE]"
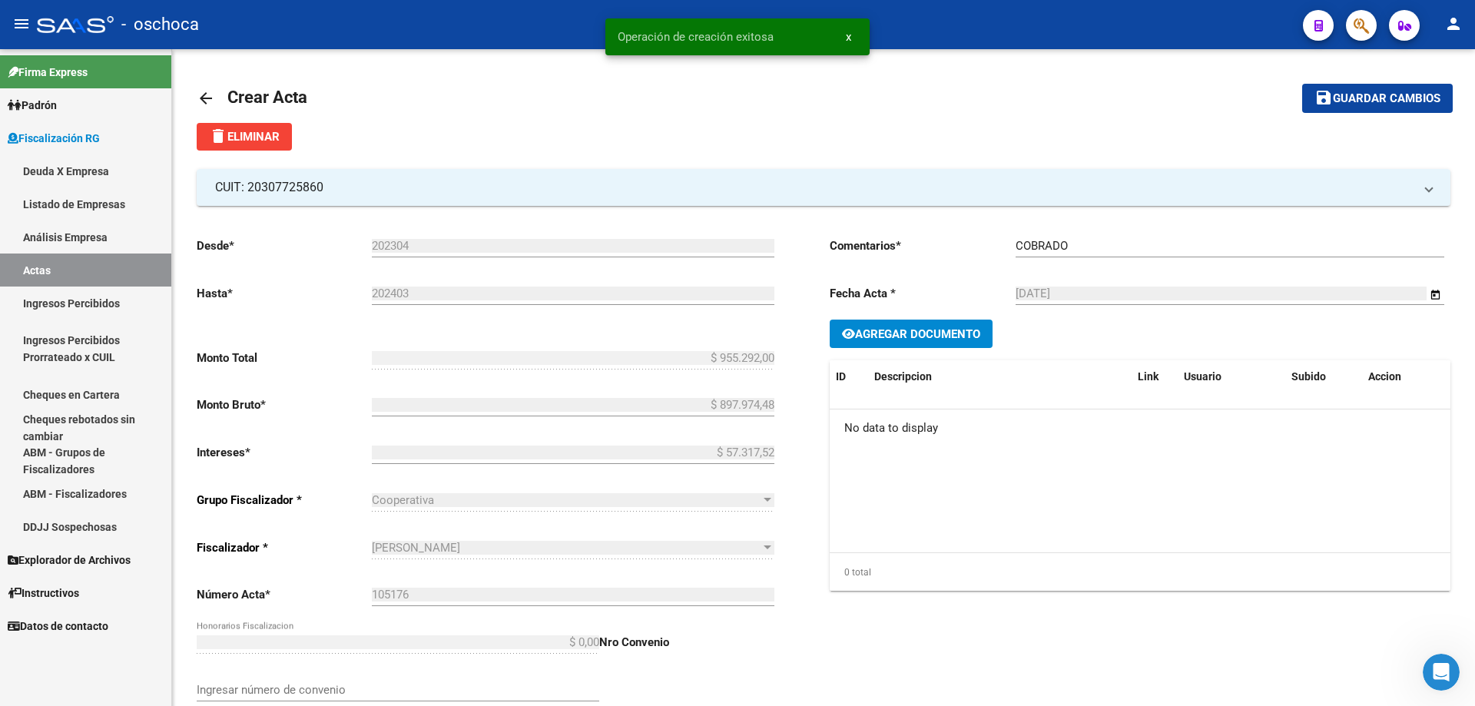
click at [79, 237] on link "Análisis Empresa" at bounding box center [85, 236] width 171 height 33
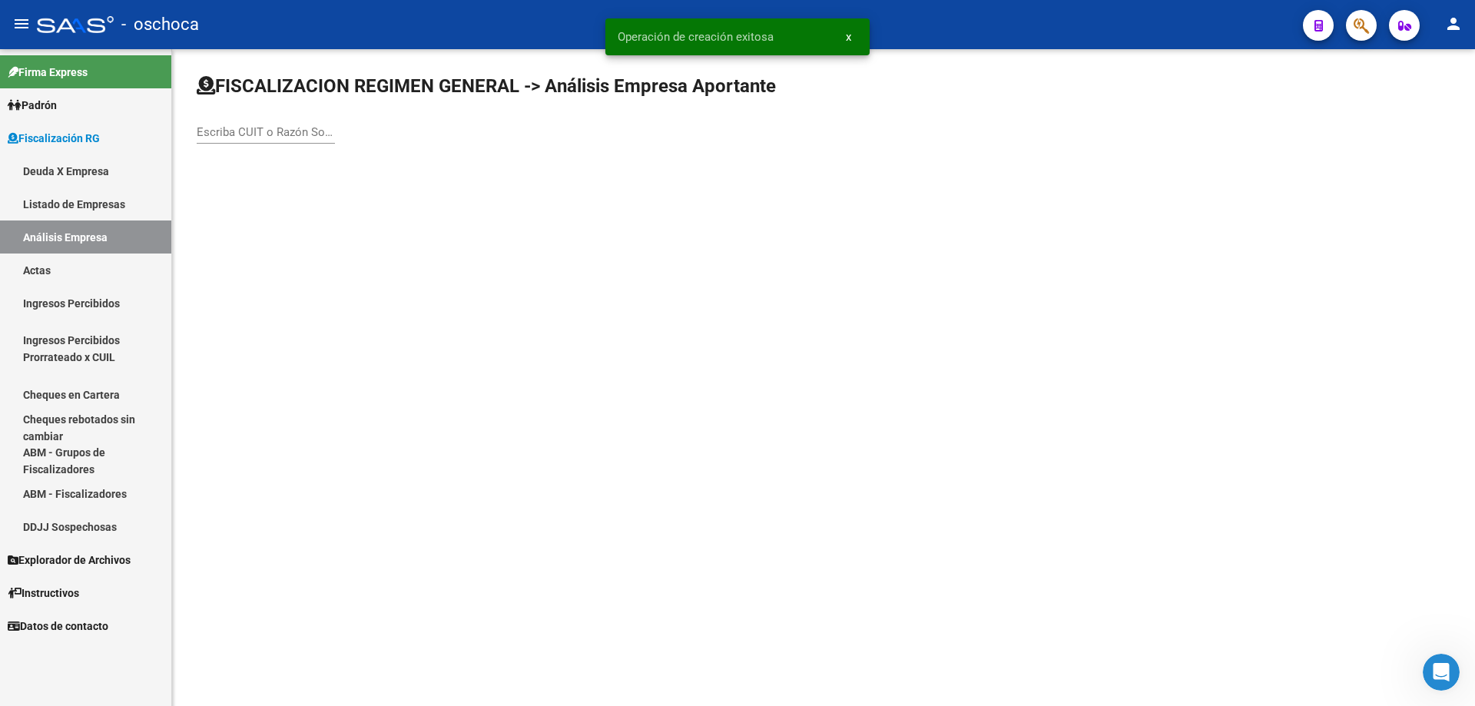
click at [247, 124] on div "Escriba CUIT o Razón Social para buscar" at bounding box center [266, 127] width 138 height 33
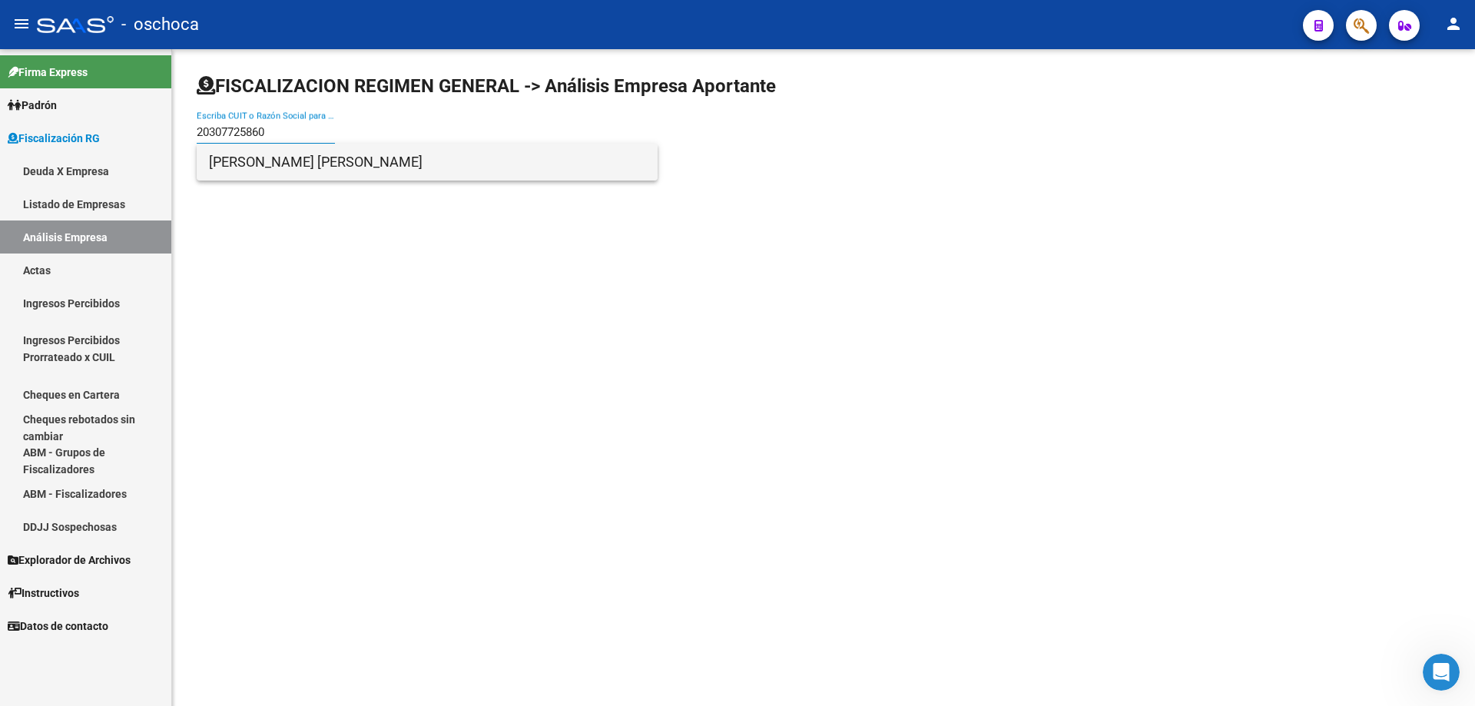
type input "20307725860"
click at [261, 157] on span "[PERSON_NAME] [PERSON_NAME]" at bounding box center [427, 162] width 436 height 37
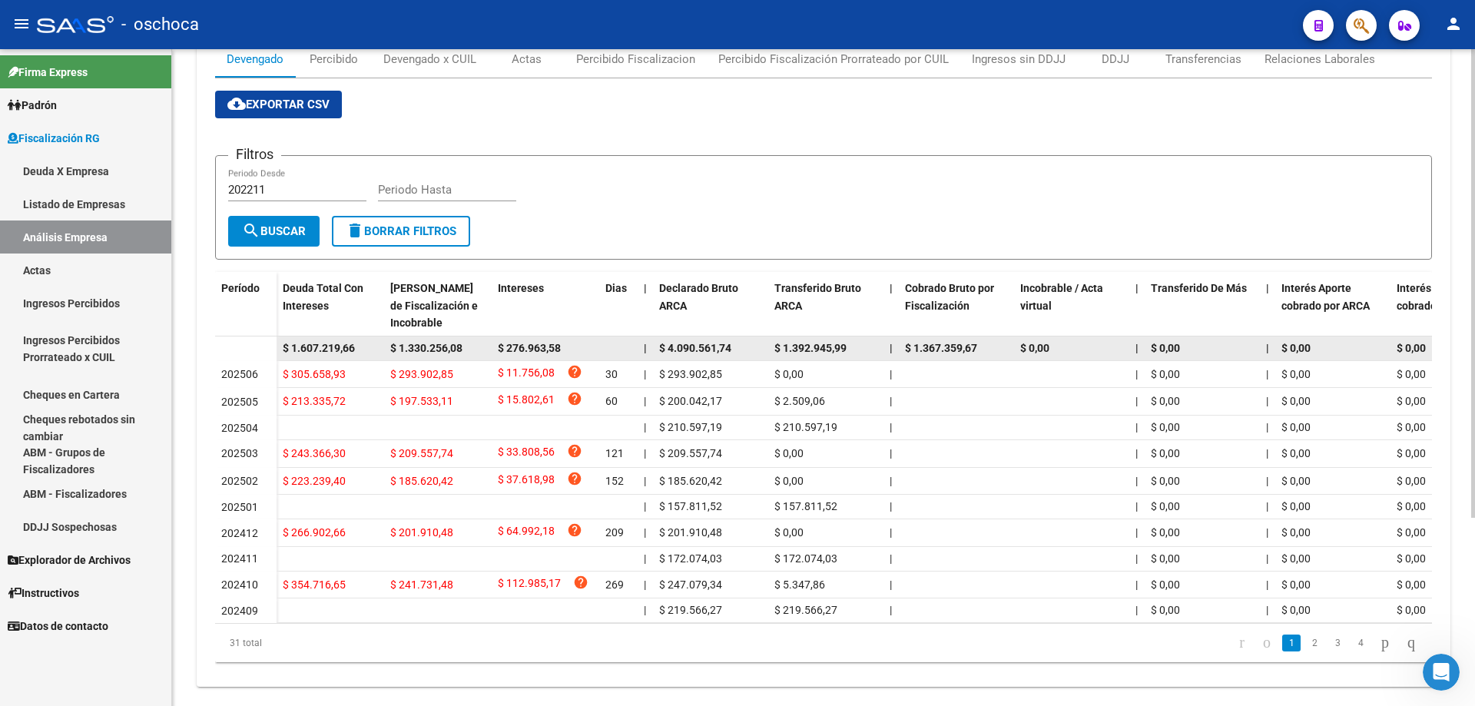
scroll to position [264, 0]
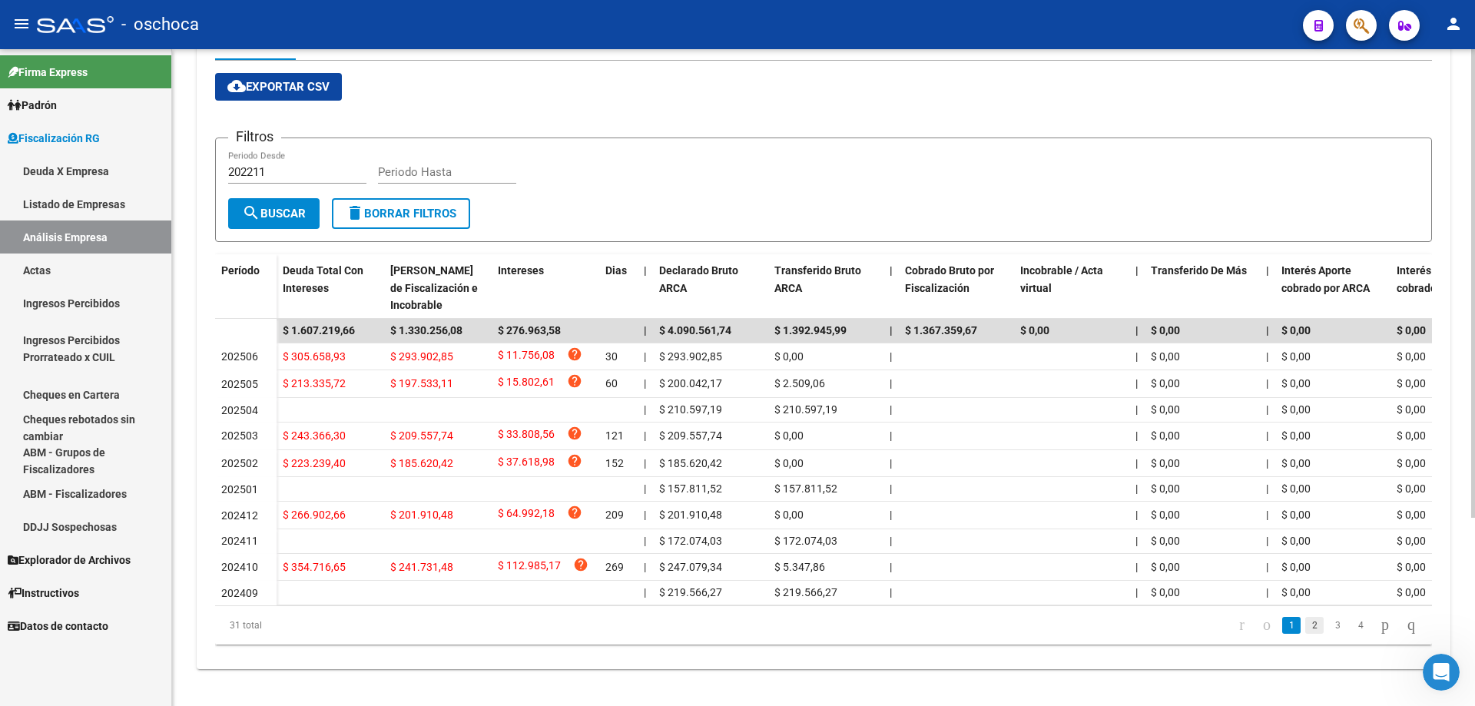
click at [1305, 628] on link "2" at bounding box center [1314, 625] width 18 height 17
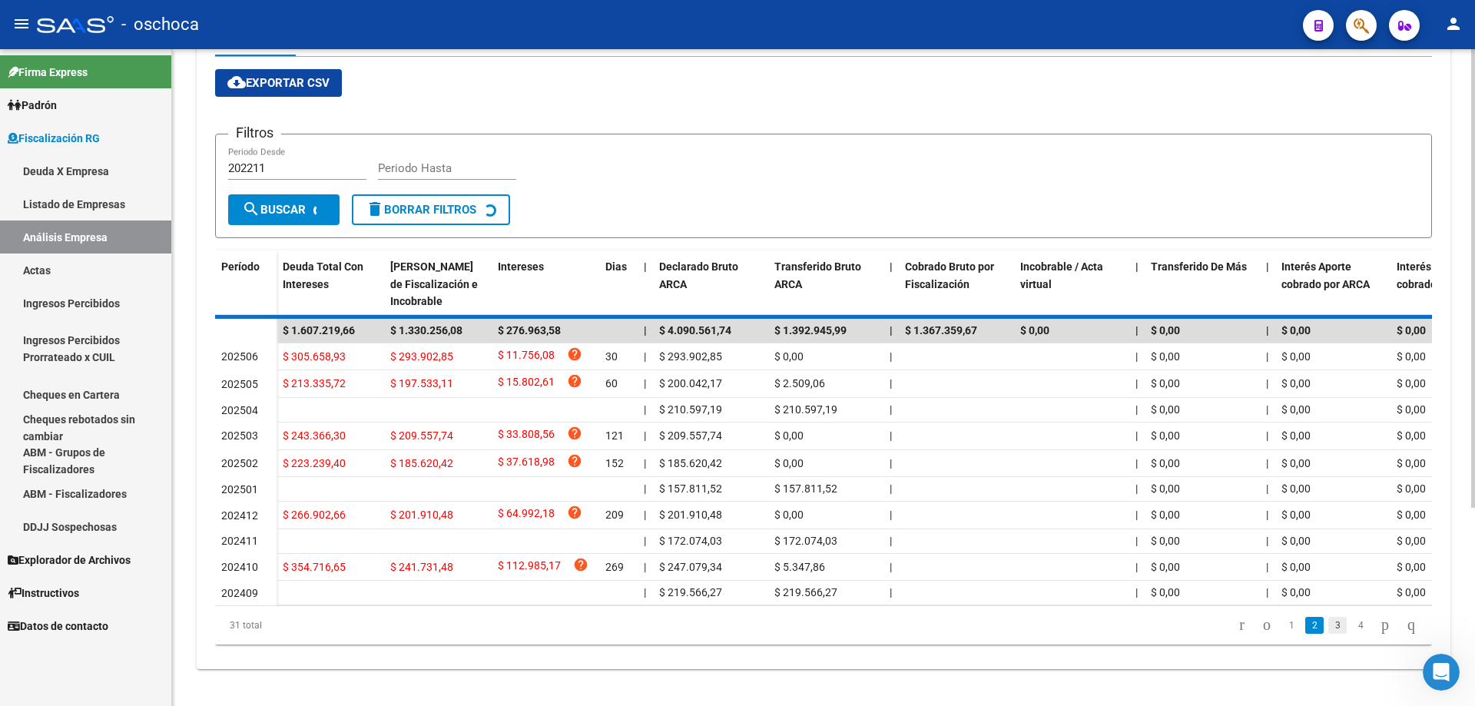
scroll to position [241, 0]
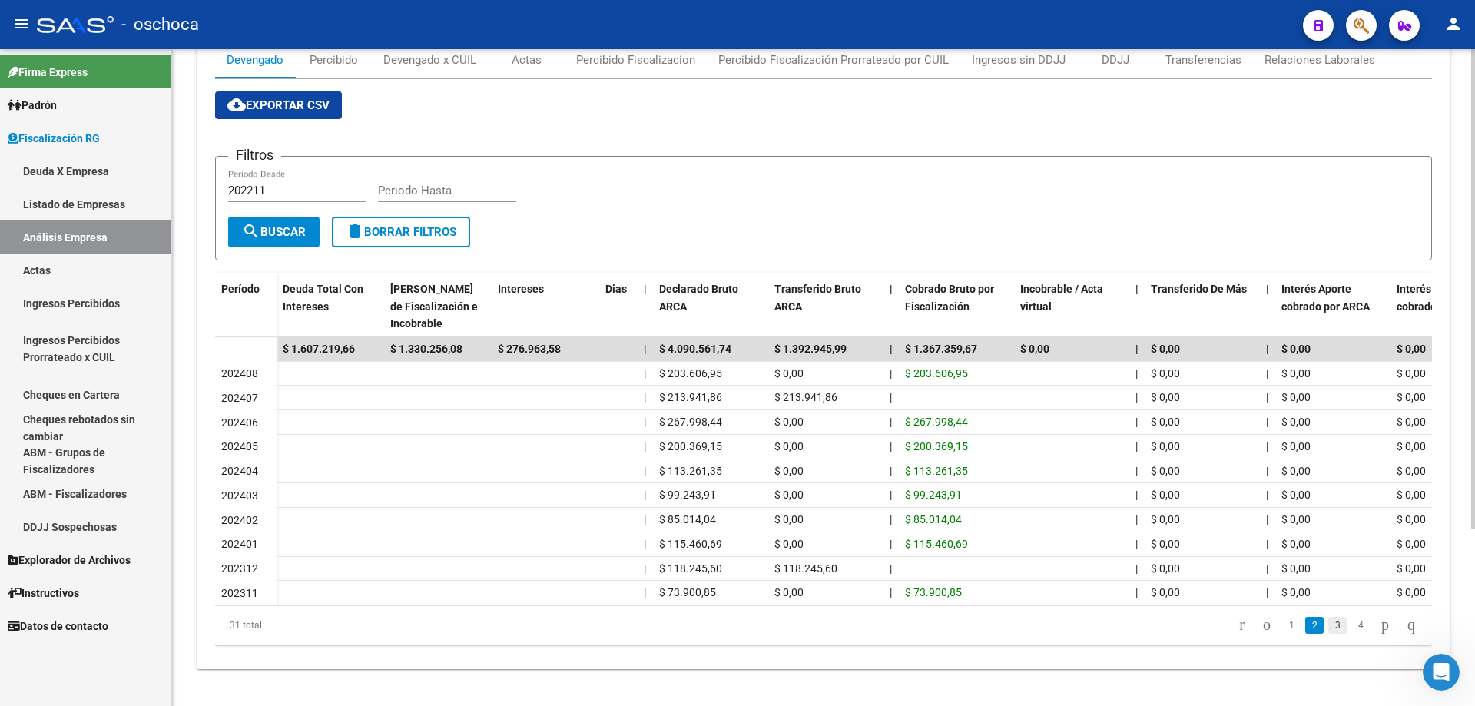
click at [1328, 625] on link "3" at bounding box center [1337, 625] width 18 height 17
click at [1282, 627] on link "1" at bounding box center [1291, 625] width 18 height 17
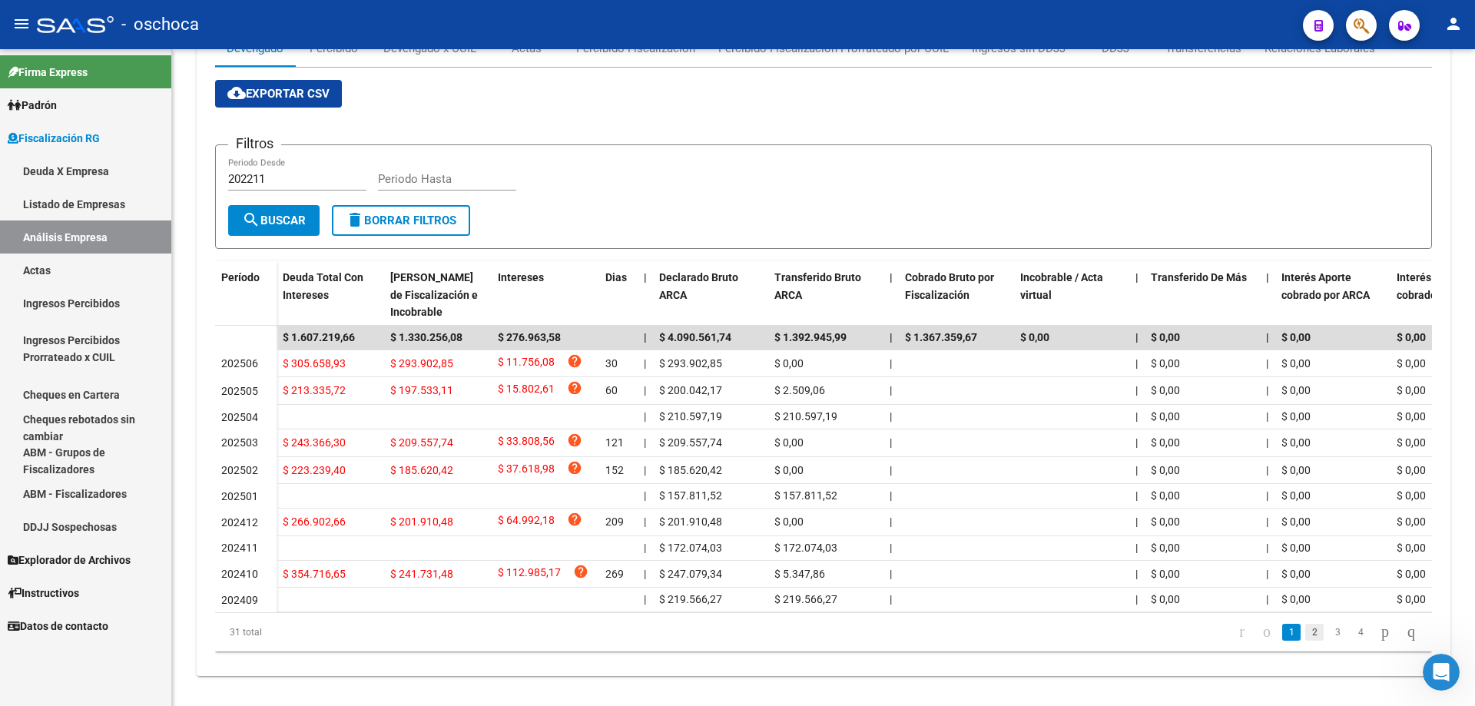
click at [1305, 641] on link "2" at bounding box center [1314, 632] width 18 height 17
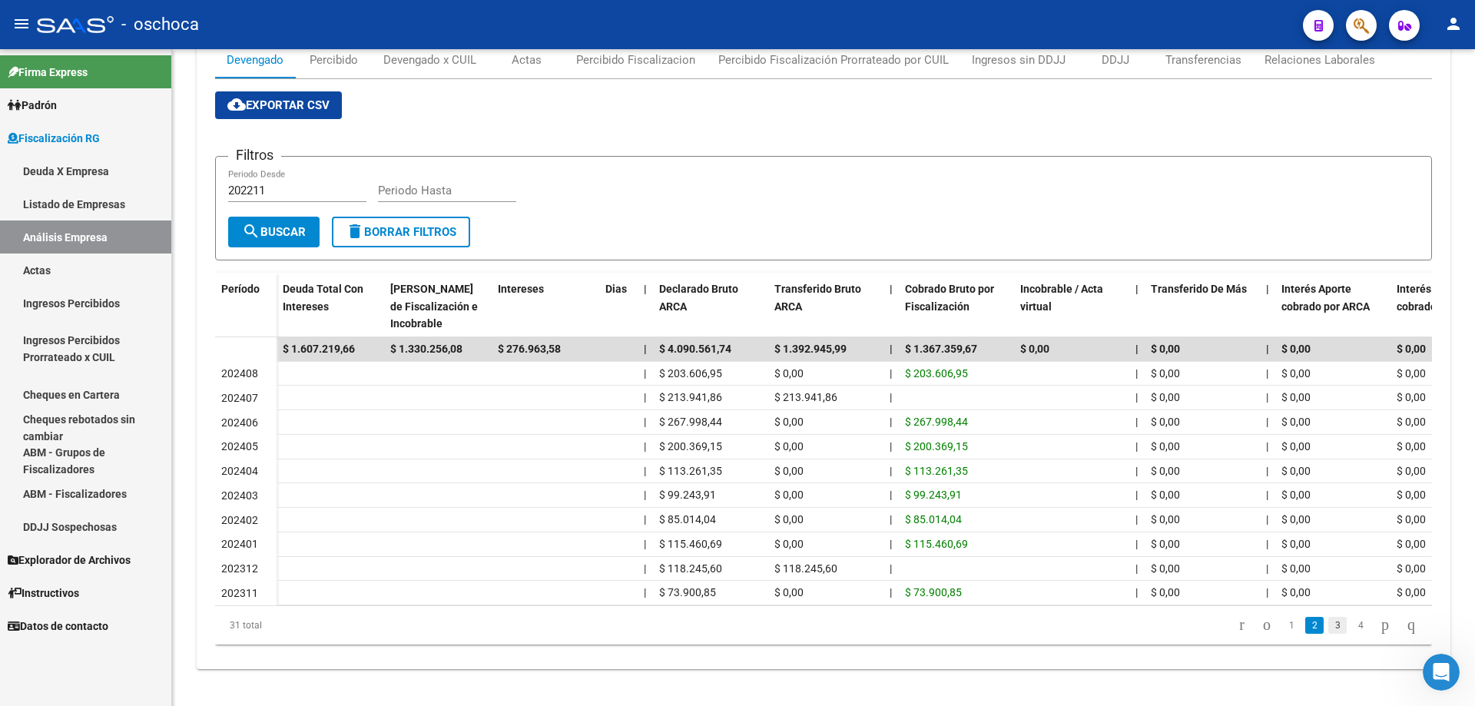
click at [1328, 628] on link "3" at bounding box center [1337, 625] width 18 height 17
click at [1351, 627] on link "4" at bounding box center [1360, 625] width 18 height 17
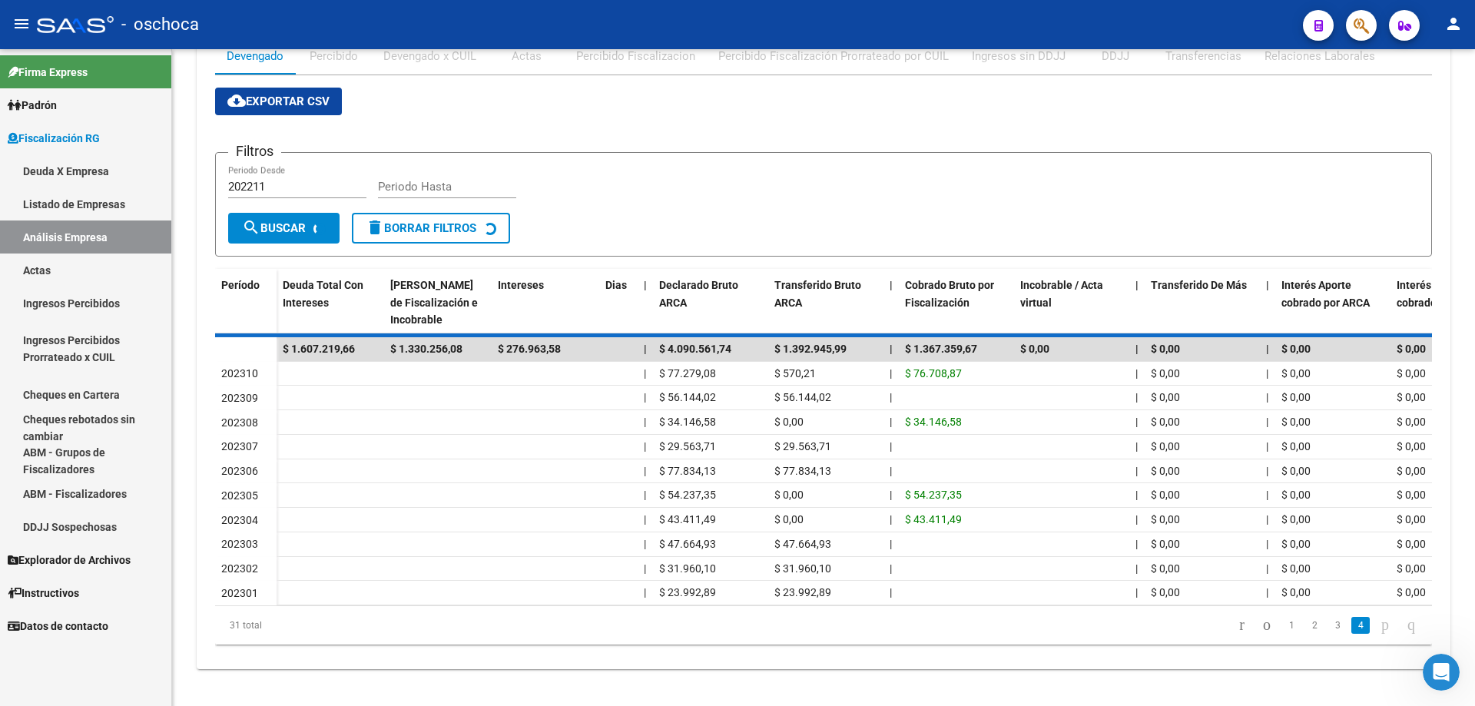
scroll to position [22, 0]
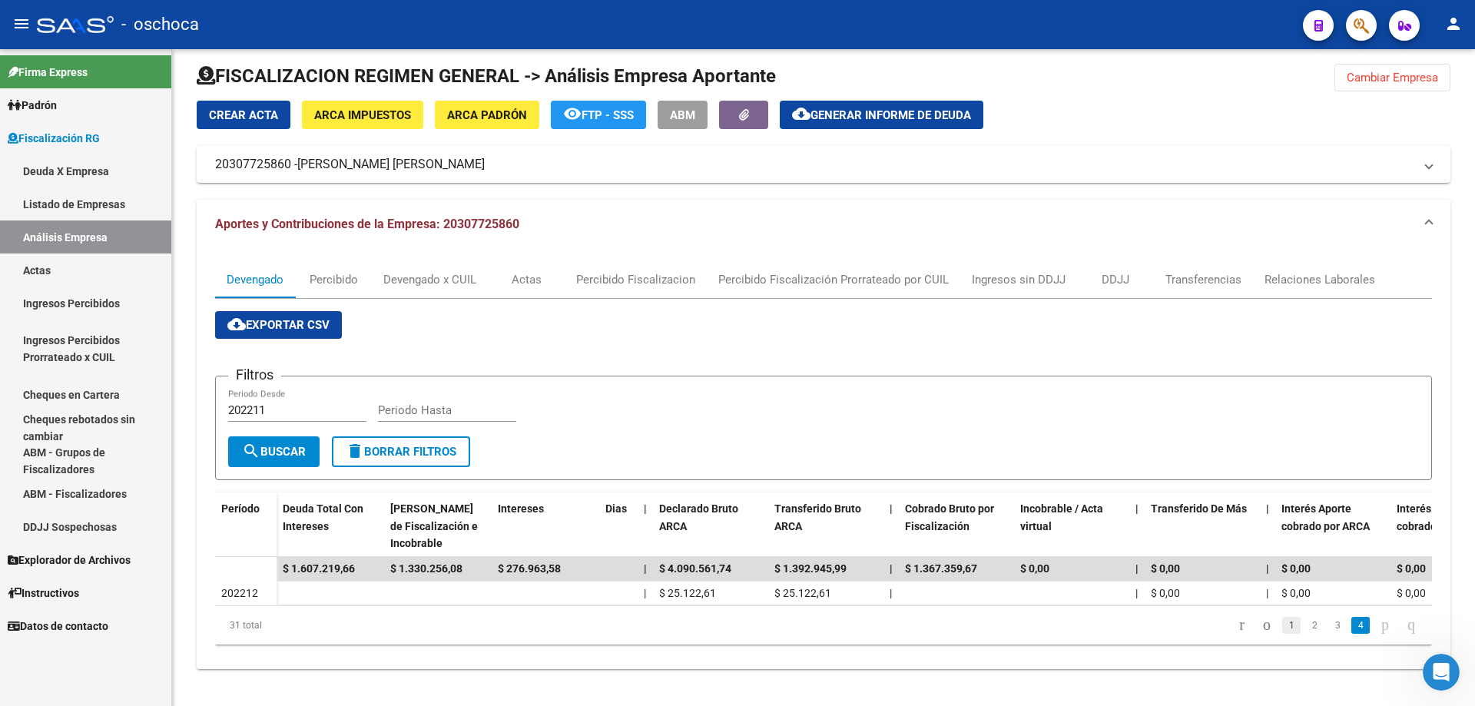
click at [1282, 627] on link "1" at bounding box center [1291, 625] width 18 height 17
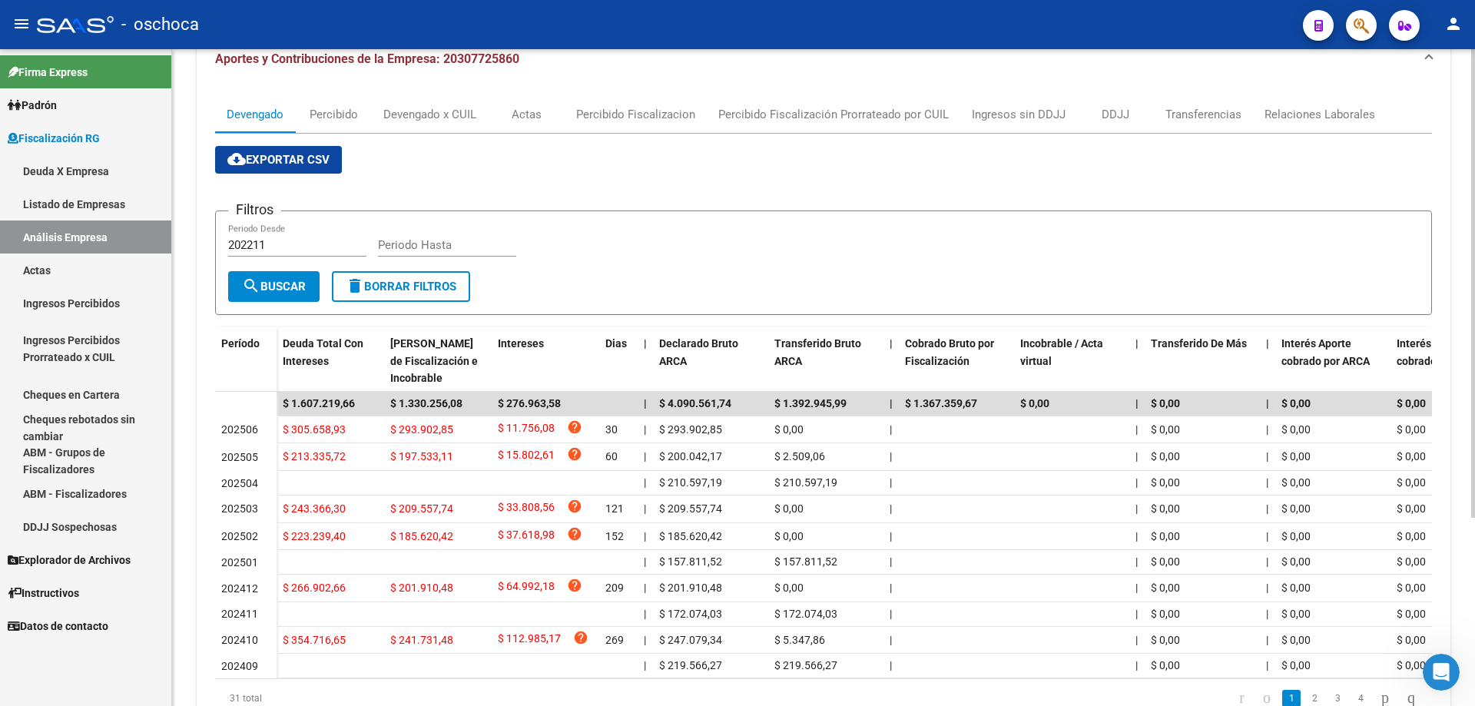
scroll to position [0, 0]
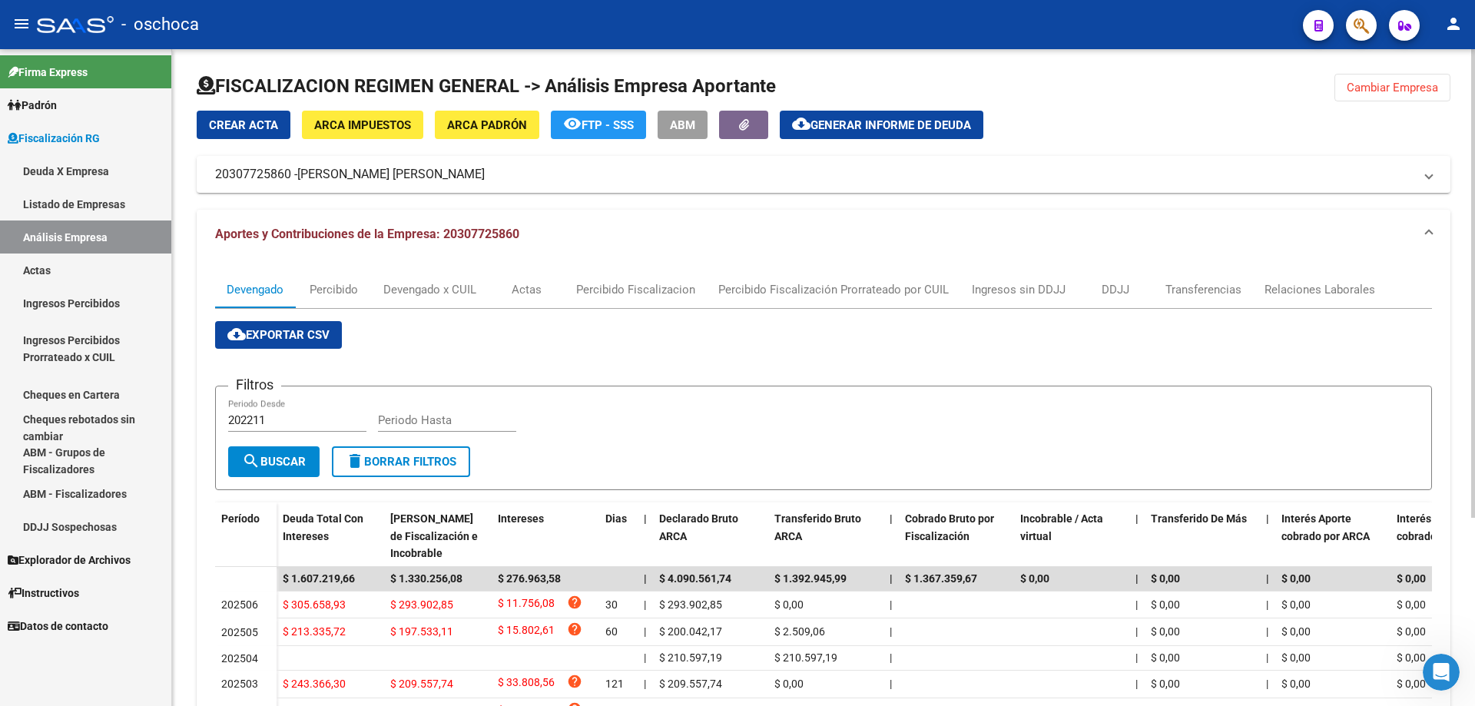
click at [268, 118] on span "Crear Acta" at bounding box center [243, 125] width 69 height 14
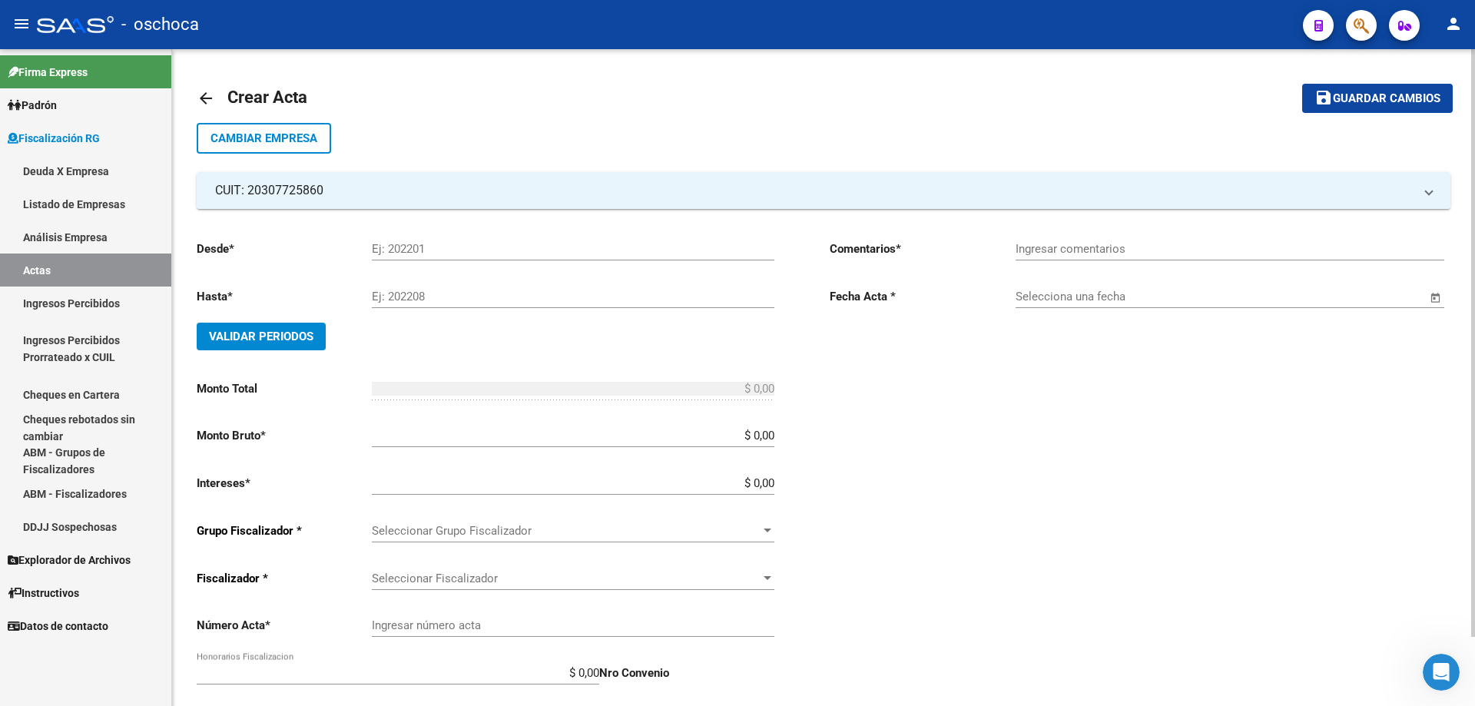
click at [403, 239] on div "Ej: 202201" at bounding box center [573, 243] width 403 height 33
type input "202412"
click at [400, 298] on input "Ej: 202208" at bounding box center [573, 297] width 403 height 14
type input "202506"
click at [259, 336] on span "Validar Periodos" at bounding box center [261, 337] width 104 height 14
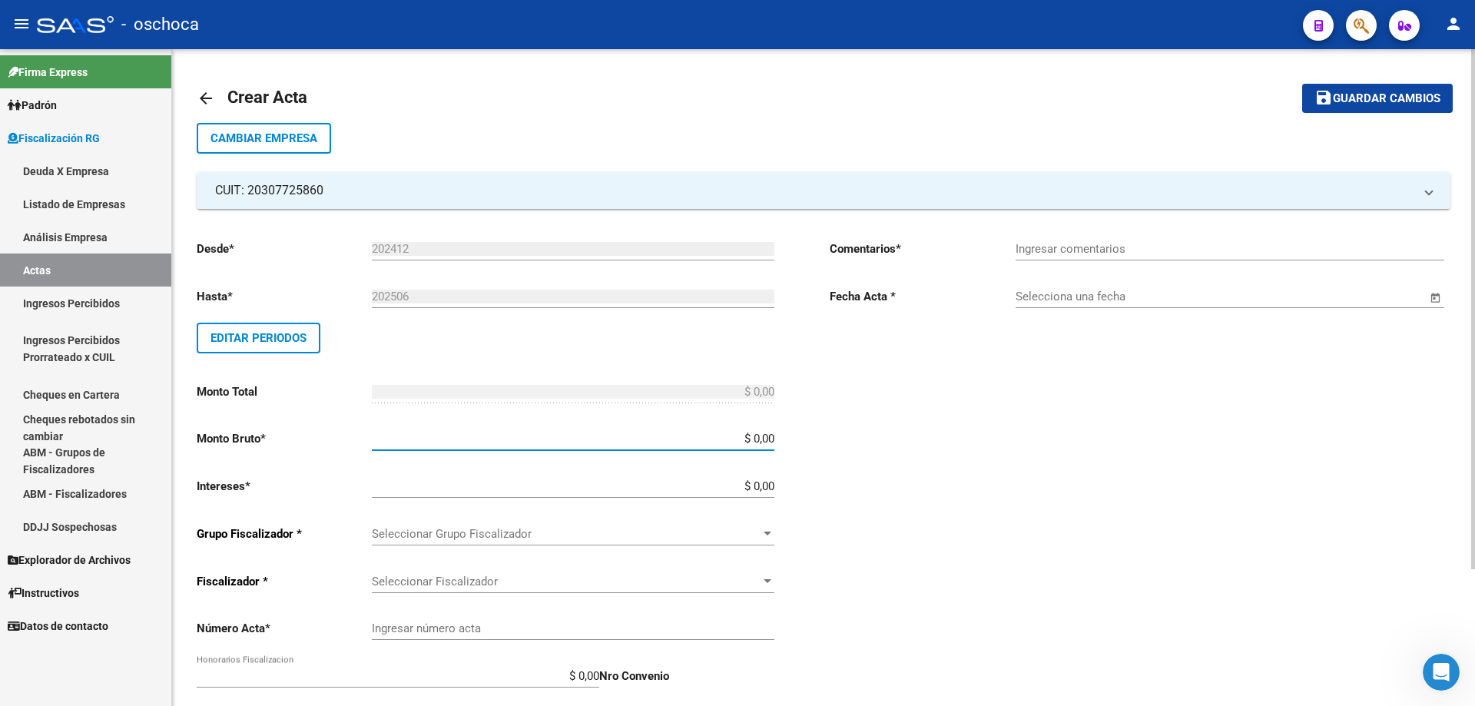
click at [774, 438] on input "$ 0,00" at bounding box center [573, 439] width 403 height 14
type input "$ 1.045.653,18"
click at [774, 485] on input "$ 0,00" at bounding box center [573, 486] width 403 height 14
type input "$ 66.743,82"
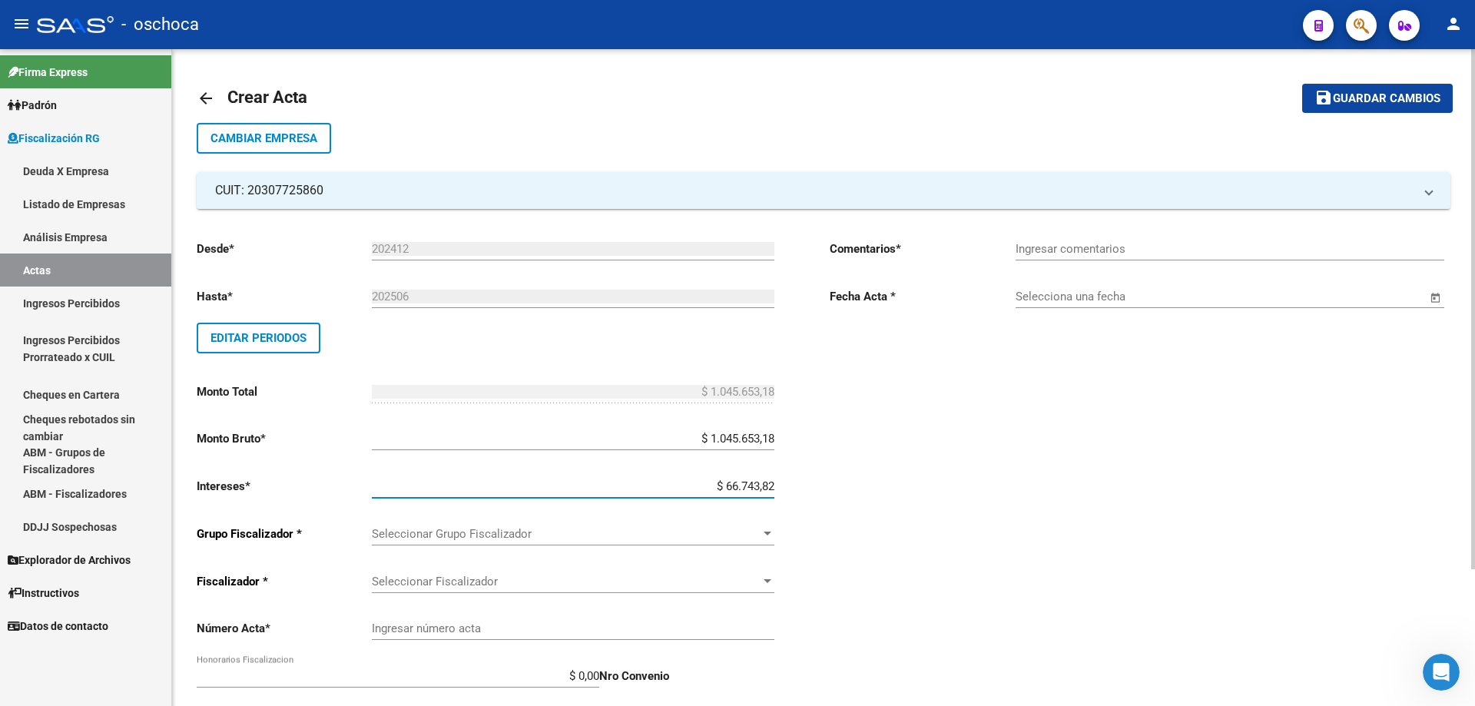
type input "$ 1.112.397,00"
click at [750, 536] on span "Seleccionar Grupo Fiscalizador" at bounding box center [566, 534] width 389 height 14
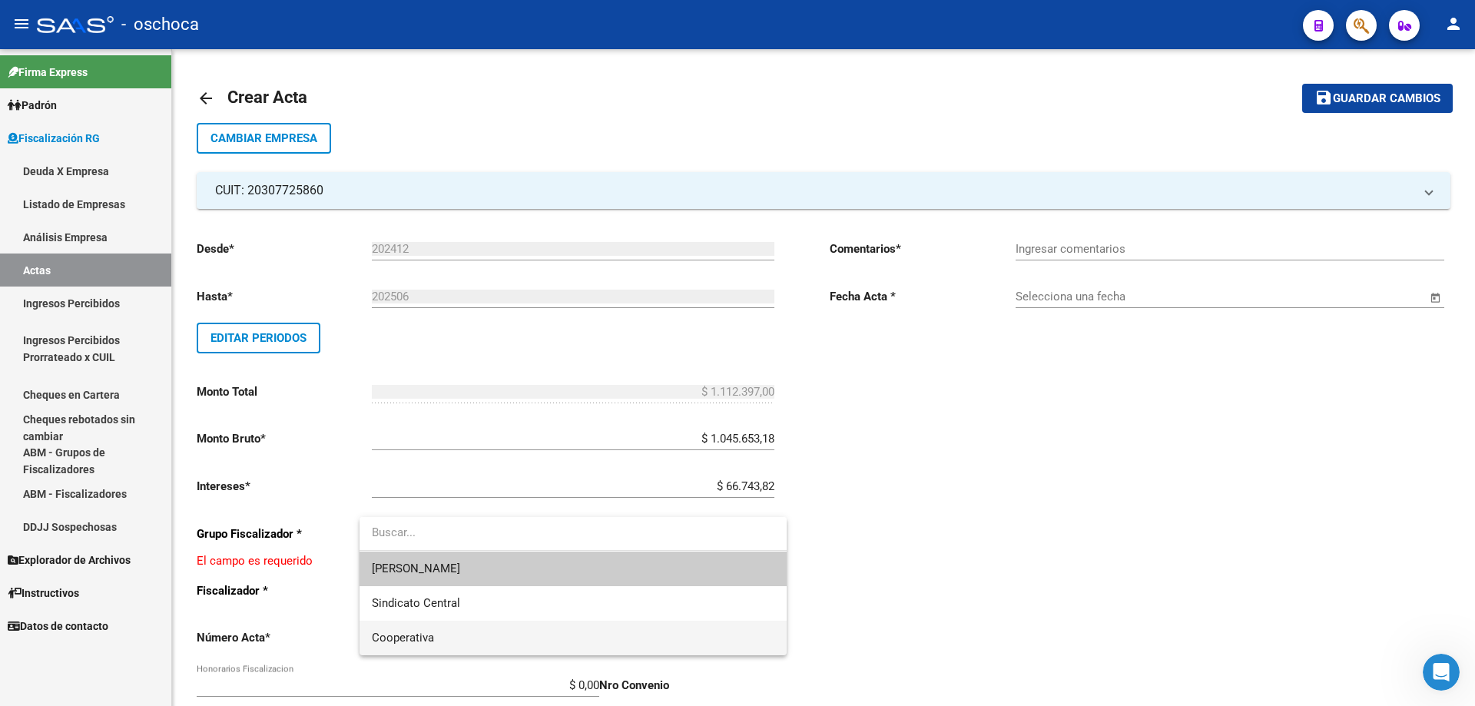
click at [623, 631] on span "Cooperativa" at bounding box center [573, 638] width 403 height 35
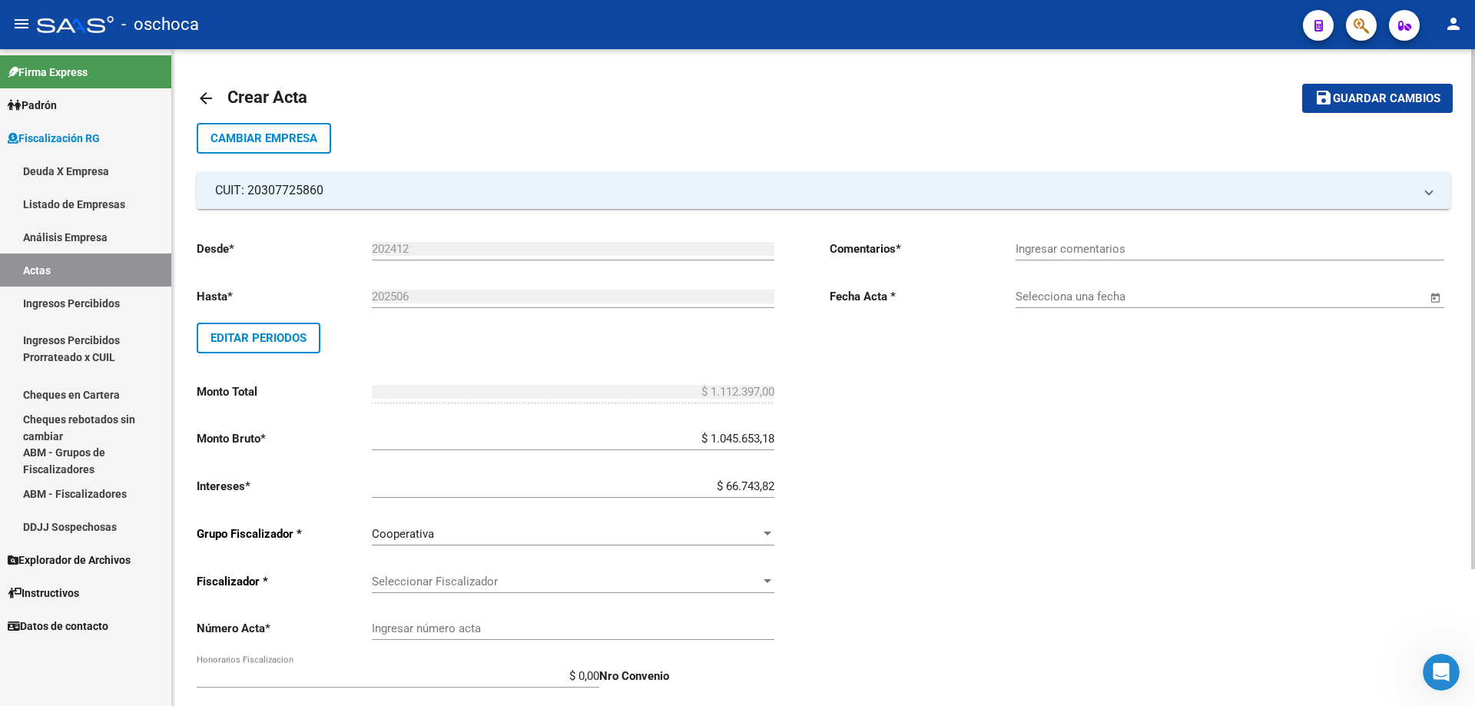
click at [739, 589] on div "Seleccionar Fiscalizador Seleccionar Fiscalizador" at bounding box center [573, 576] width 403 height 33
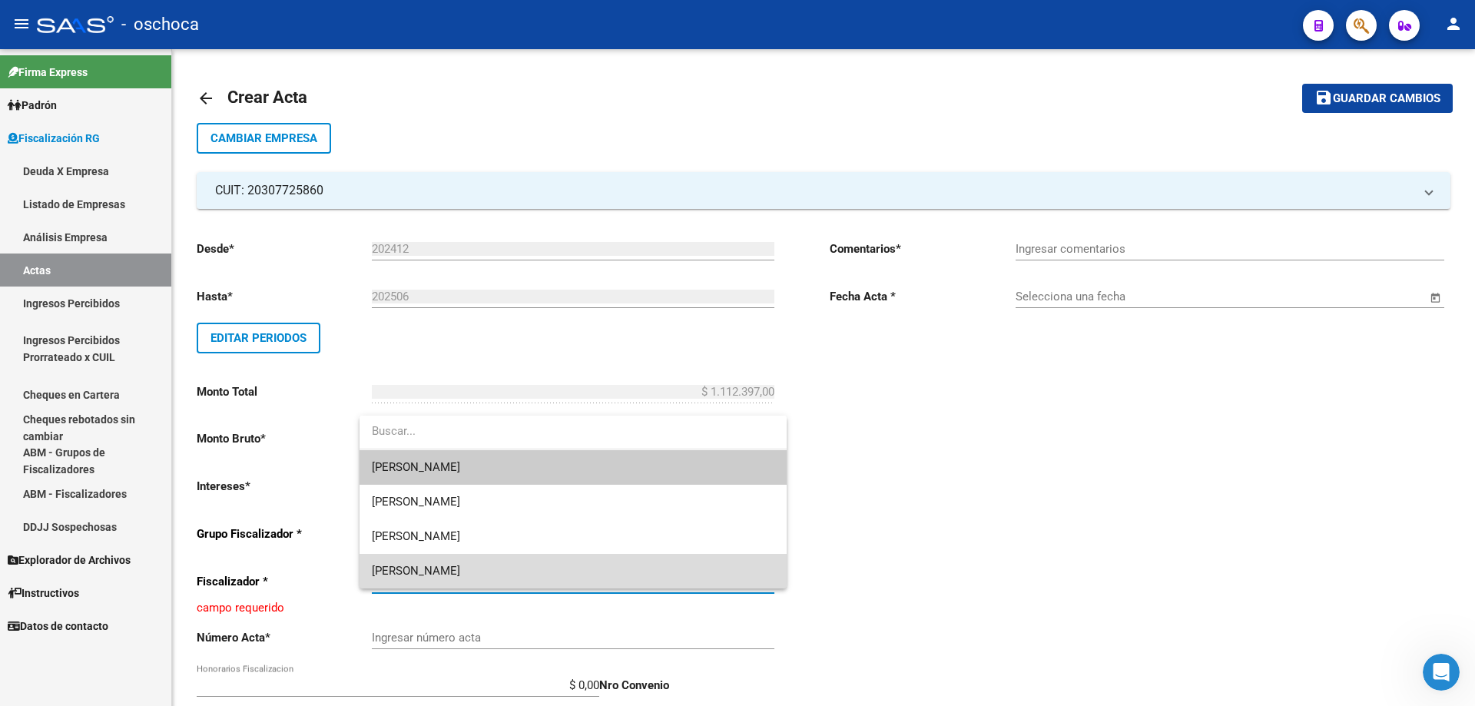
click at [586, 572] on span "[PERSON_NAME]" at bounding box center [573, 571] width 403 height 35
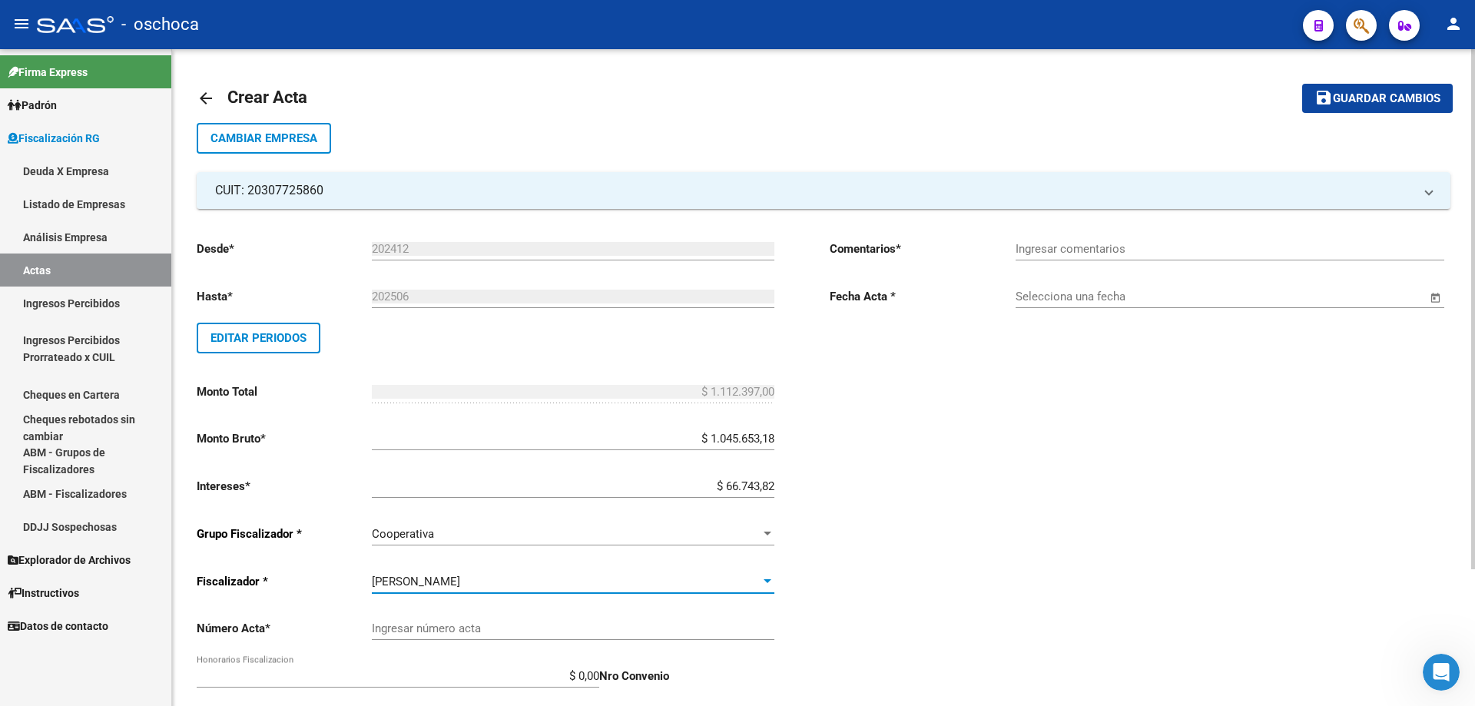
click at [620, 635] on input "Ingresar número acta" at bounding box center [573, 628] width 403 height 14
type input "105176"
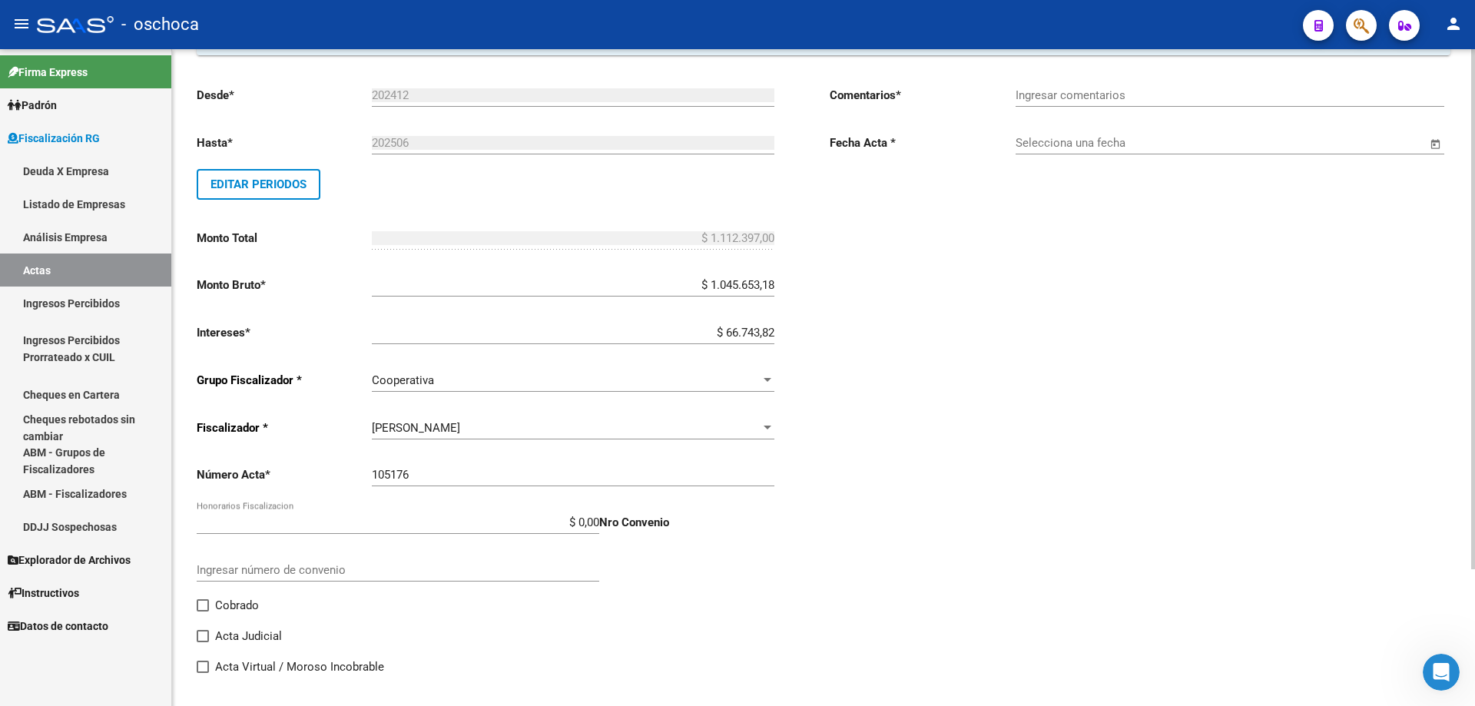
scroll to position [173, 0]
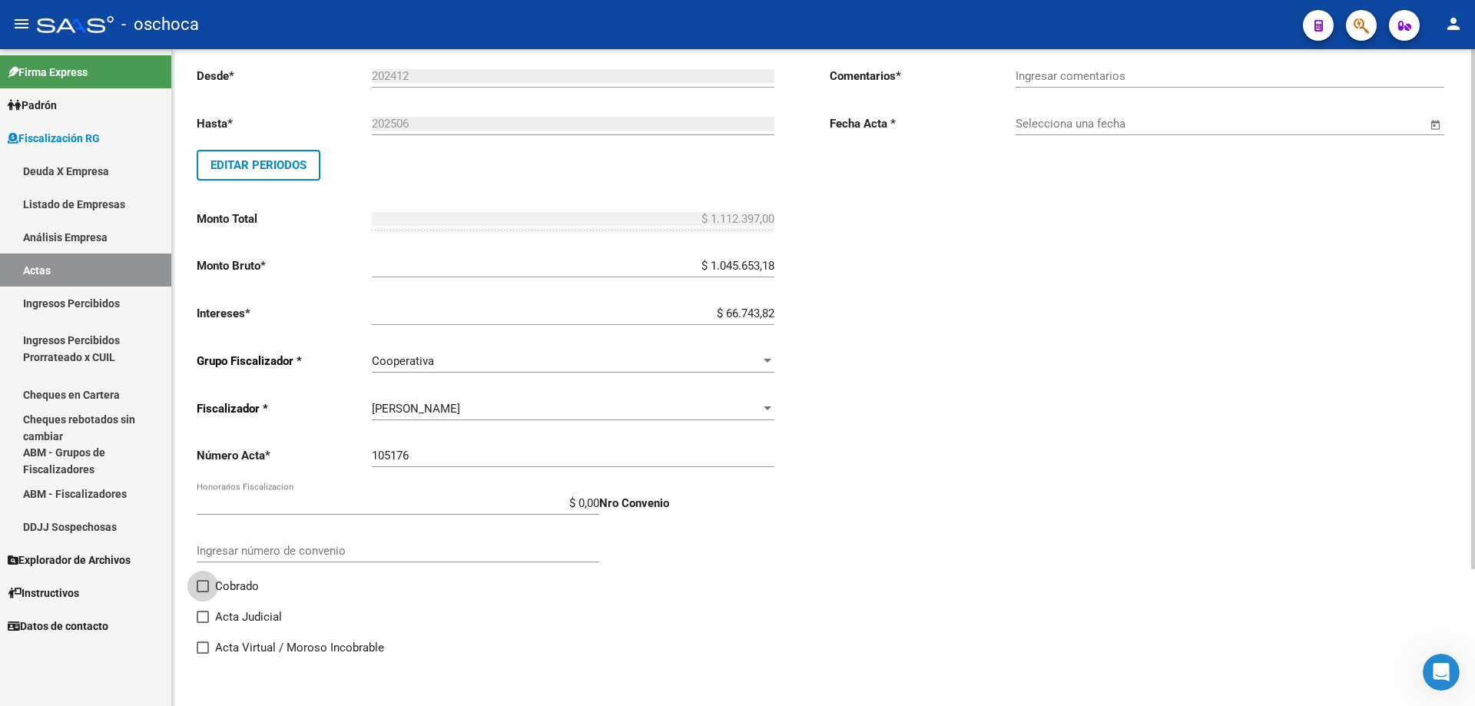
click at [225, 586] on span "Cobrado" at bounding box center [237, 586] width 44 height 18
click at [203, 592] on input "Cobrado" at bounding box center [202, 592] width 1 height 1
checkbox input "true"
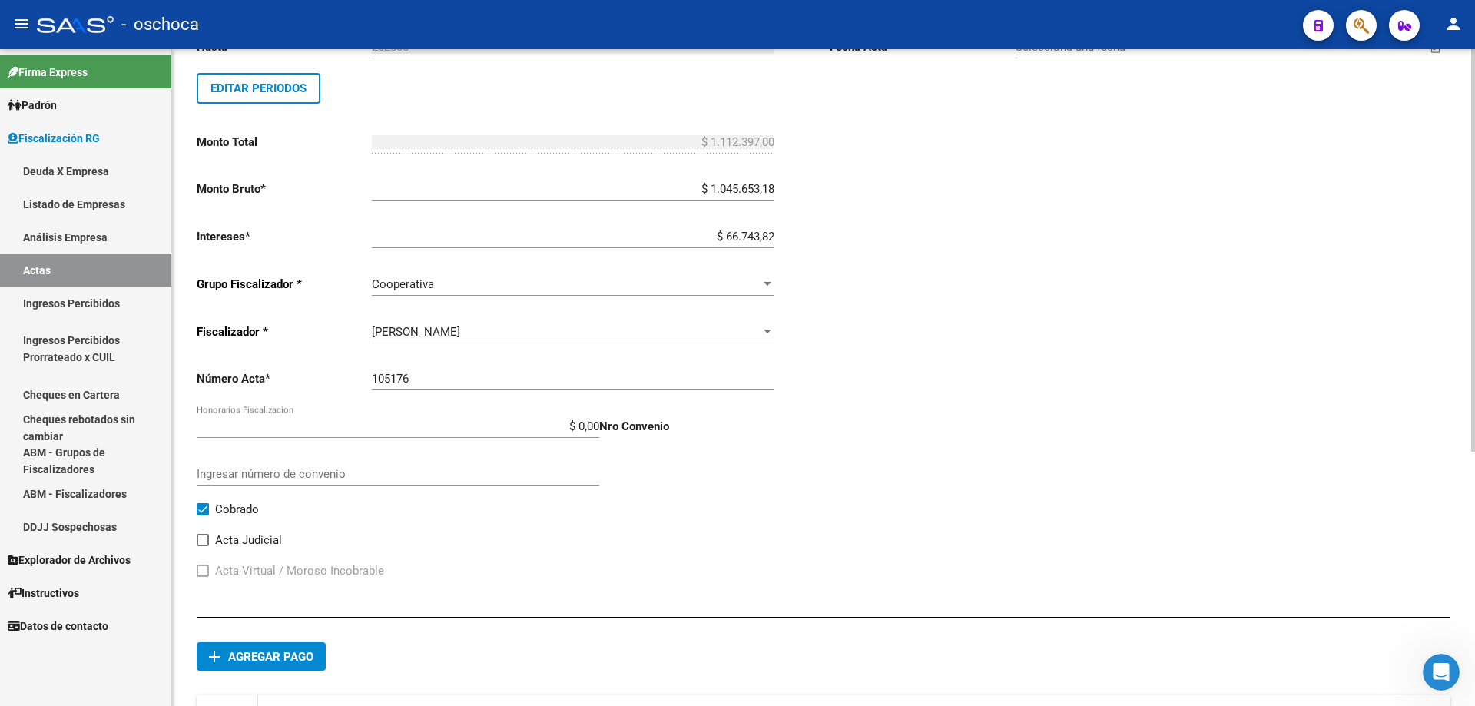
scroll to position [326, 0]
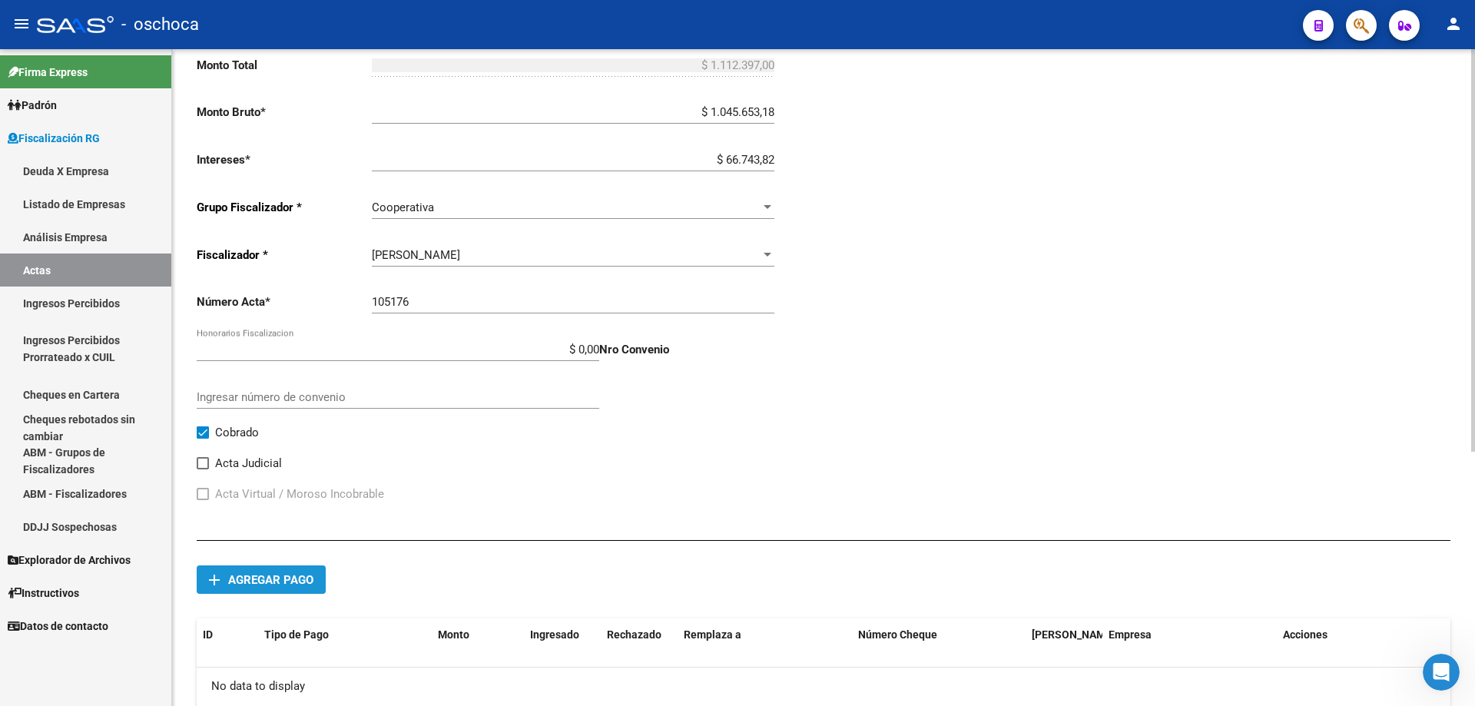
click at [273, 578] on span "Agregar pago" at bounding box center [270, 580] width 85 height 14
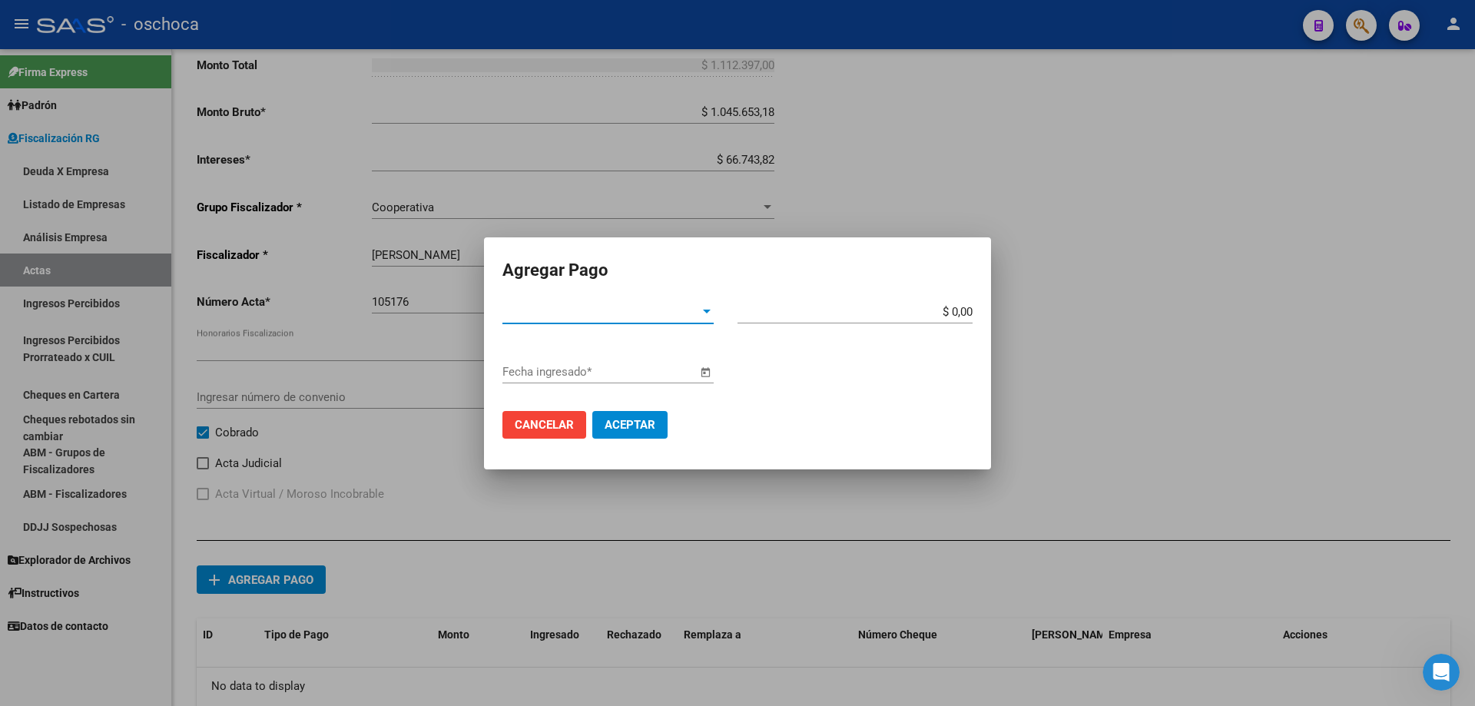
click at [697, 313] on span "Tipo de Pago *" at bounding box center [600, 312] width 197 height 14
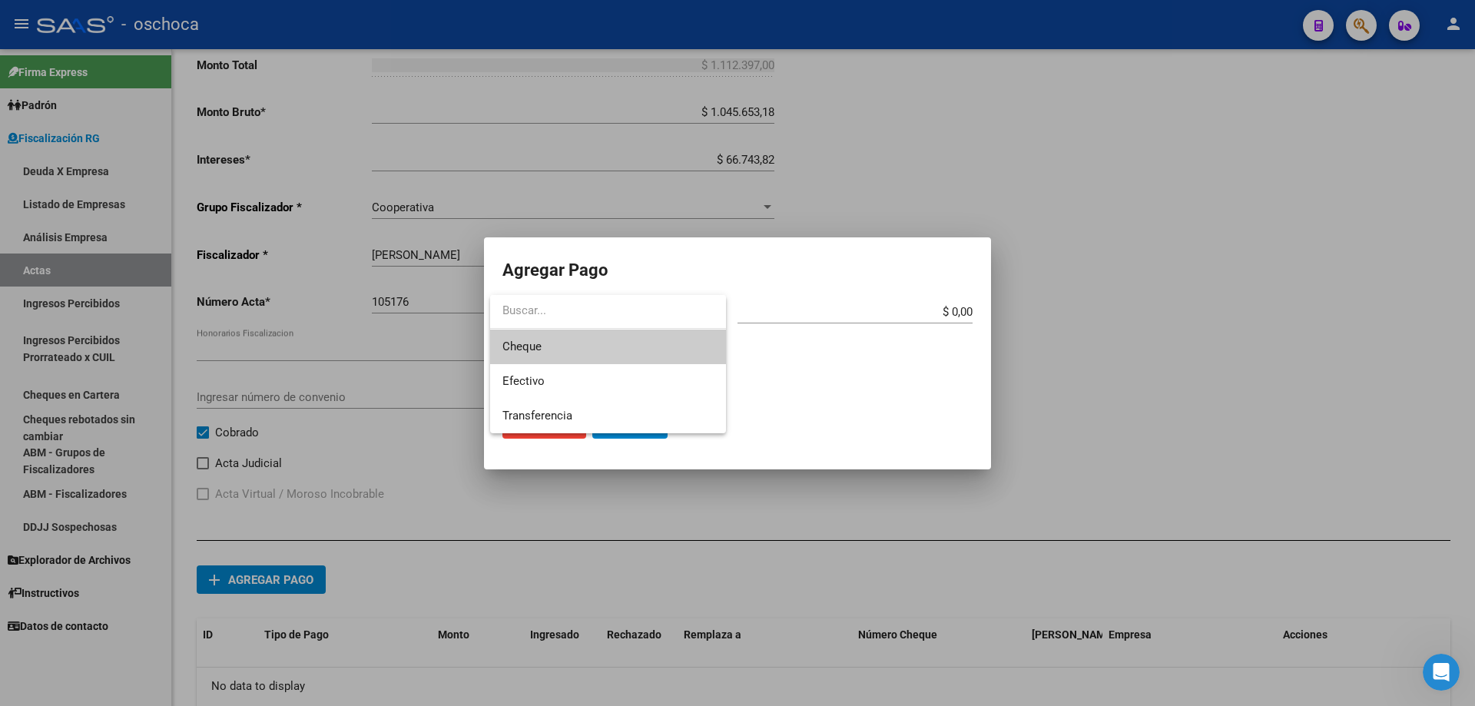
click at [658, 346] on span "Cheque" at bounding box center [607, 347] width 211 height 35
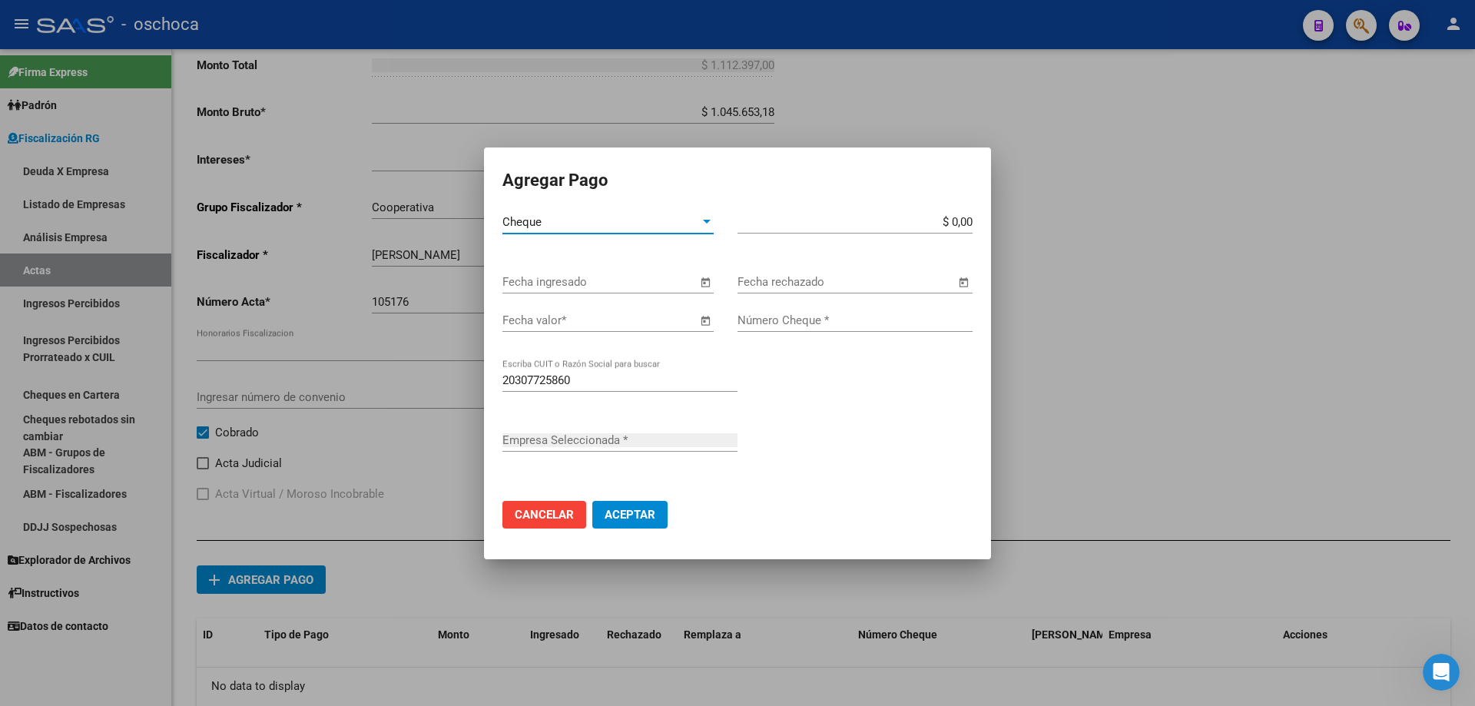
type input "[PERSON_NAME] [PERSON_NAME]"
click at [701, 283] on span "Open calendar" at bounding box center [705, 282] width 37 height 37
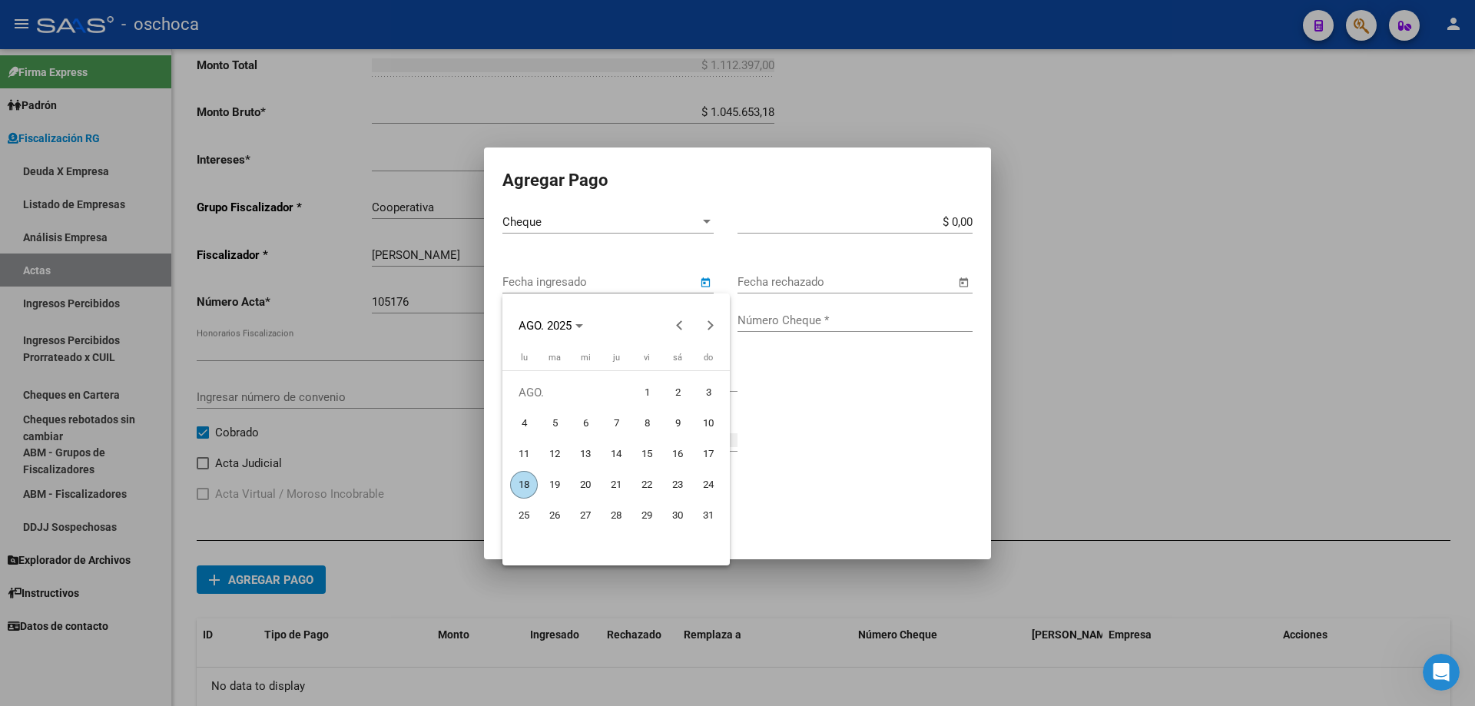
click at [523, 484] on span "18" at bounding box center [524, 485] width 28 height 28
type input "[DATE]"
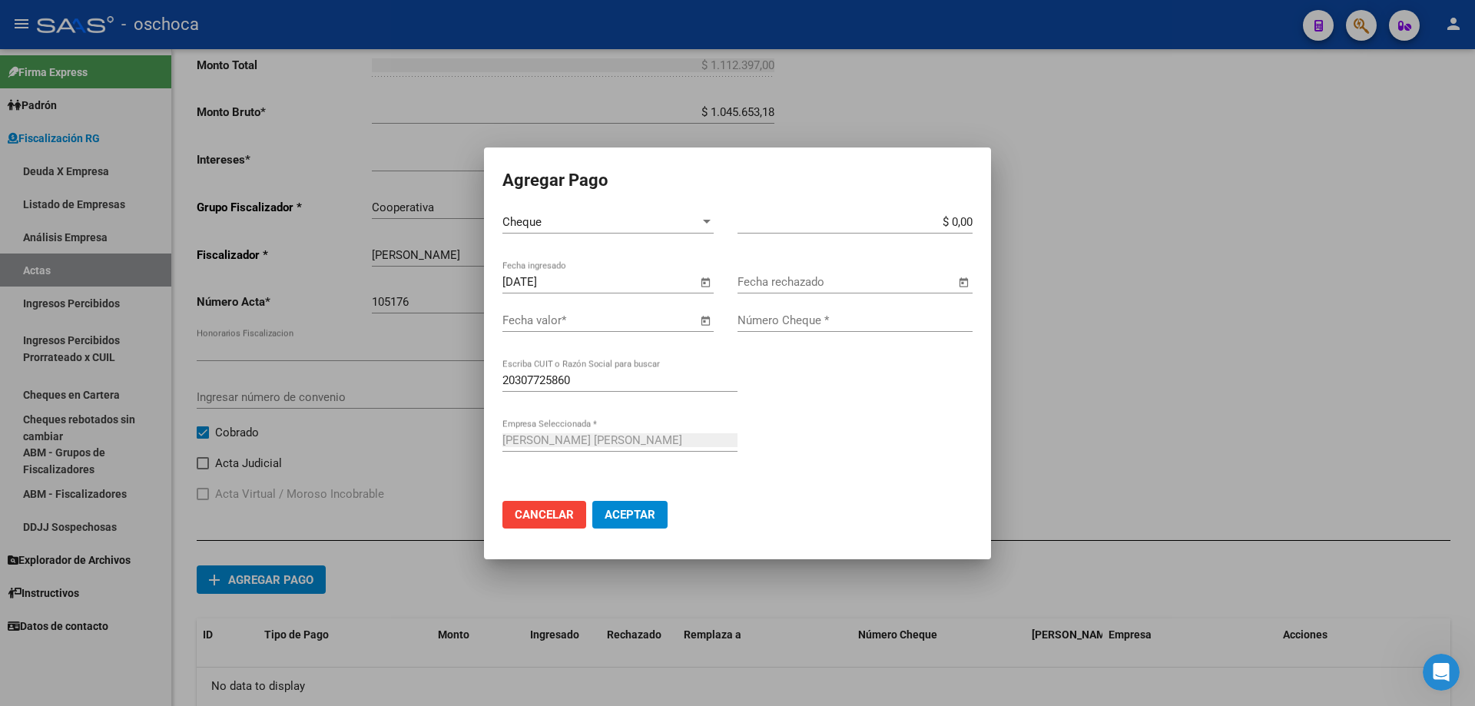
click at [706, 323] on span "Open calendar" at bounding box center [705, 321] width 37 height 37
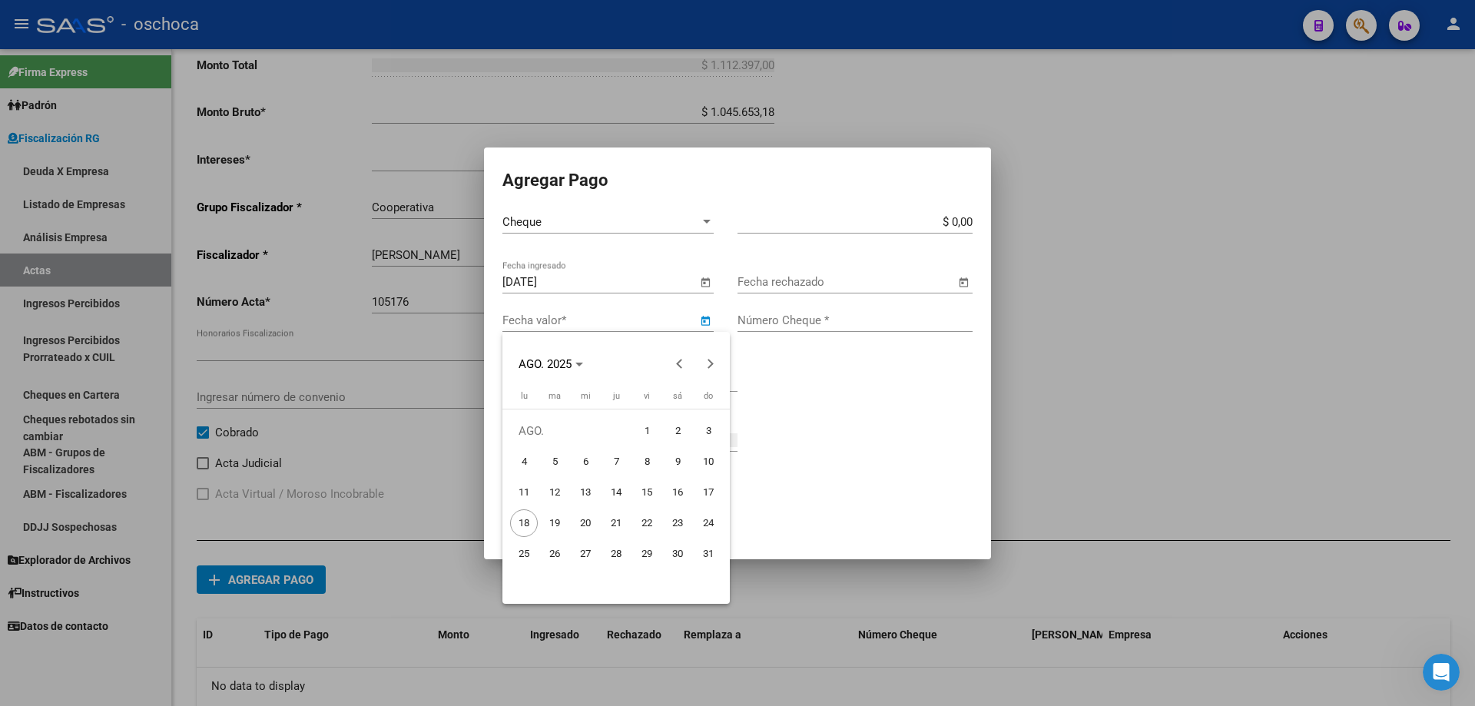
click at [525, 556] on span "25" at bounding box center [524, 554] width 28 height 28
type input "[DATE]"
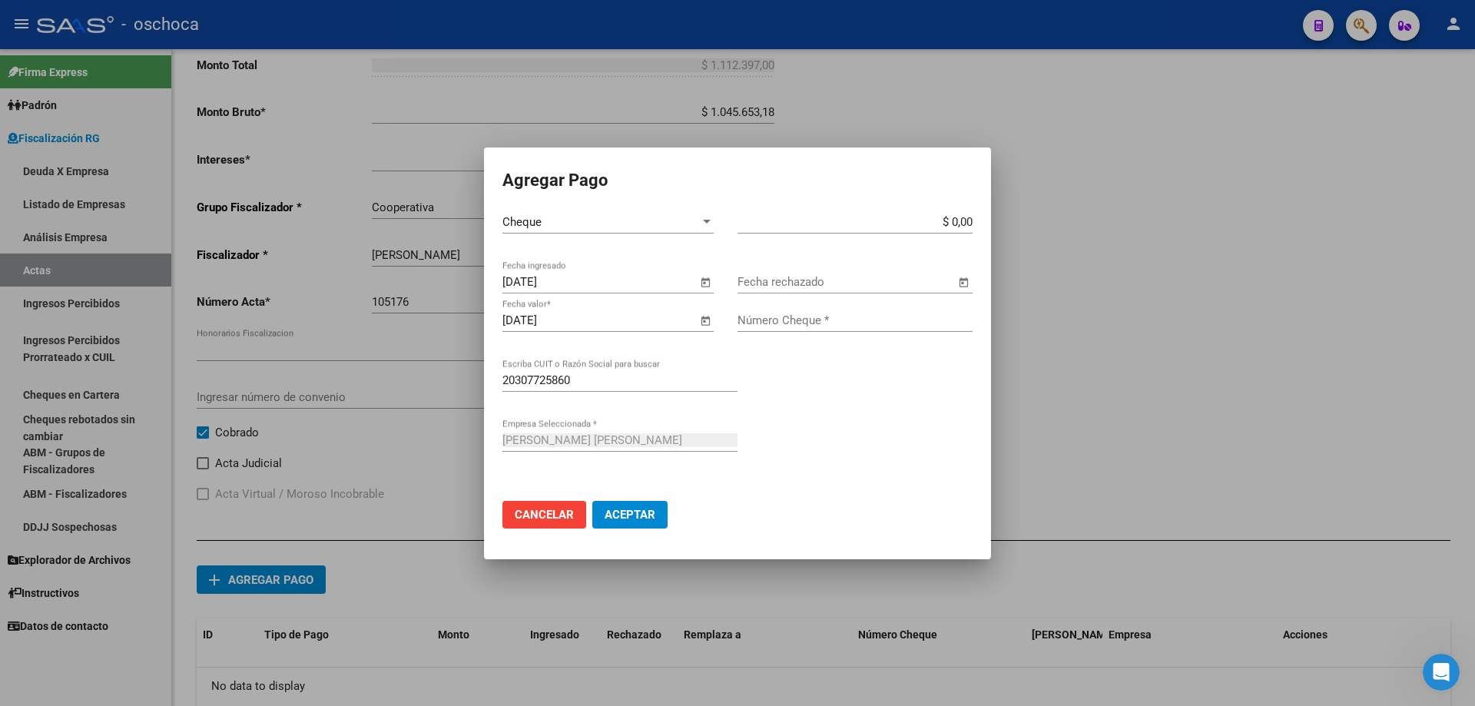
click at [972, 219] on input "$ 0,00" at bounding box center [854, 222] width 235 height 14
type input "$ 1.112.397,00"
click at [910, 320] on input "Número Cheque *" at bounding box center [854, 320] width 235 height 14
type input "32566443"
click at [643, 512] on span "Aceptar" at bounding box center [630, 515] width 51 height 14
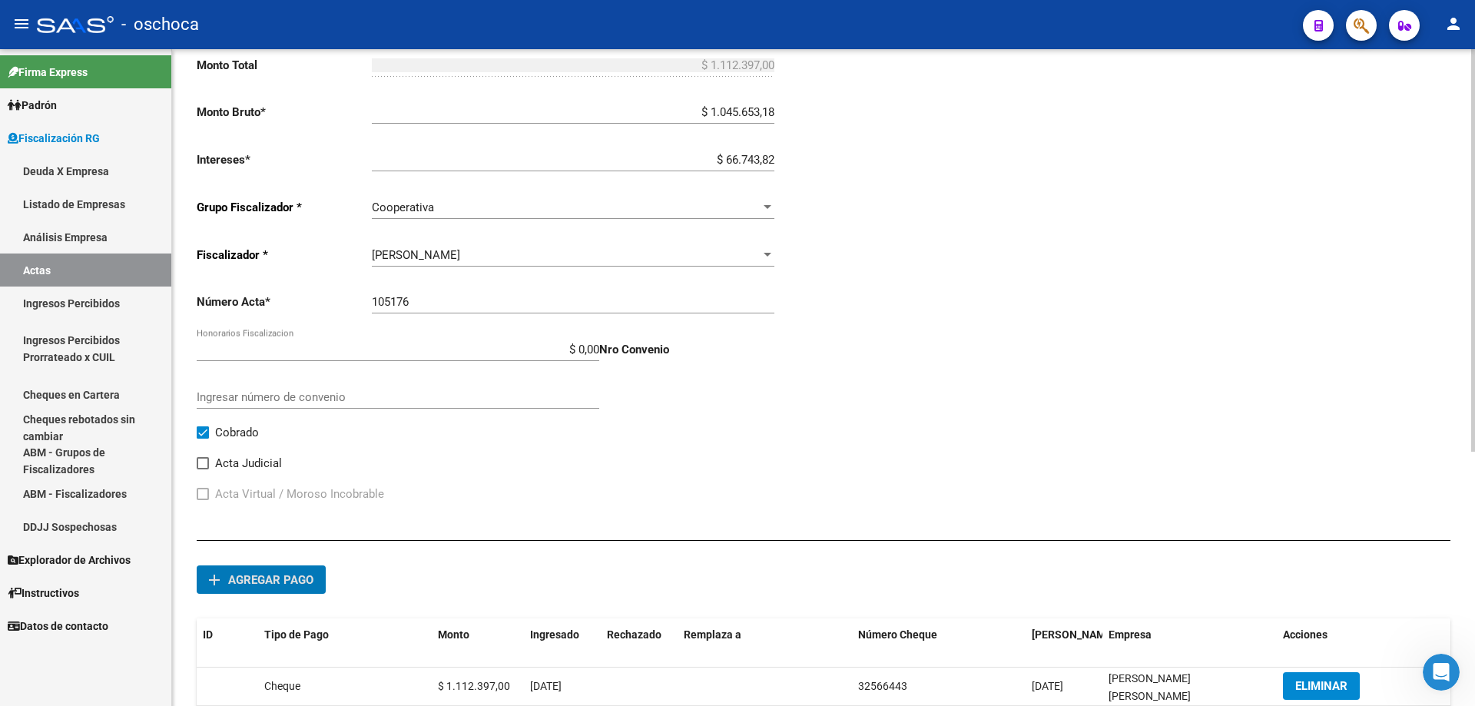
scroll to position [96, 0]
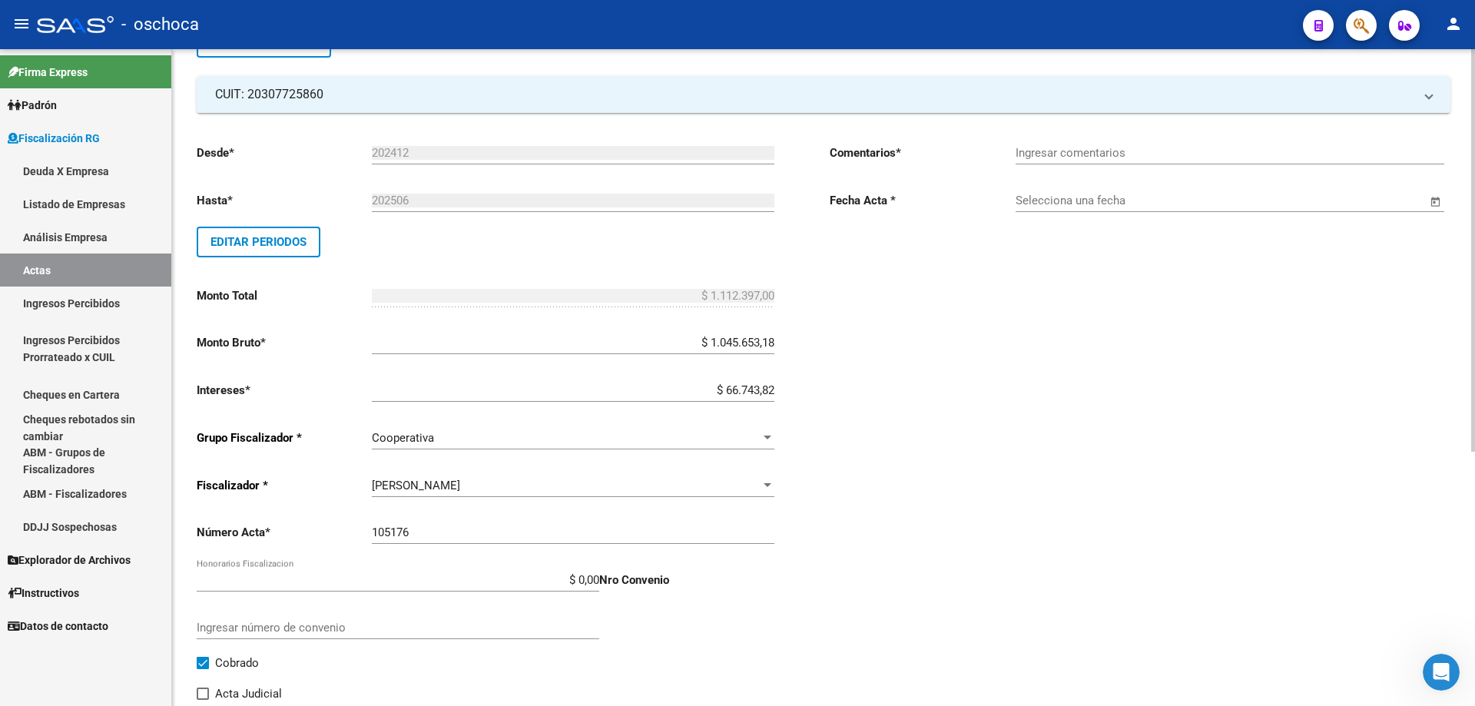
click at [1236, 153] on input "Ingresar comentarios" at bounding box center [1230, 153] width 429 height 14
type input "COBRADO"
click at [1221, 197] on input "Selecciona una fecha" at bounding box center [1221, 201] width 411 height 14
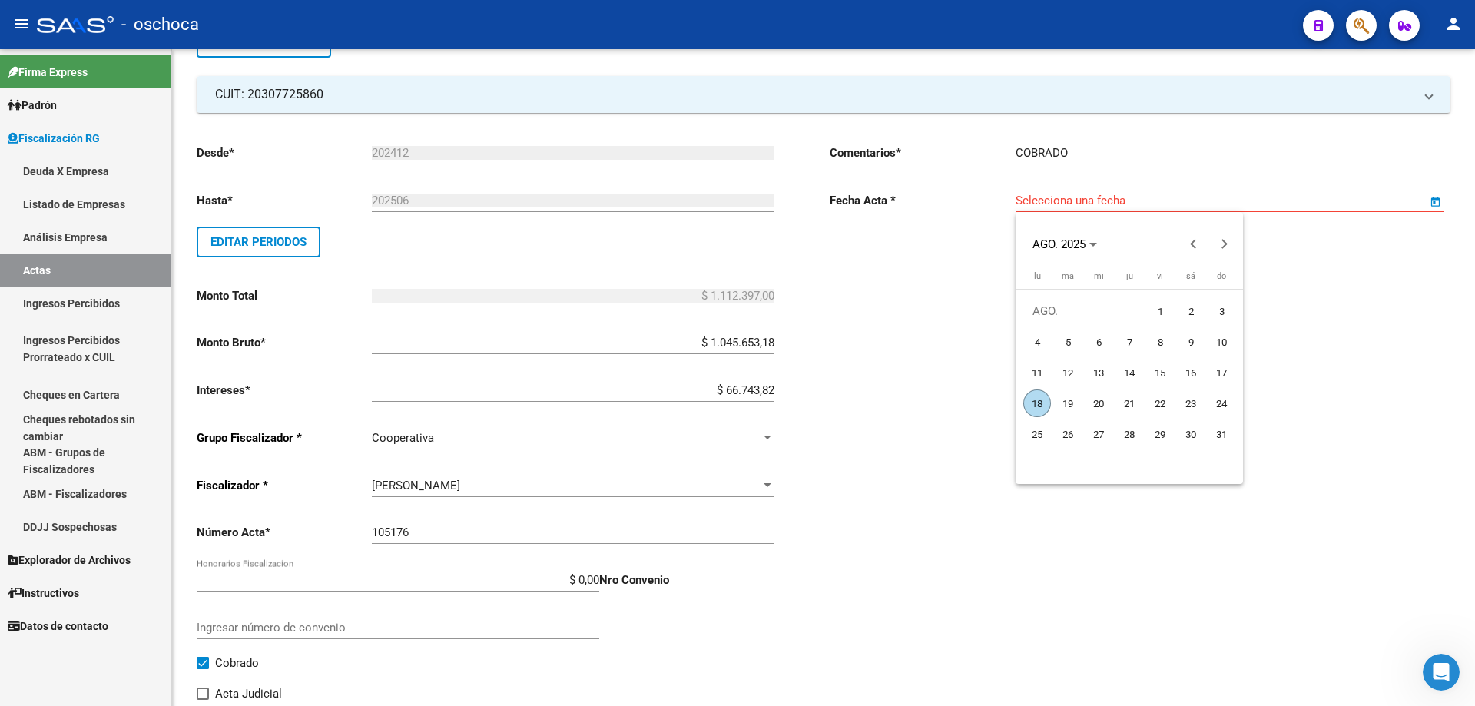
click at [1037, 403] on span "18" at bounding box center [1037, 403] width 28 height 28
type input "[DATE]"
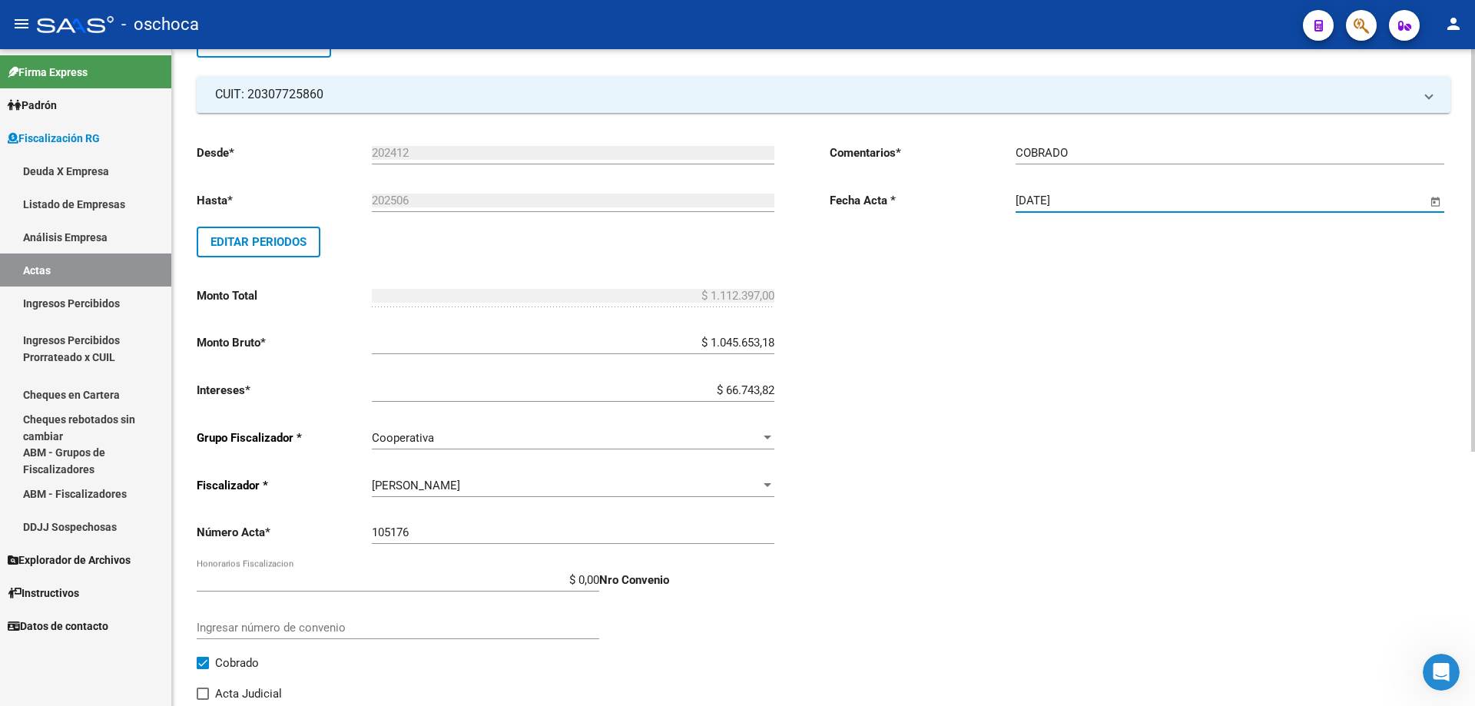
scroll to position [0, 0]
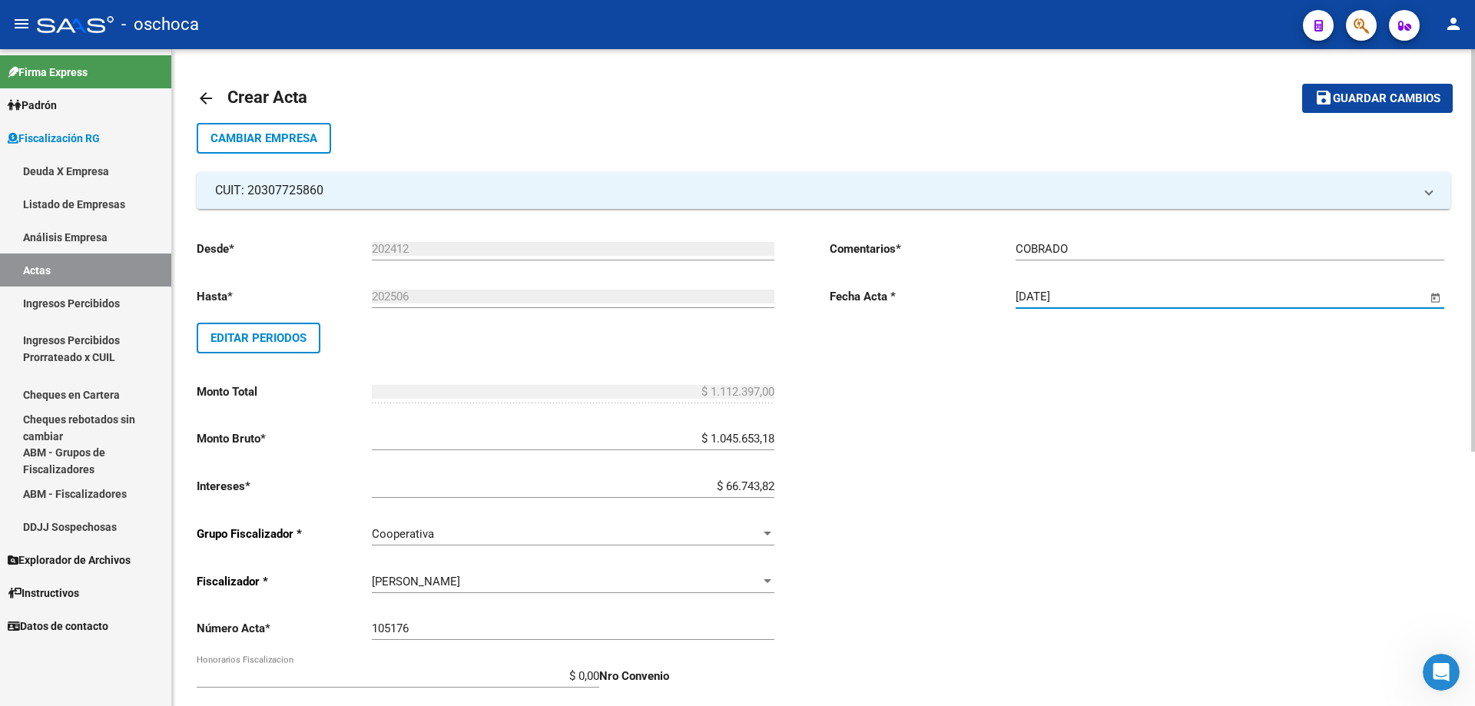
click at [1375, 99] on span "Guardar cambios" at bounding box center [1387, 99] width 108 height 14
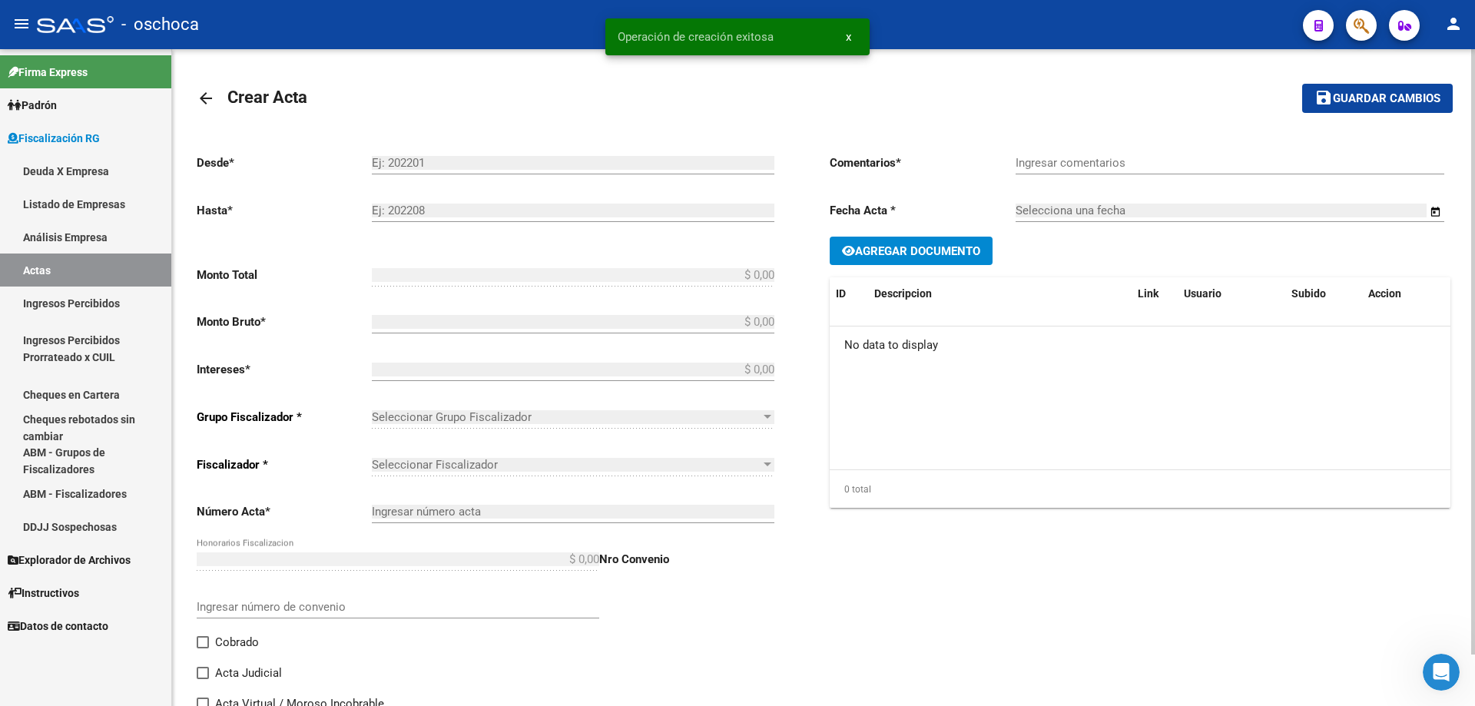
type input "202412"
type input "202506"
type input "$ 1.112.397,00"
type input "$ 1.045.653,18"
type input "$ 66.743,82"
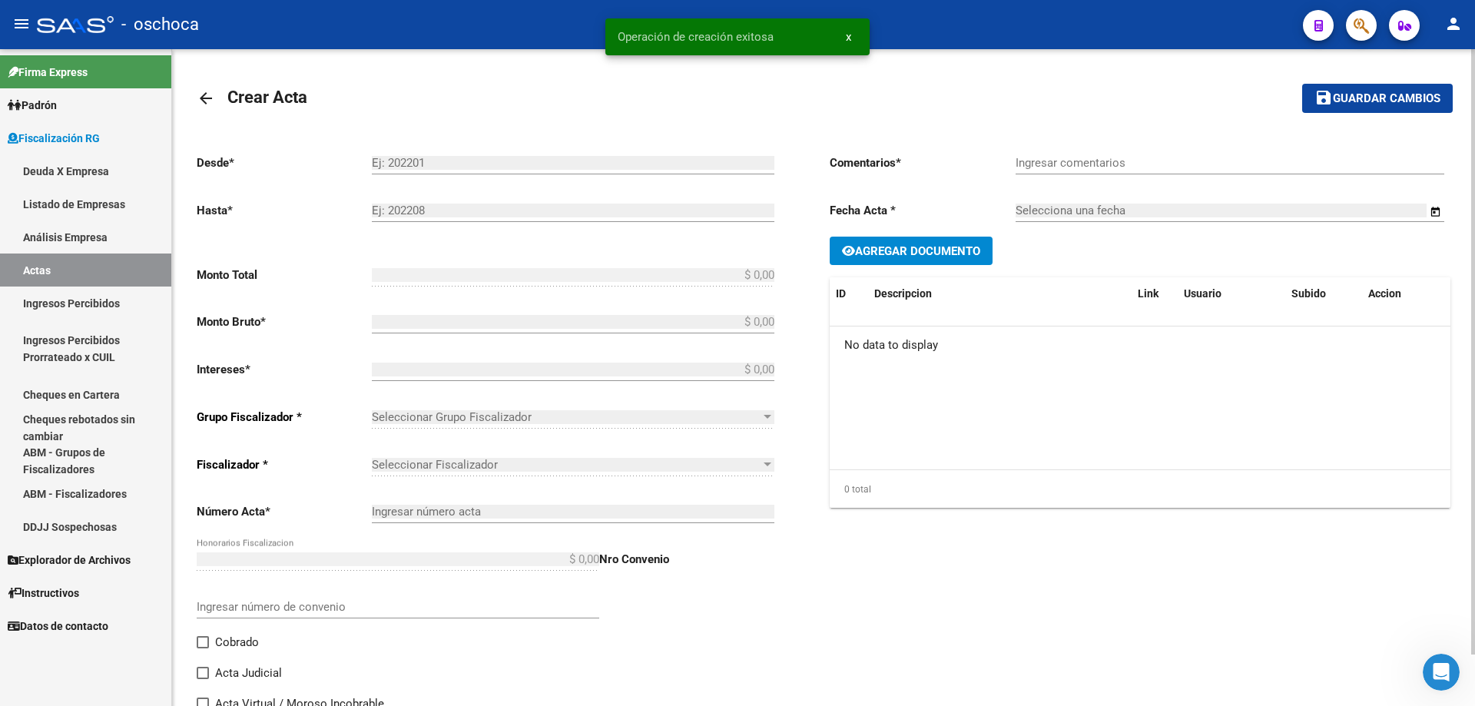
type input "105176"
checkbox input "true"
type input "COBRADO"
type input "[DATE]"
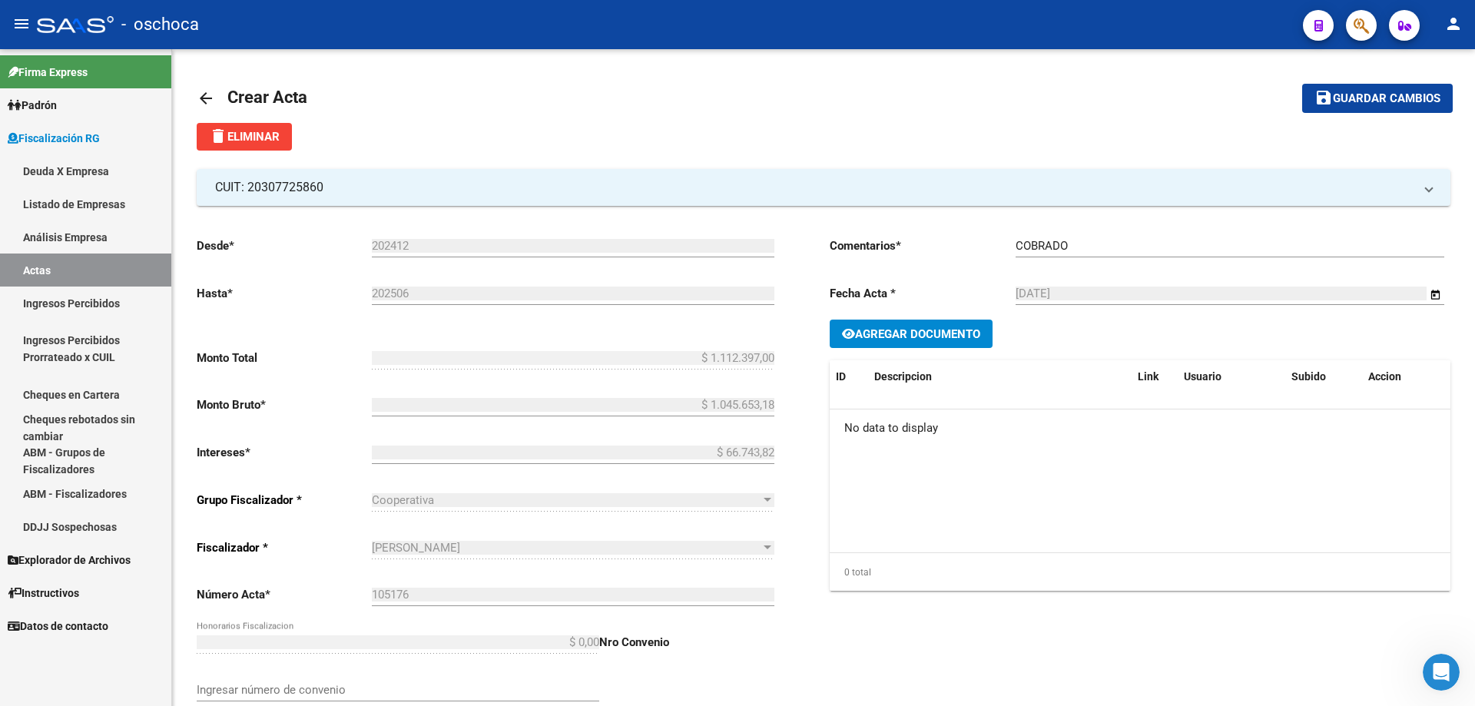
click at [52, 234] on link "Análisis Empresa" at bounding box center [85, 236] width 171 height 33
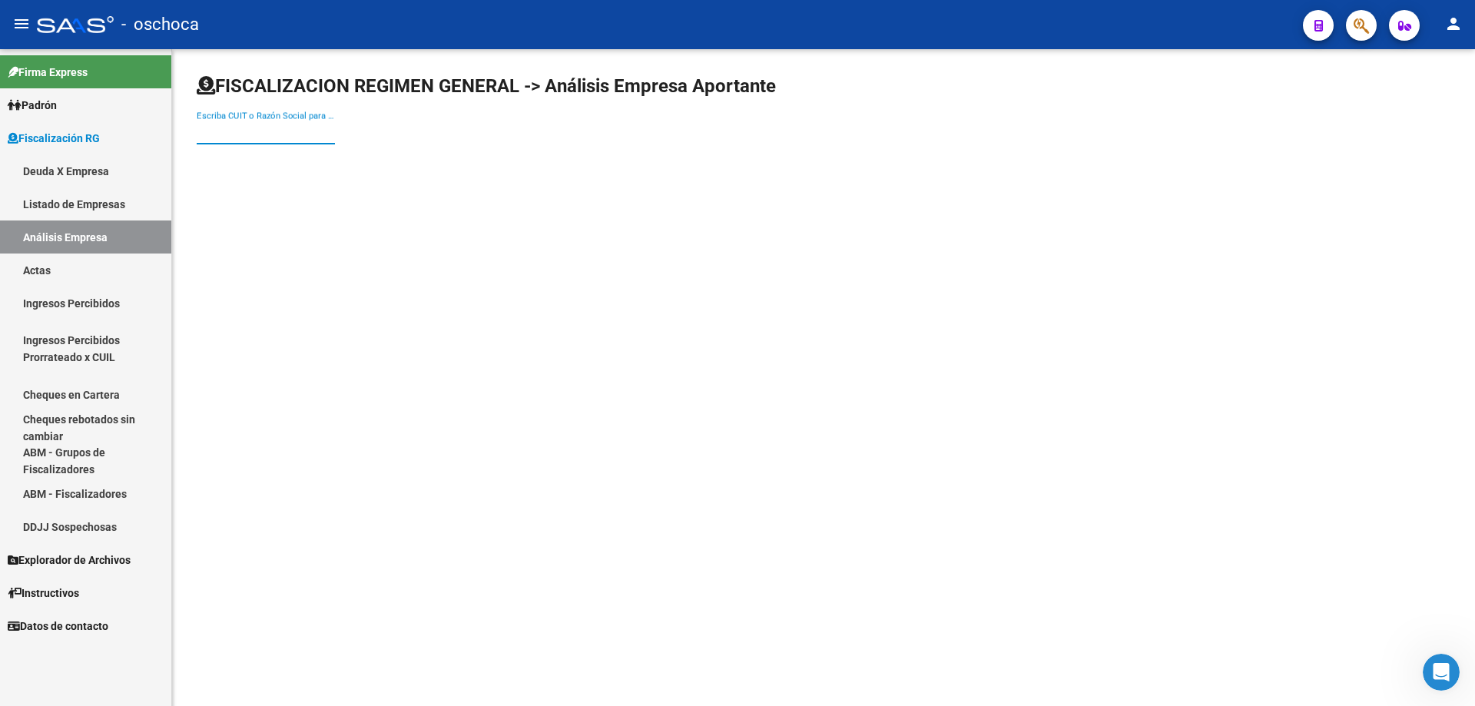
click at [264, 131] on input "Escriba CUIT o Razón Social para buscar" at bounding box center [266, 132] width 138 height 14
type input "3"
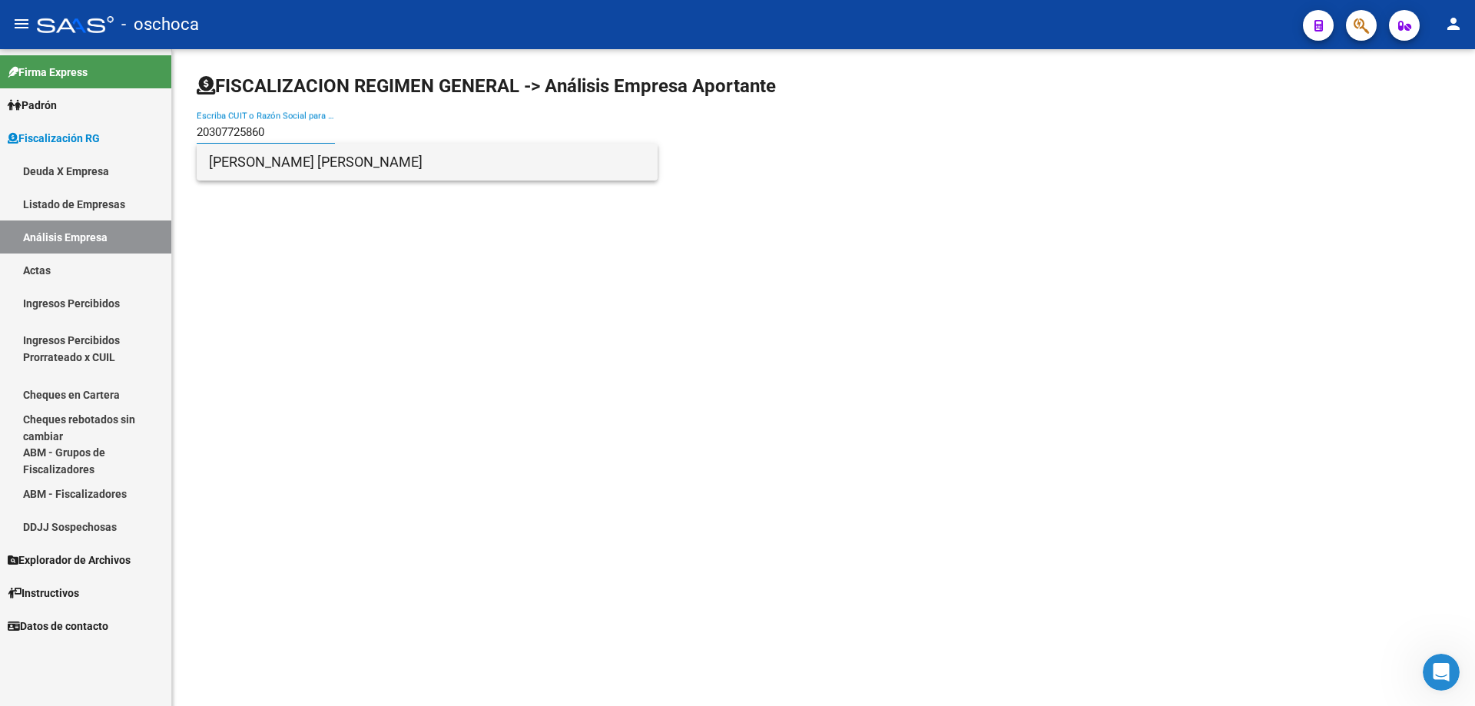
type input "20307725860"
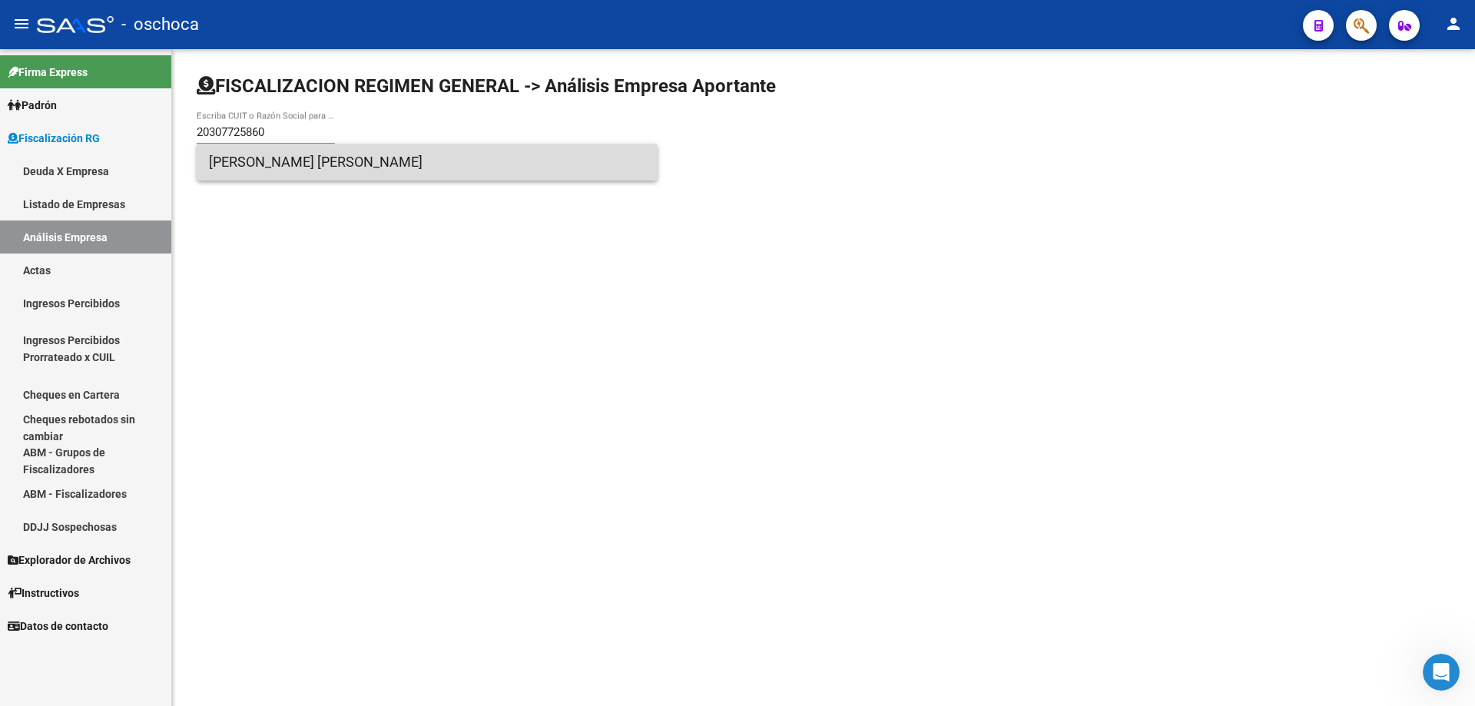
click at [320, 170] on span "[PERSON_NAME] [PERSON_NAME]" at bounding box center [427, 162] width 436 height 37
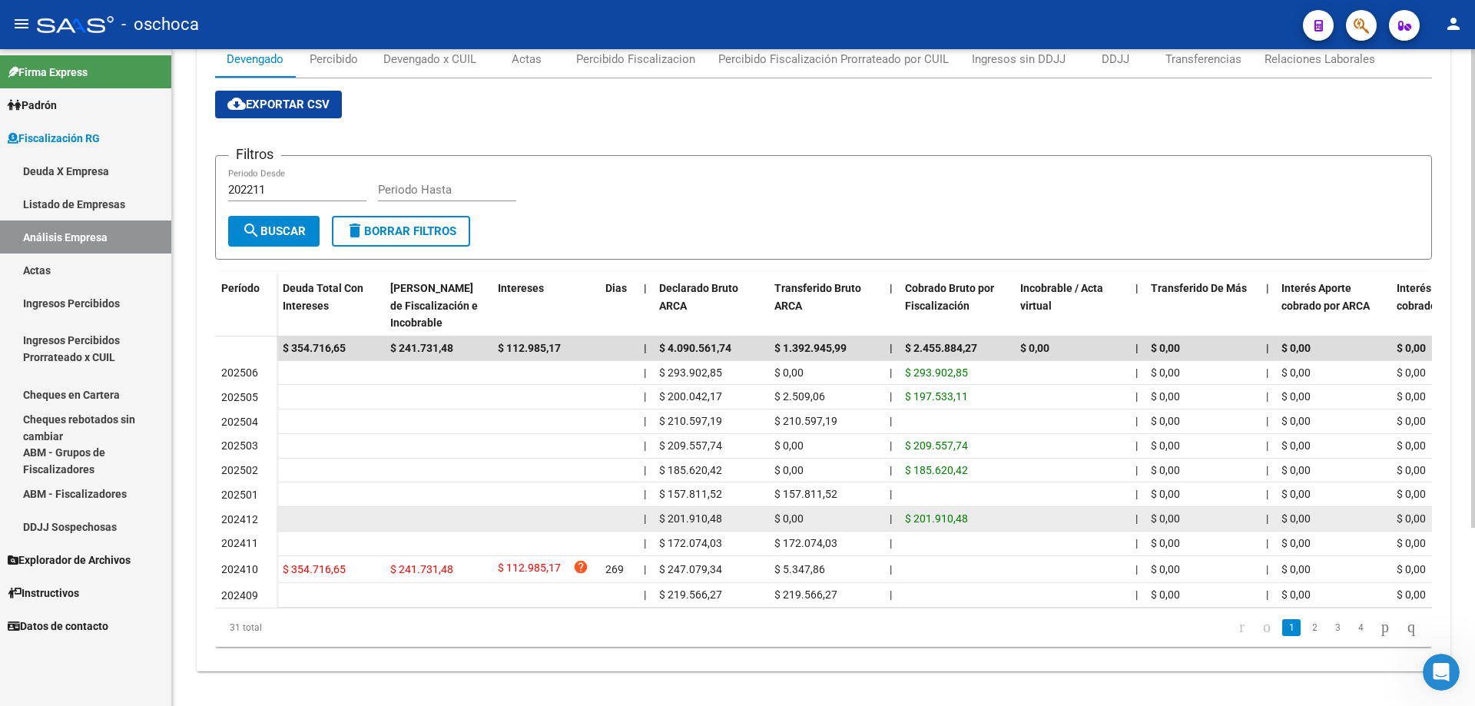
scroll to position [77, 0]
